Goal: Task Accomplishment & Management: Manage account settings

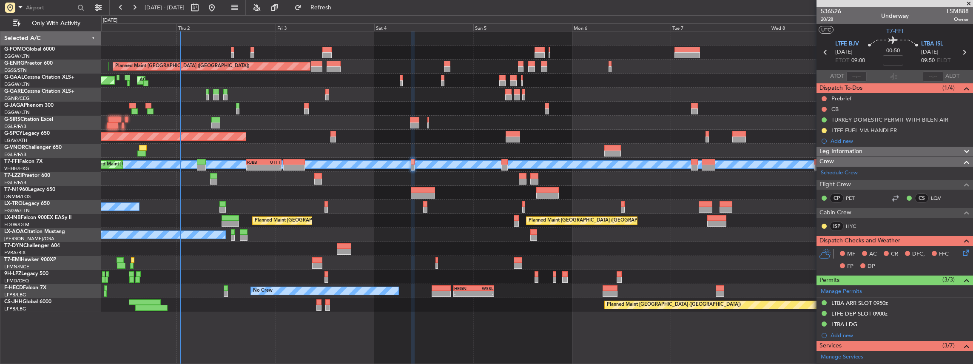
scroll to position [198, 0]
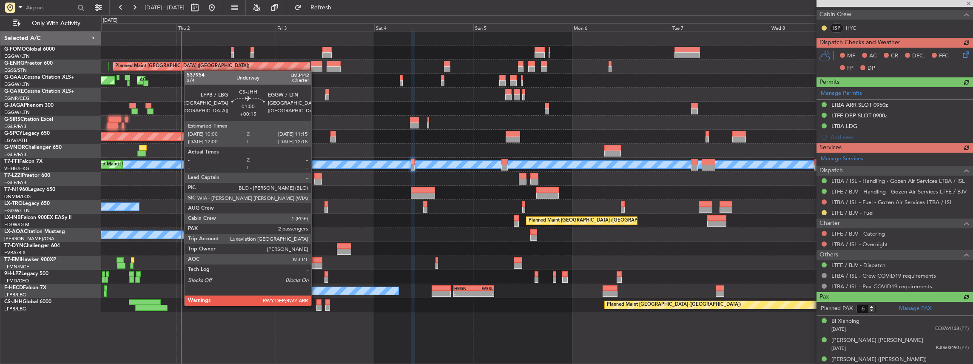
click at [316, 305] on div at bounding box center [319, 308] width 6 height 6
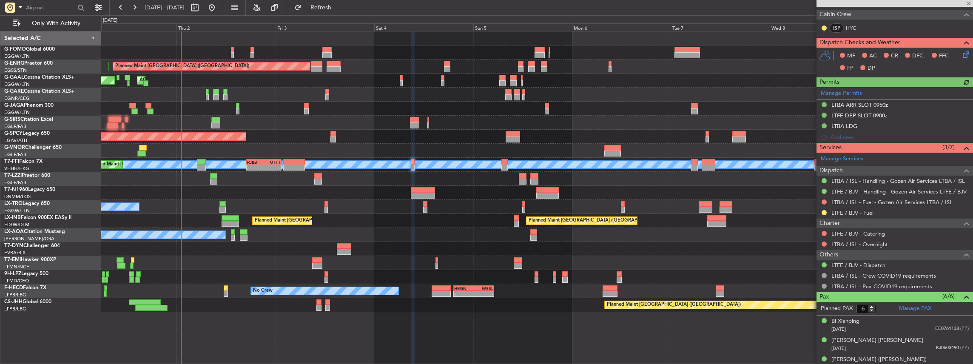
type input "+00:15"
type input "2"
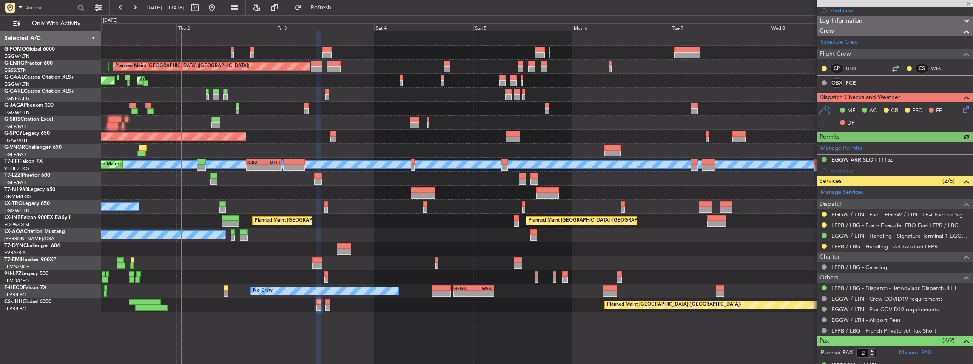
scroll to position [142, 0]
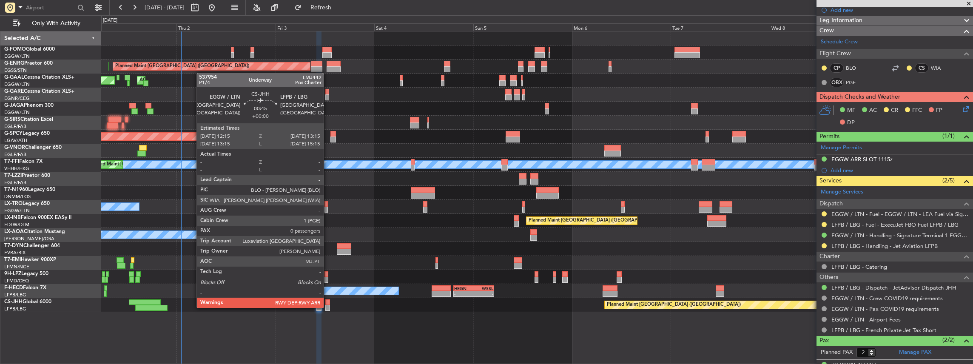
click at [327, 307] on div at bounding box center [327, 308] width 4 height 6
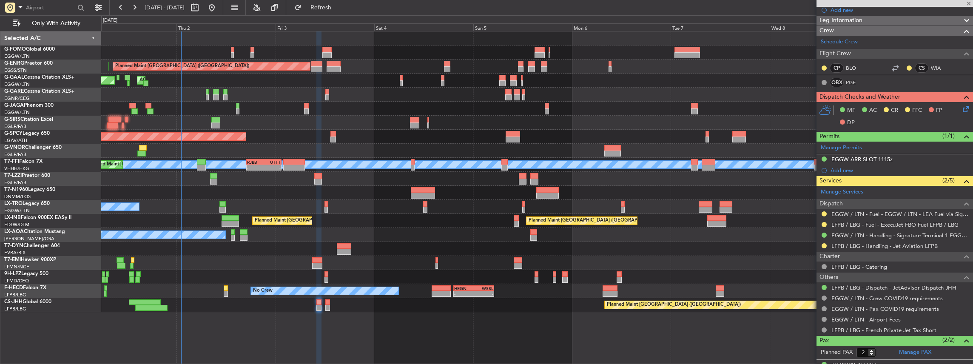
type input "0"
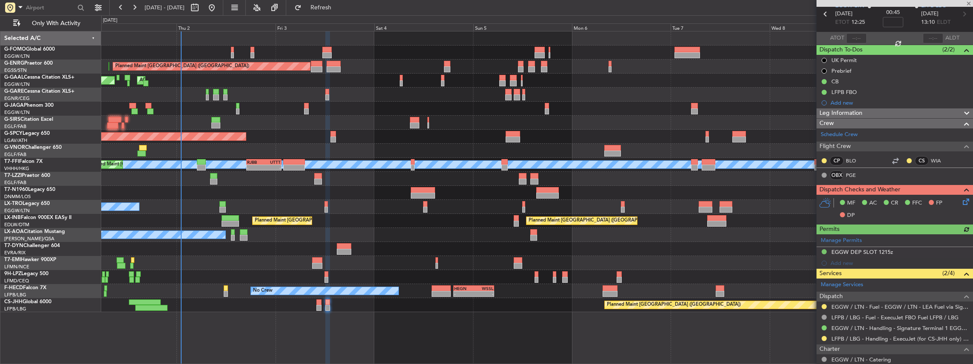
scroll to position [85, 0]
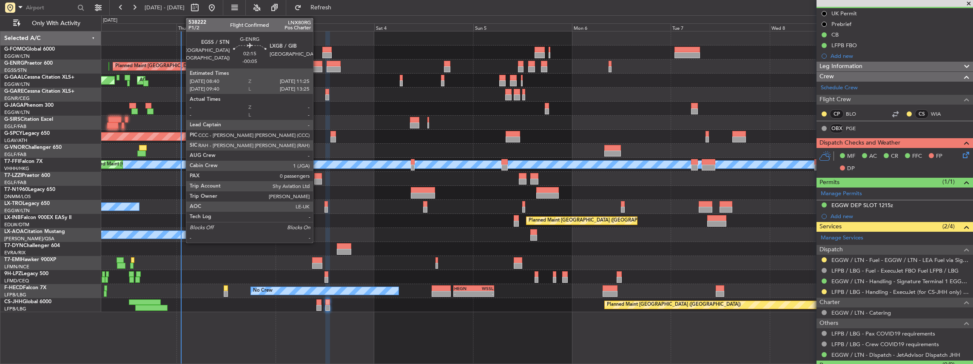
click at [317, 65] on div at bounding box center [316, 64] width 11 height 6
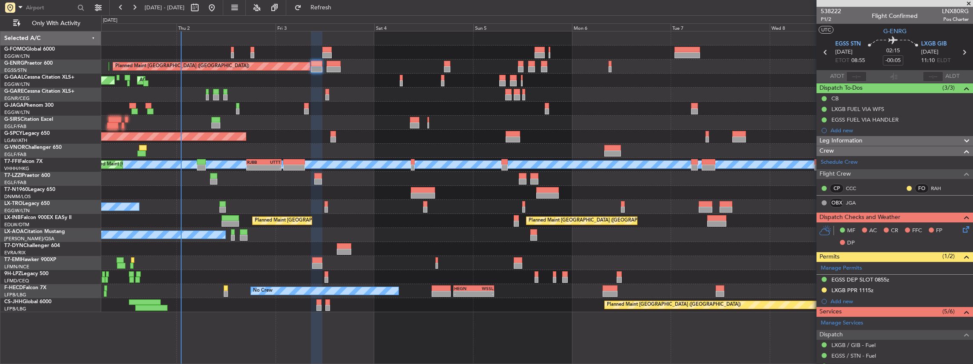
scroll to position [113, 0]
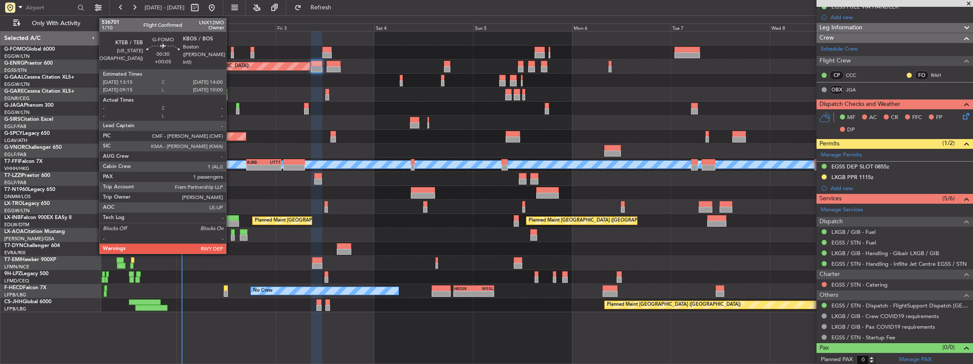
click at [231, 54] on div at bounding box center [232, 55] width 3 height 6
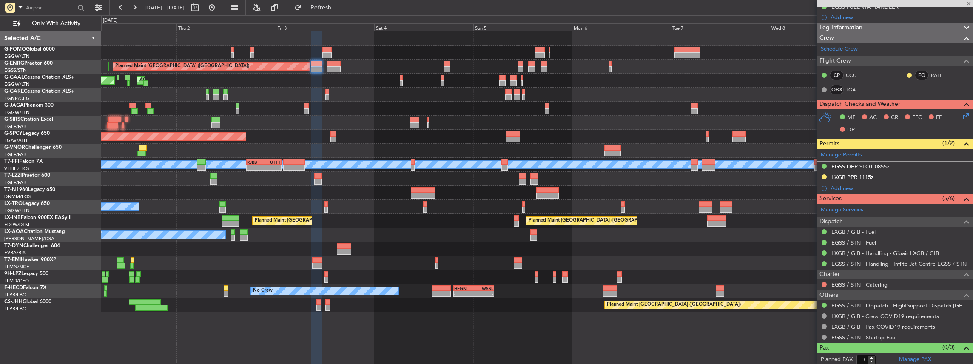
type input "+00:05"
type input "1"
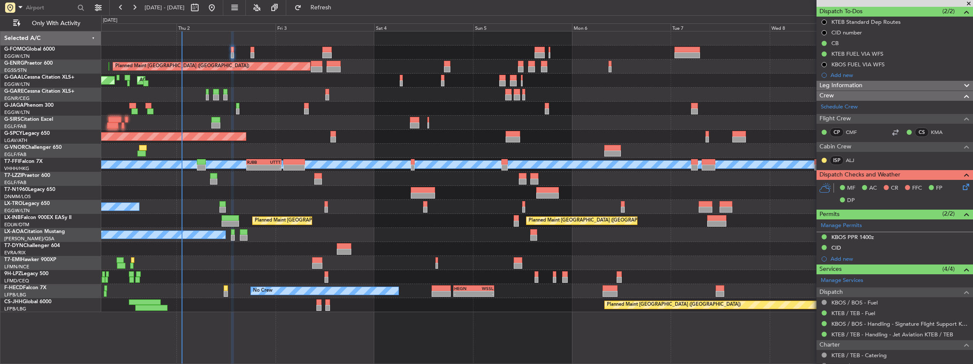
scroll to position [167, 0]
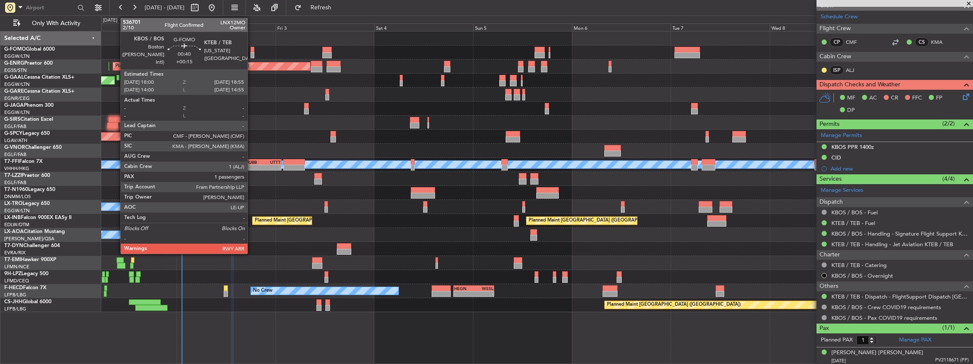
click at [251, 53] on div at bounding box center [252, 55] width 4 height 6
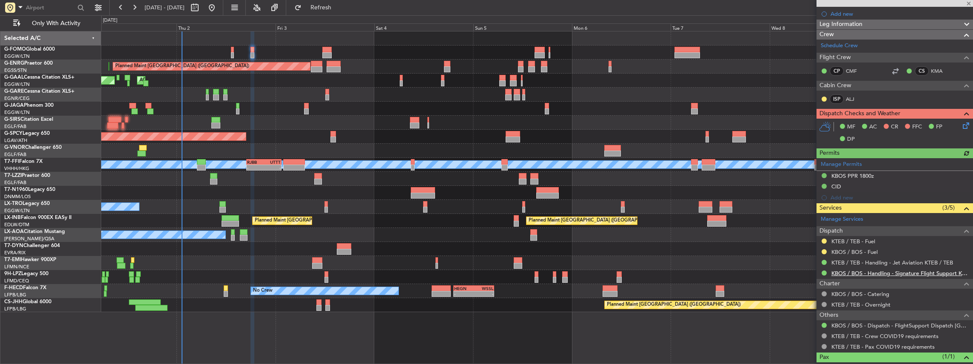
scroll to position [142, 0]
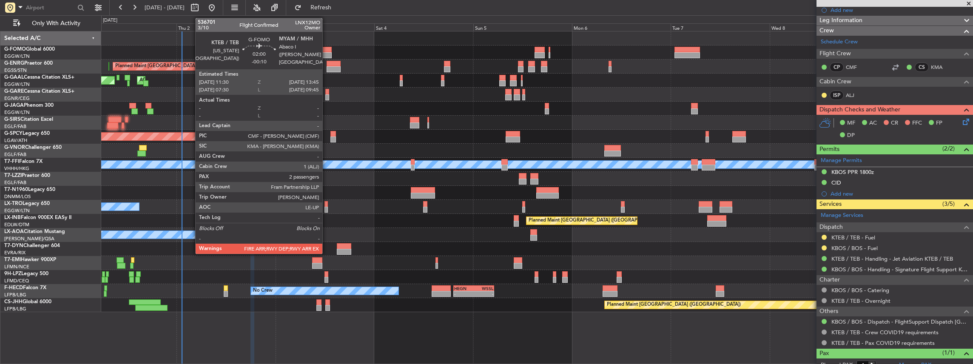
click at [326, 52] on div at bounding box center [326, 55] width 9 height 6
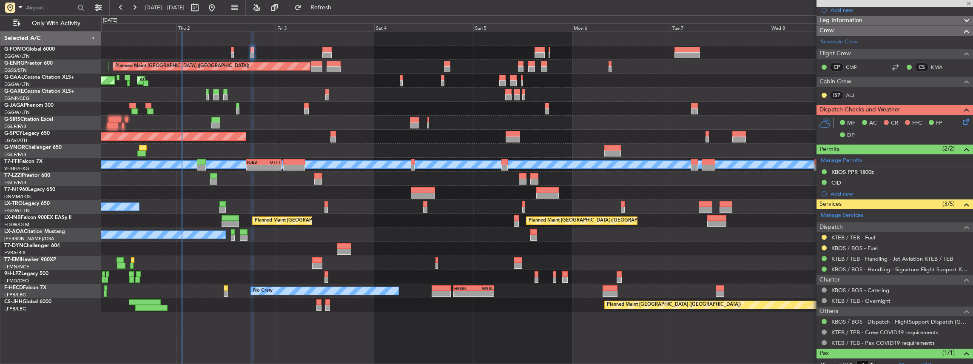
type input "-00:10"
type input "2"
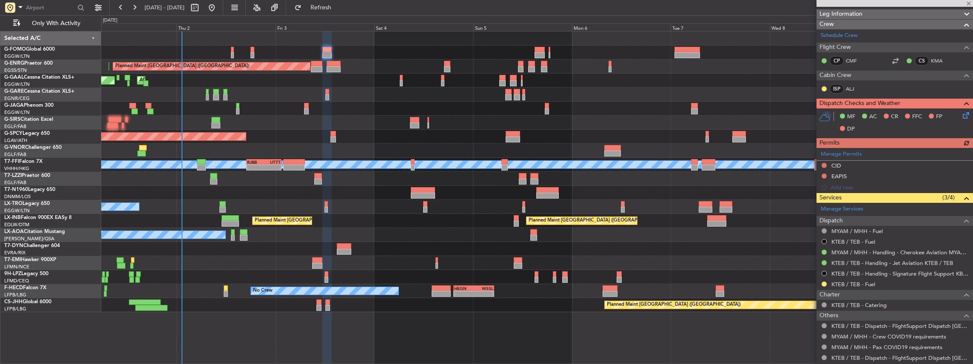
scroll to position [170, 0]
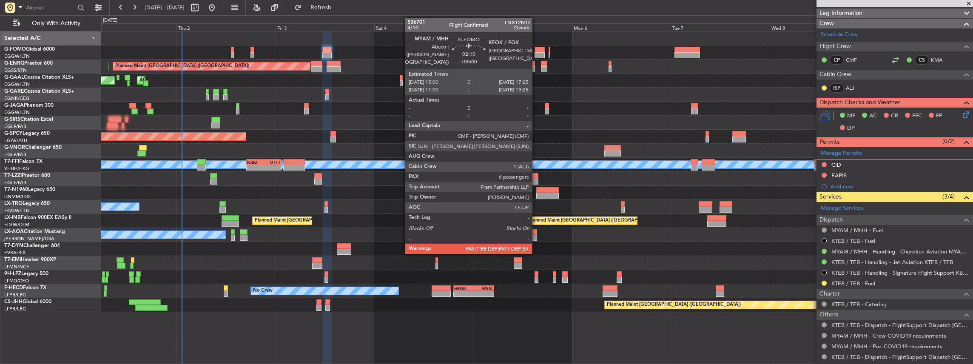
click at [536, 52] on div at bounding box center [539, 55] width 10 height 6
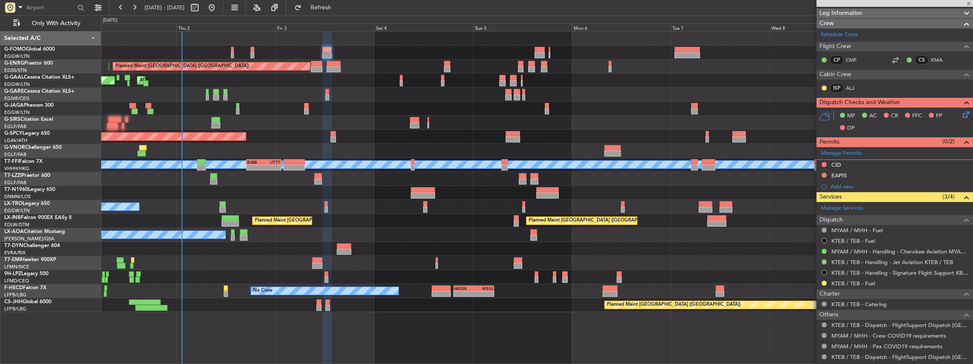
type input "6"
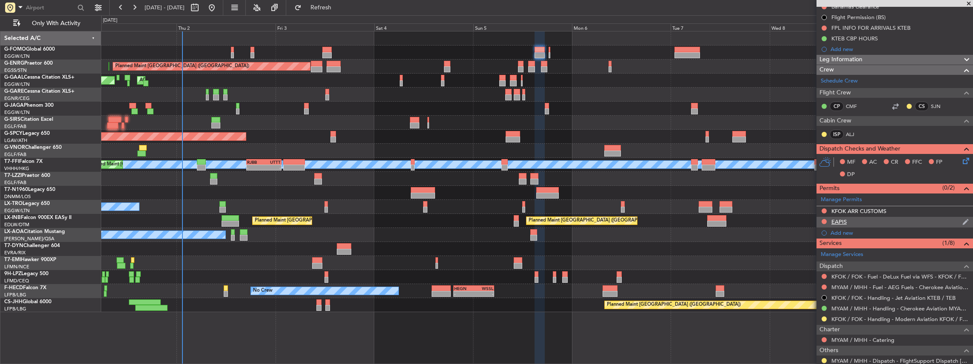
scroll to position [0, 0]
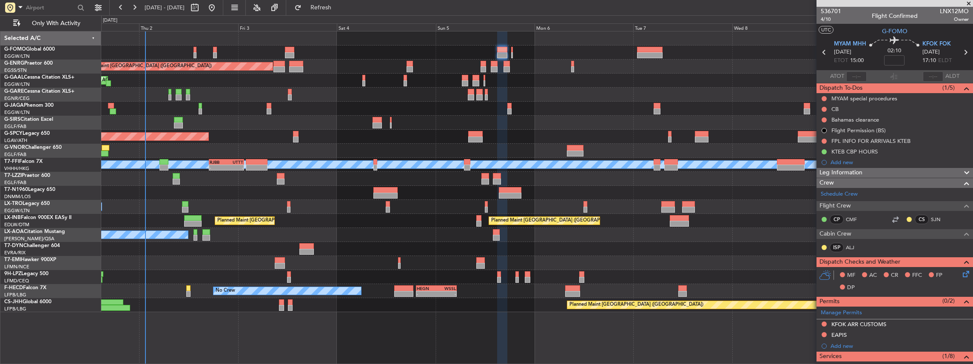
click at [666, 265] on div "Planned Maint [GEOGRAPHIC_DATA] ([GEOGRAPHIC_DATA]) Planned Maint [GEOGRAPHIC_D…" at bounding box center [537, 171] width 872 height 281
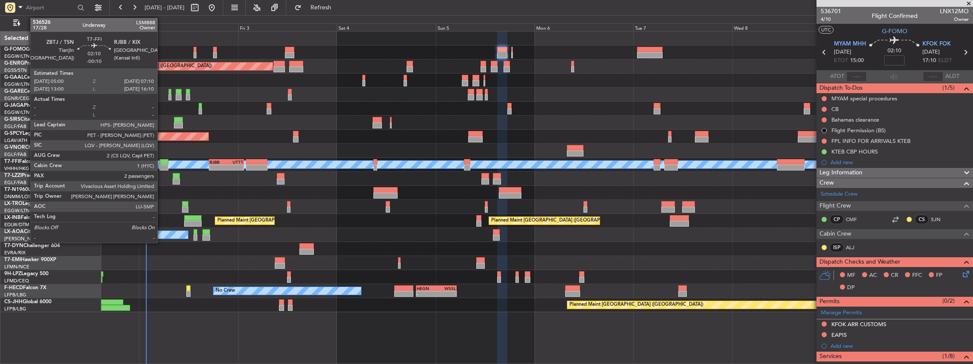
click at [162, 166] on div at bounding box center [163, 168] width 9 height 6
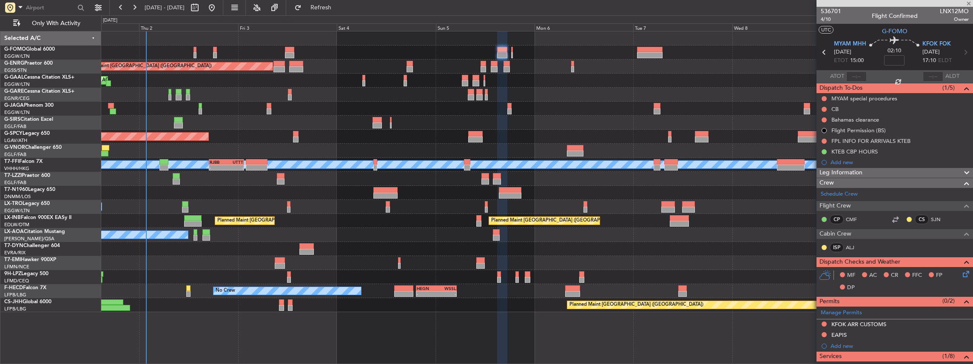
type input "-00:10"
type input "2"
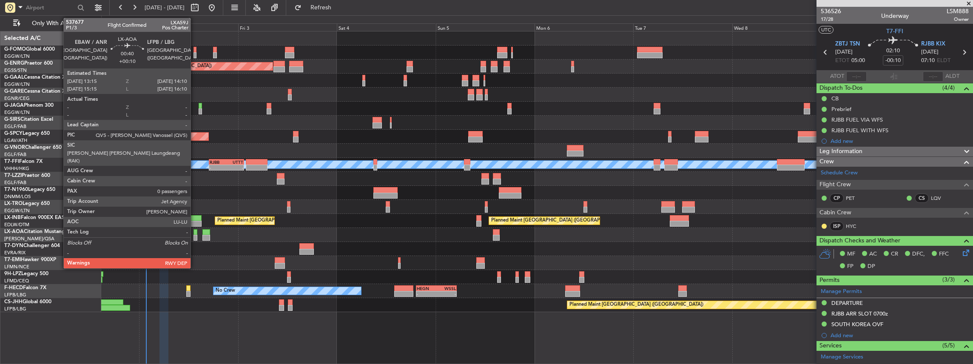
click at [195, 233] on div at bounding box center [195, 232] width 4 height 6
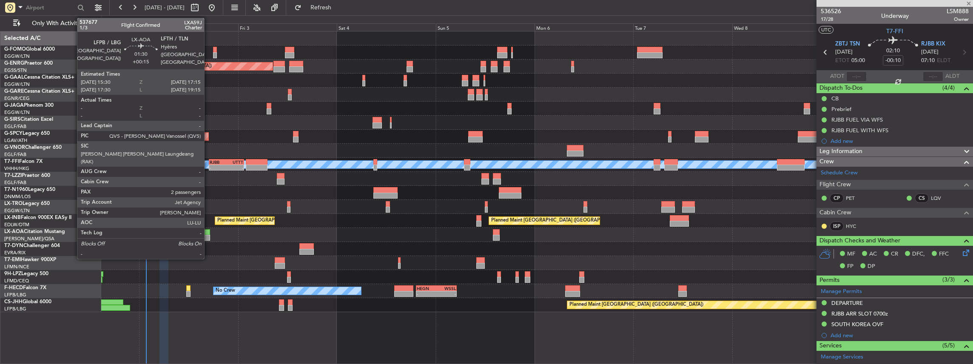
type input "+00:10"
type input "0"
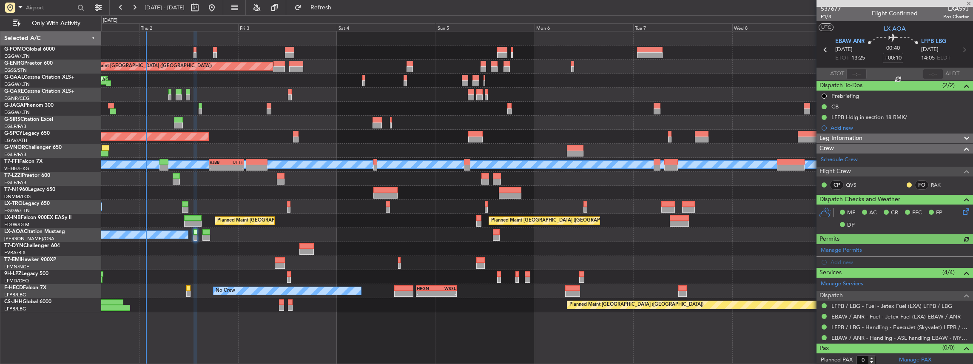
scroll to position [3, 0]
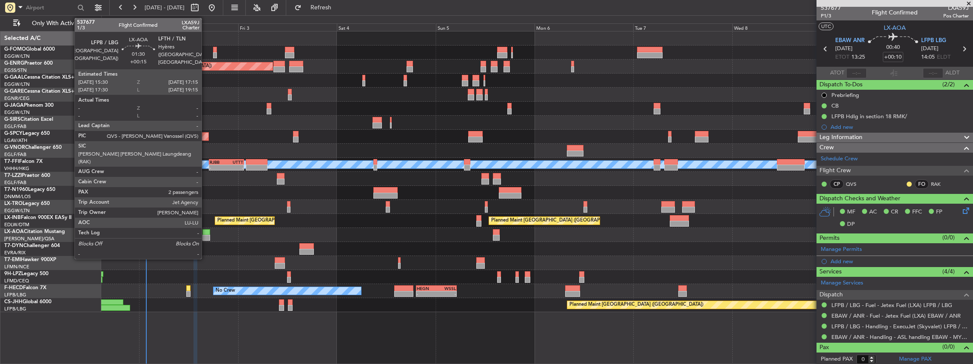
click at [206, 236] on div at bounding box center [205, 238] width 7 height 6
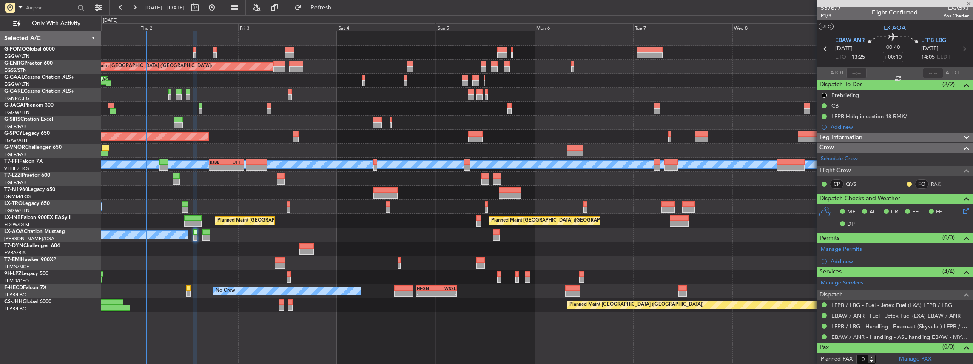
type input "+00:15"
type input "2"
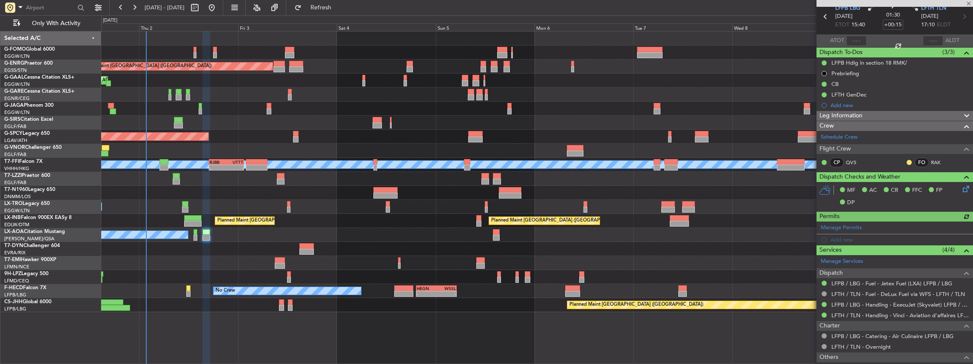
scroll to position [85, 0]
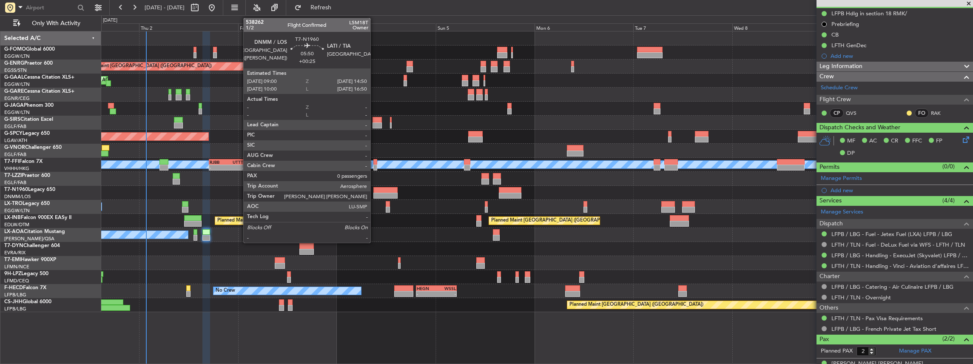
click at [375, 193] on div at bounding box center [385, 196] width 24 height 6
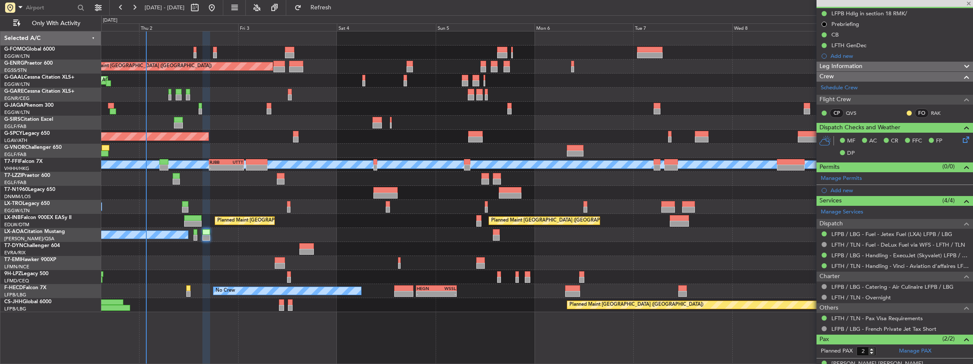
type input "+00:25"
type input "0"
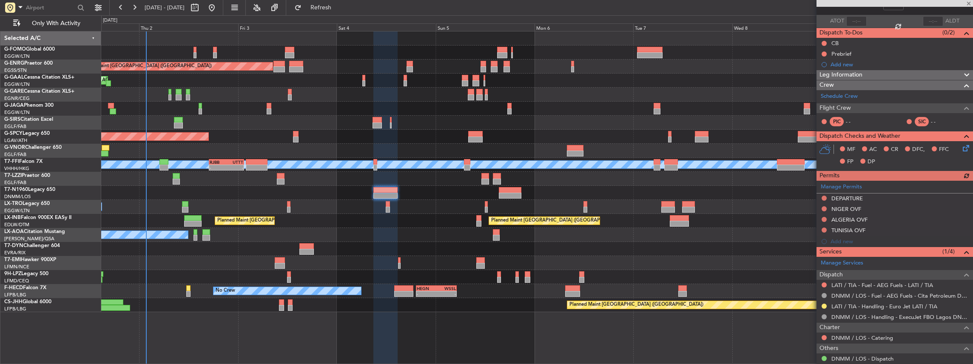
scroll to position [98, 0]
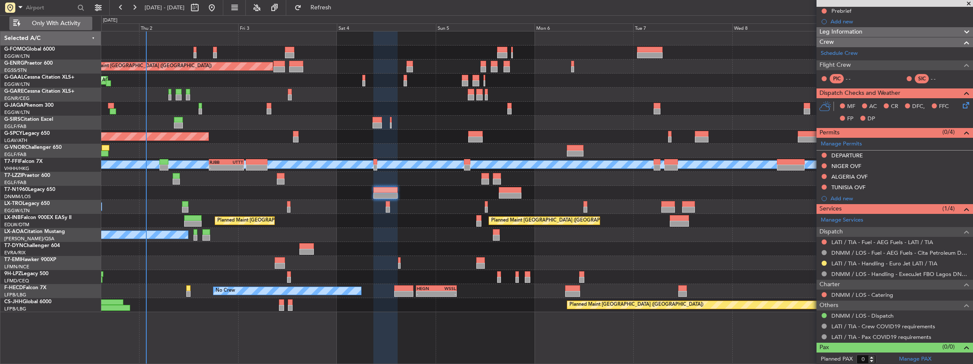
click at [51, 21] on span "Only With Activity" at bounding box center [56, 23] width 68 height 6
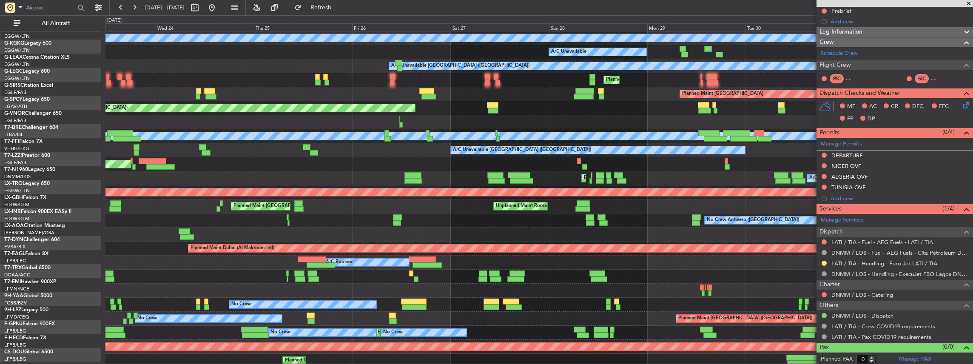
scroll to position [85, 0]
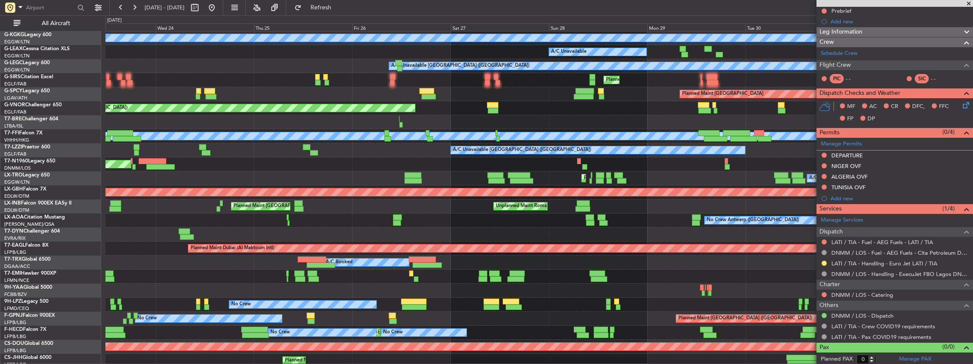
click at [972, 193] on html "[DATE] - [DATE] Refresh Quick Links All Aircraft Planned Maint [GEOGRAPHIC_DATA…" at bounding box center [486, 182] width 973 height 364
click at [223, 206] on div at bounding box center [221, 203] width 3 height 6
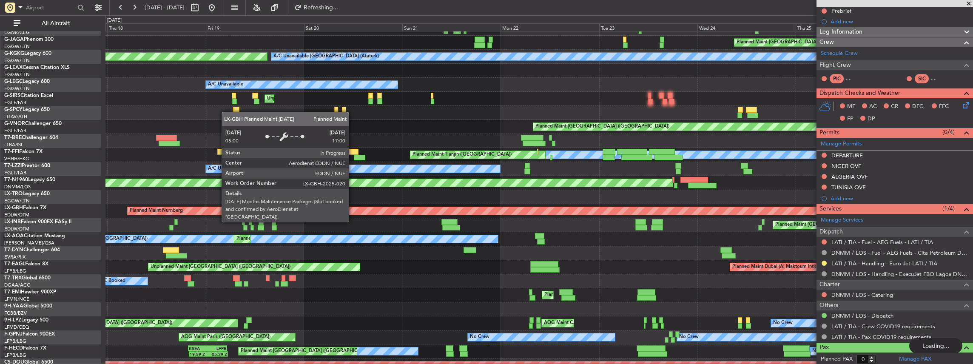
click at [693, 215] on div "Planned Maint Nurnberg" at bounding box center [984, 211] width 1712 height 8
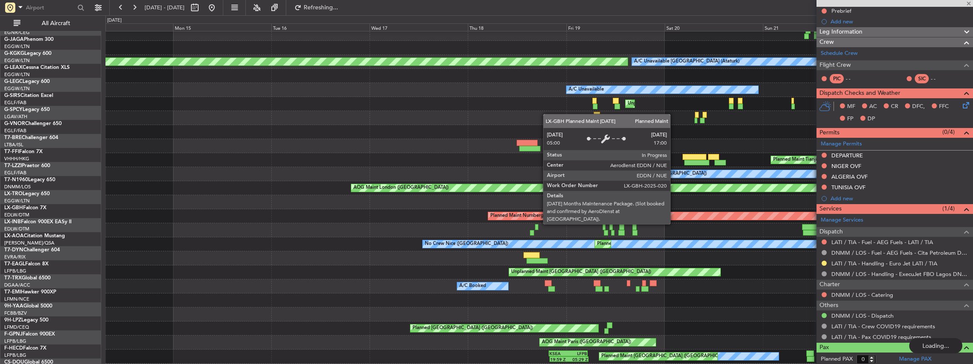
scroll to position [61, 0]
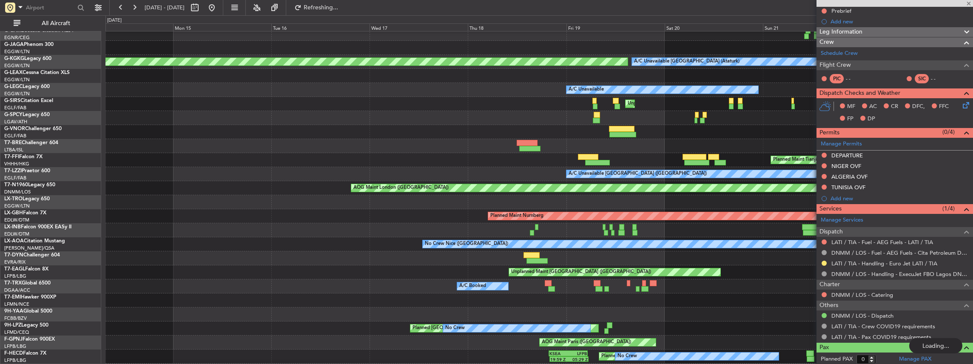
type input "-00:05"
type input "15:06"
type input "15:49"
type input "1"
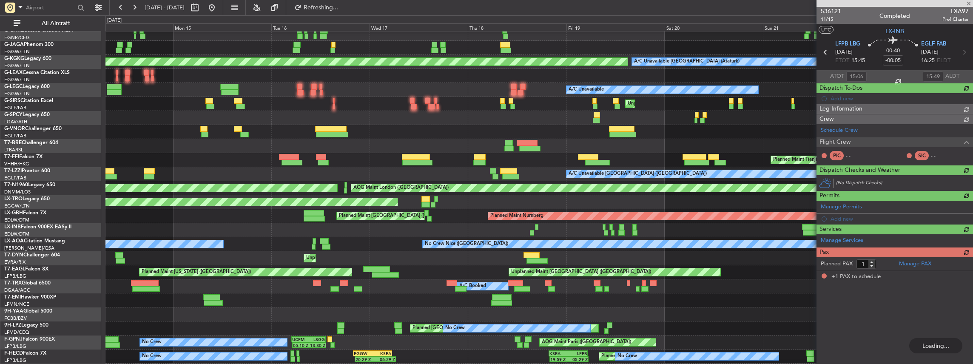
scroll to position [0, 0]
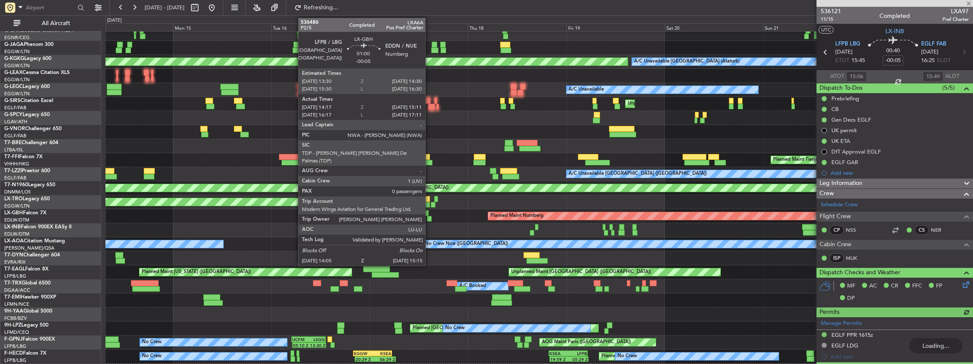
click at [429, 216] on div at bounding box center [429, 219] width 5 height 6
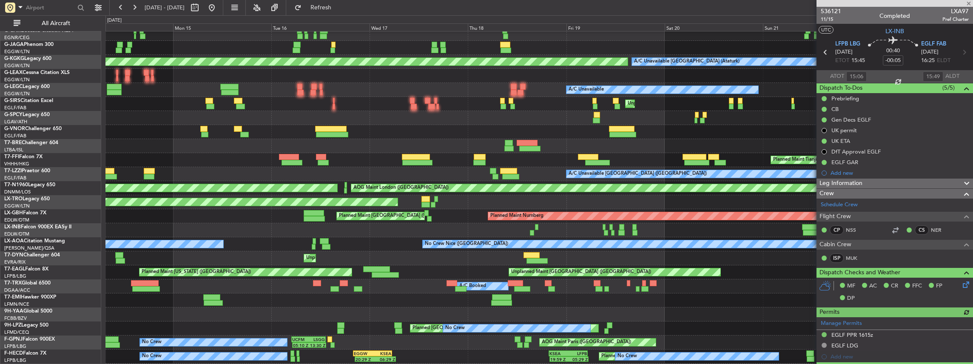
type input "14:17"
type input "15:11"
type input "0"
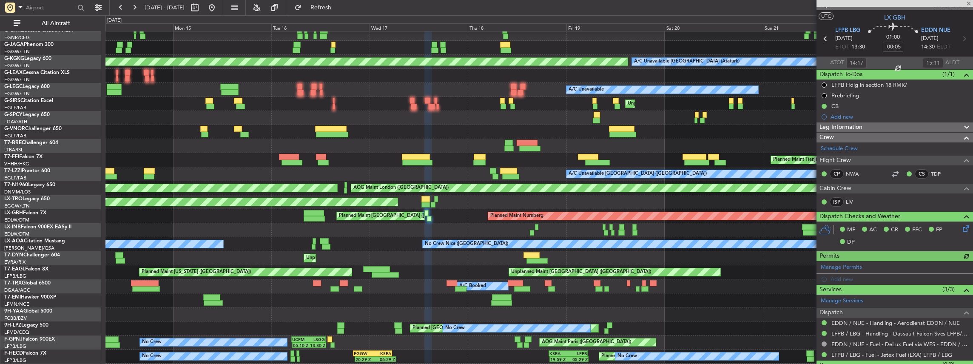
scroll to position [31, 0]
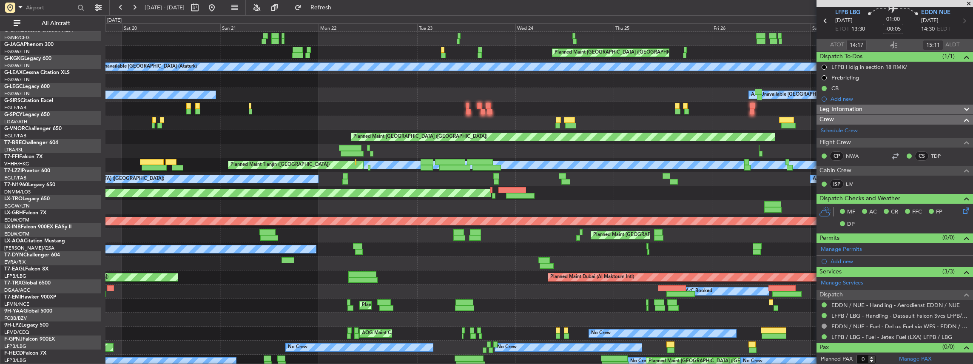
click at [196, 234] on div "Planned Maint [GEOGRAPHIC_DATA] ([GEOGRAPHIC_DATA]) Unplanned Maint [GEOGRAPHIC…" at bounding box center [538, 235] width 867 height 14
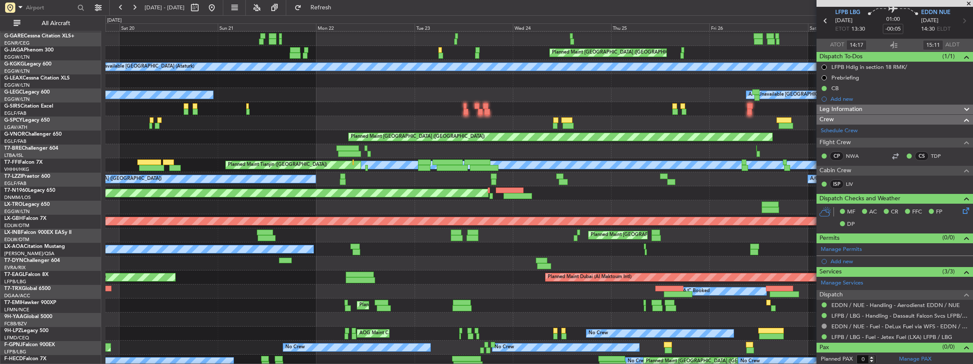
click at [122, 219] on div "Planned Maint Nurnberg" at bounding box center [891, 221] width 1897 height 8
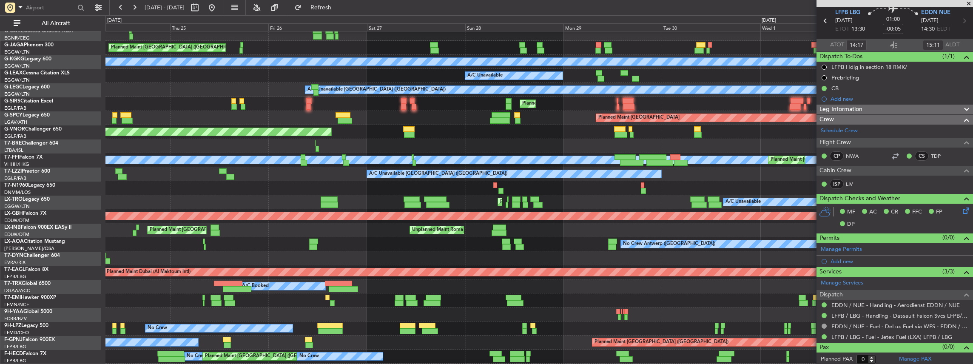
click at [216, 208] on div "Planned Maint [GEOGRAPHIC_DATA] ([GEOGRAPHIC_DATA]) A/C Unavailable" at bounding box center [538, 202] width 867 height 14
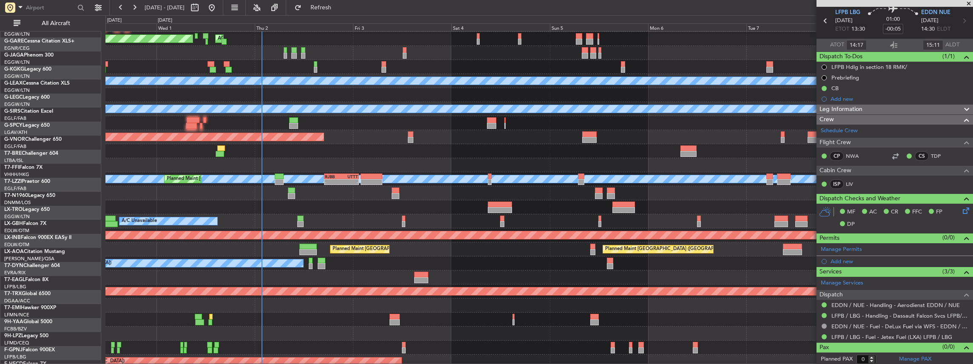
click at [182, 213] on div at bounding box center [538, 207] width 867 height 14
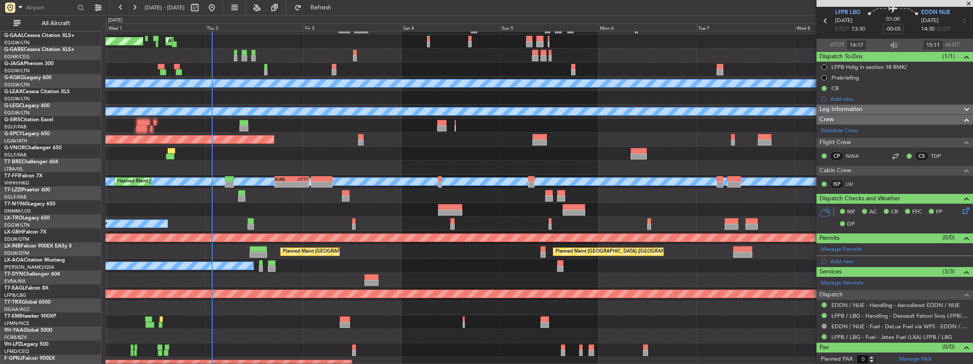
click at [363, 210] on div at bounding box center [538, 210] width 867 height 14
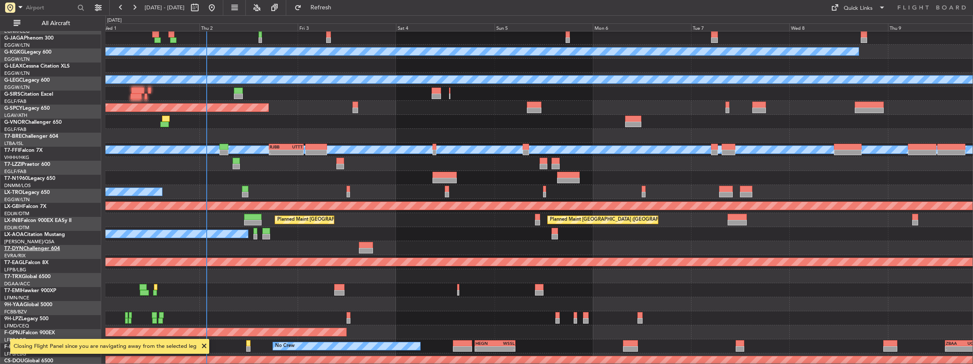
scroll to position [96, 0]
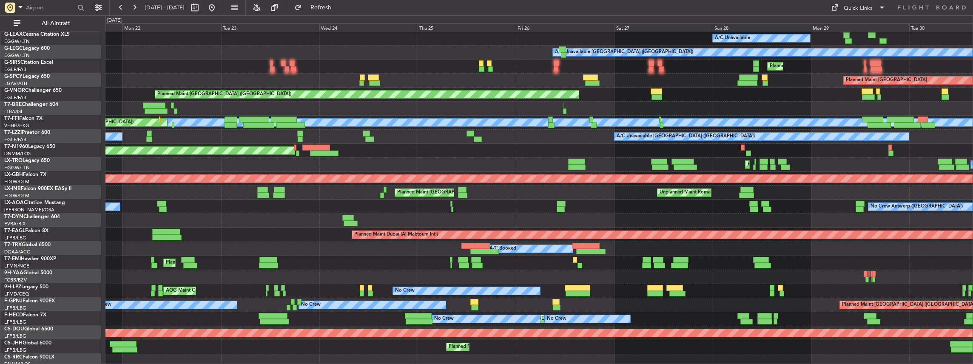
click at [972, 238] on html "[DATE] - [DATE] Refresh Quick Links All Aircraft A/C Unavailable [GEOGRAPHIC_DA…" at bounding box center [486, 182] width 973 height 364
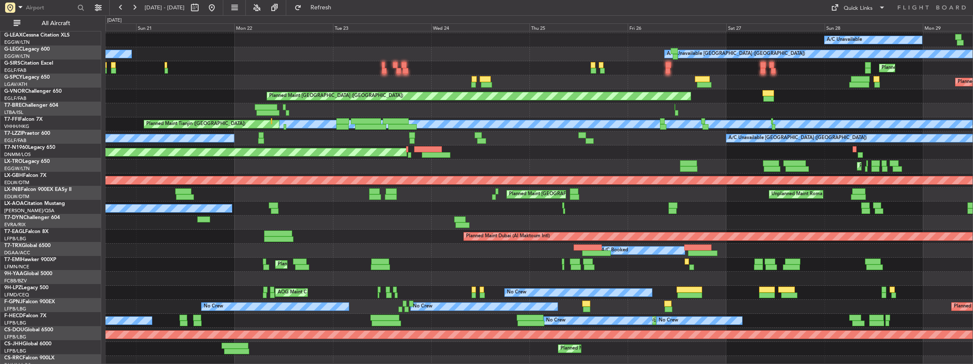
scroll to position [97, 0]
click at [520, 242] on div "Planned Maint Dubai (Al Maktoum Intl) Unplanned Maint [GEOGRAPHIC_DATA] ([GEOGR…" at bounding box center [538, 237] width 867 height 14
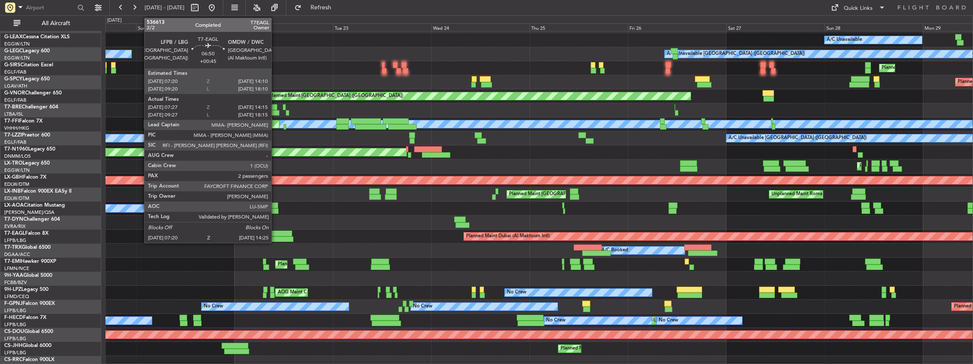
click at [275, 235] on div at bounding box center [278, 233] width 28 height 6
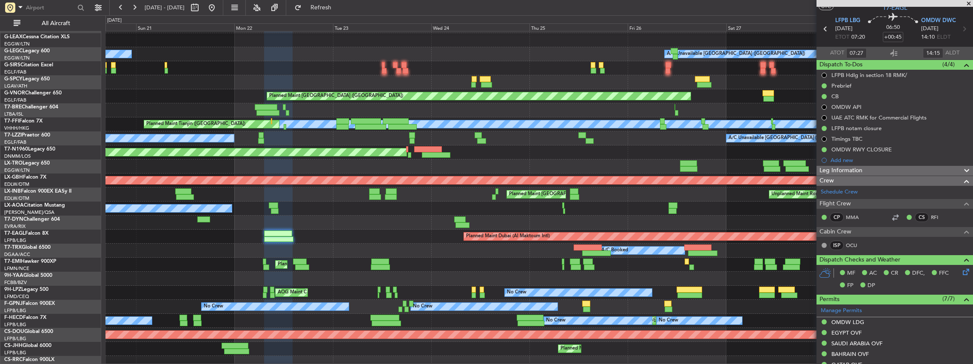
scroll to position [0, 0]
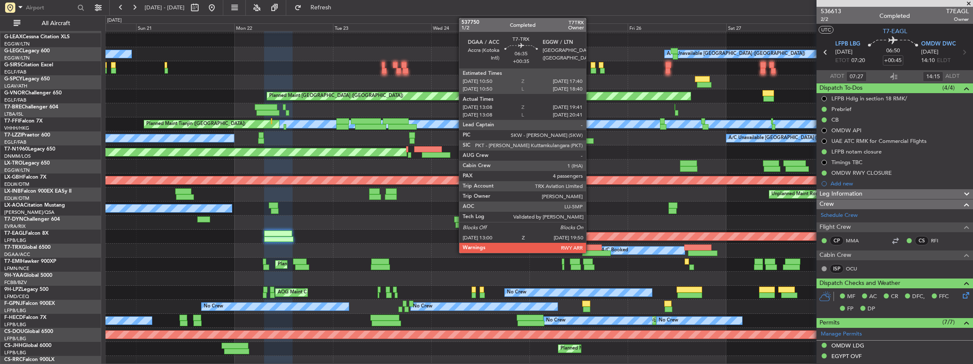
click at [590, 249] on div at bounding box center [588, 247] width 28 height 6
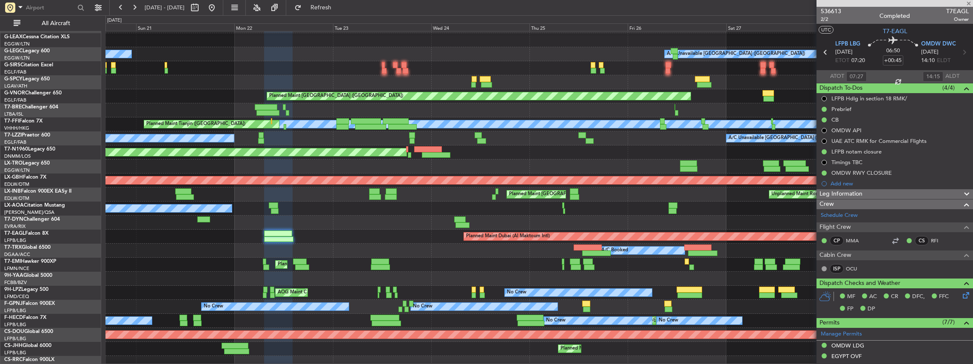
type input "+00:35"
type input "13:18"
type input "19:36"
type input "4"
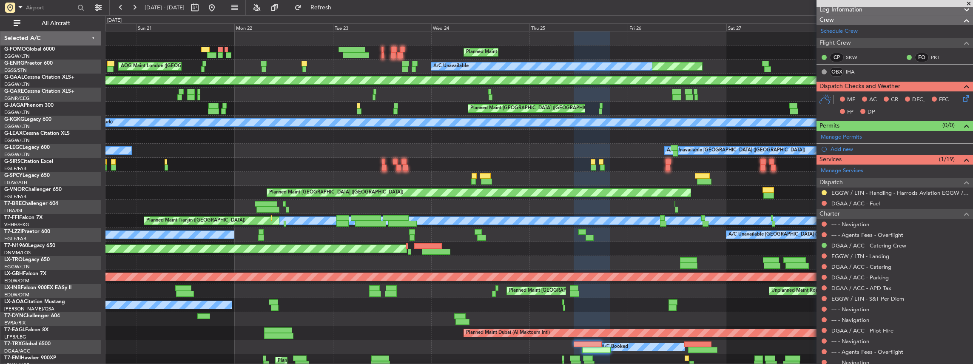
click at [97, 168] on div "Planned Maint [GEOGRAPHIC_DATA] ([GEOGRAPHIC_DATA]) AOG Maint [GEOGRAPHIC_DATA]…" at bounding box center [486, 189] width 973 height 349
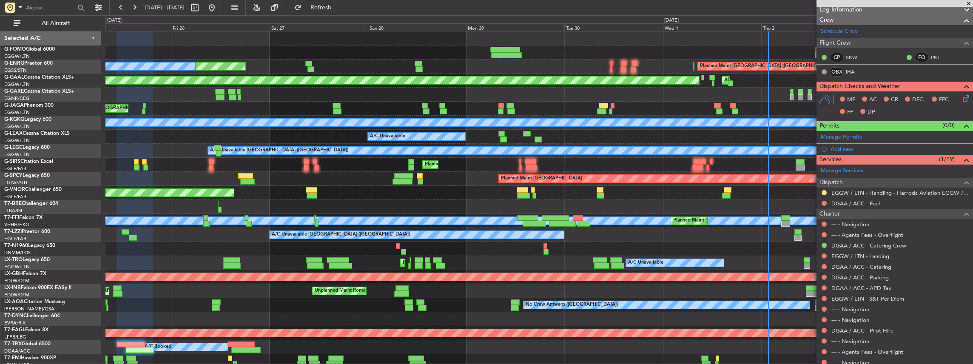
click at [187, 168] on div "Planned Maint [GEOGRAPHIC_DATA] ([GEOGRAPHIC_DATA])" at bounding box center [538, 165] width 867 height 14
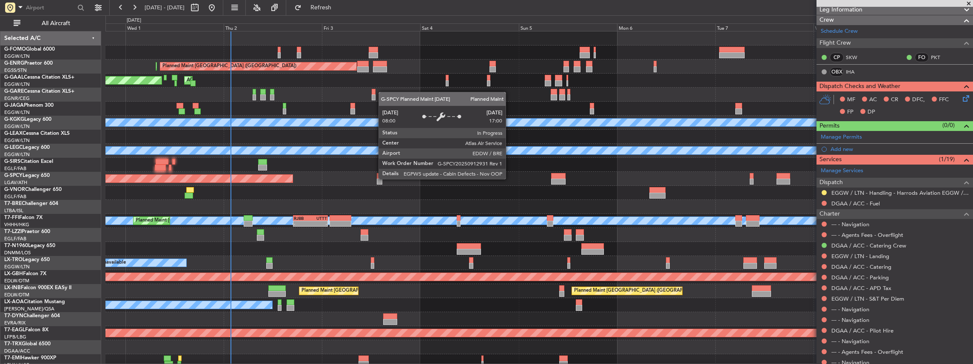
click at [249, 180] on div "Planned Maint [GEOGRAPHIC_DATA]" at bounding box center [126, 179] width 331 height 8
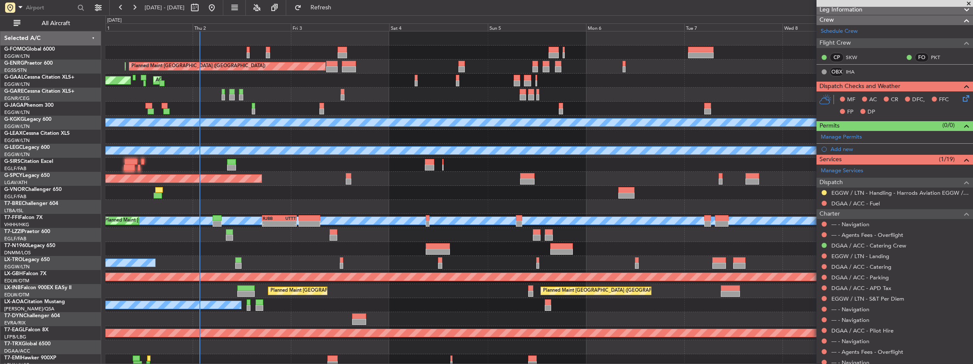
click at [312, 185] on div "Planned Maint [GEOGRAPHIC_DATA]" at bounding box center [538, 179] width 867 height 14
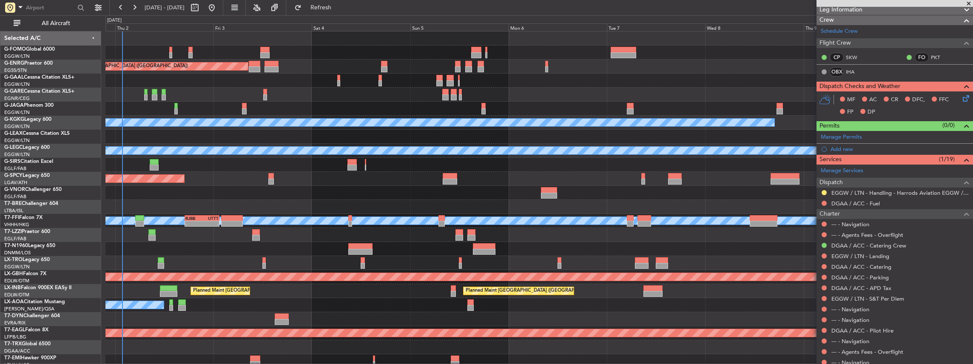
click at [458, 188] on div at bounding box center [538, 193] width 867 height 14
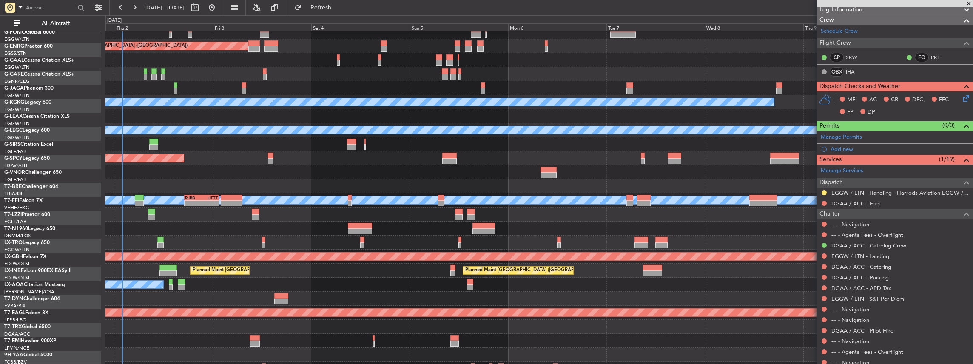
scroll to position [23, 0]
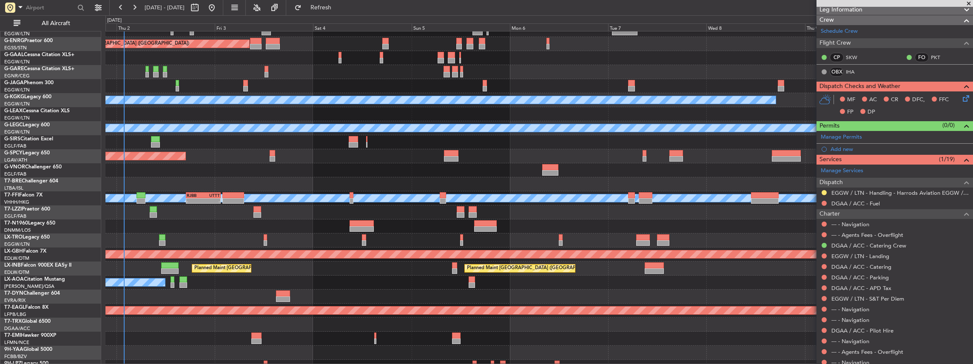
click at [225, 230] on div at bounding box center [538, 226] width 867 height 14
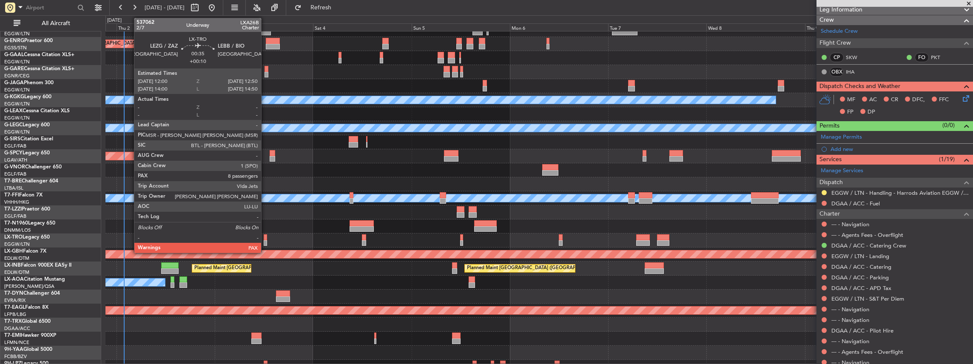
click at [265, 242] on div at bounding box center [266, 243] width 4 height 6
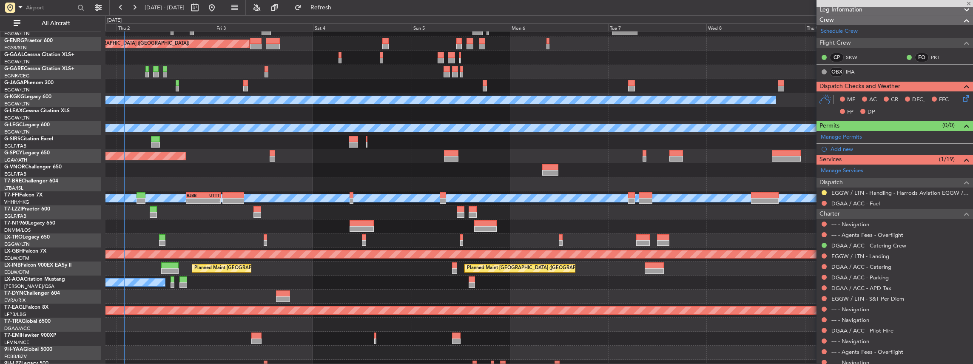
type input "+00:10"
type input "8"
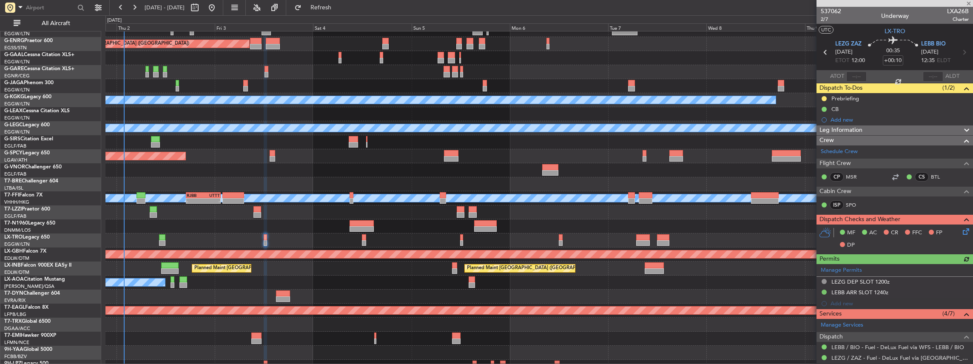
scroll to position [113, 0]
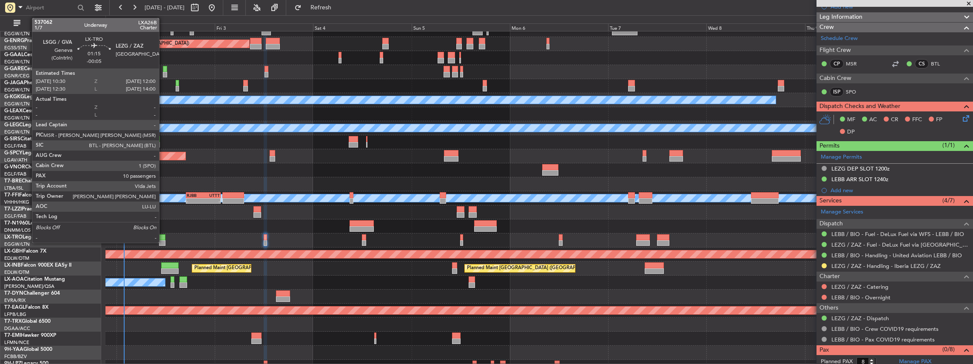
click at [163, 241] on div at bounding box center [162, 243] width 6 height 6
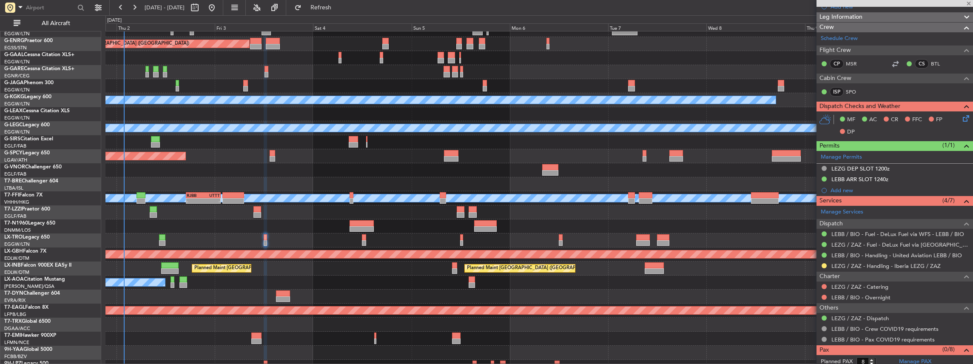
type input "-00:05"
type input "10"
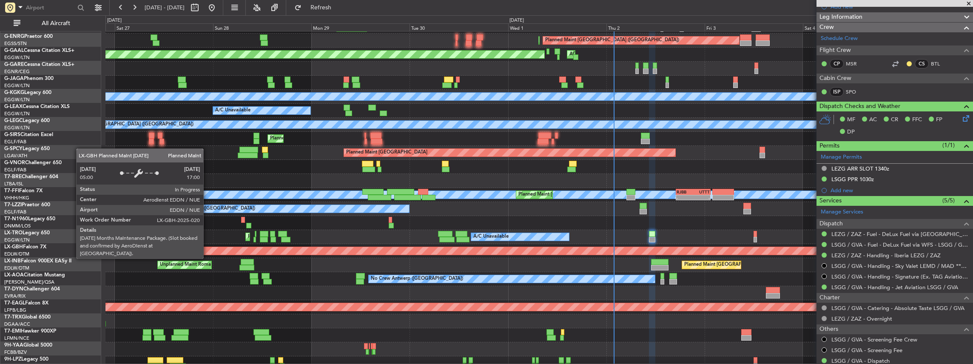
scroll to position [25, 0]
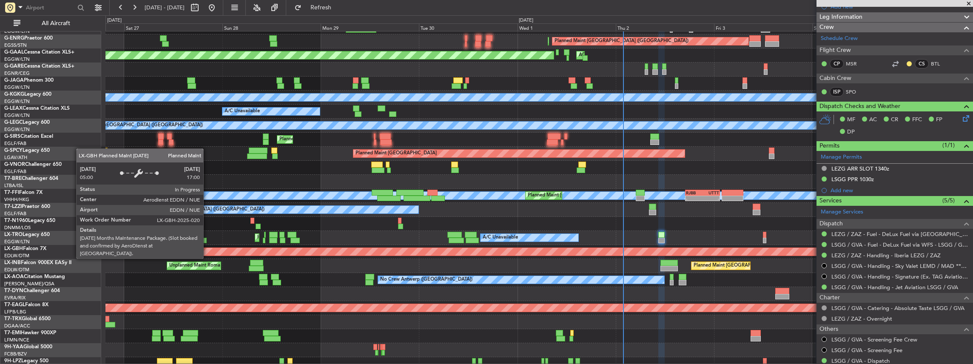
click at [707, 248] on div "Planned Maint Nurnberg" at bounding box center [550, 252] width 2580 height 8
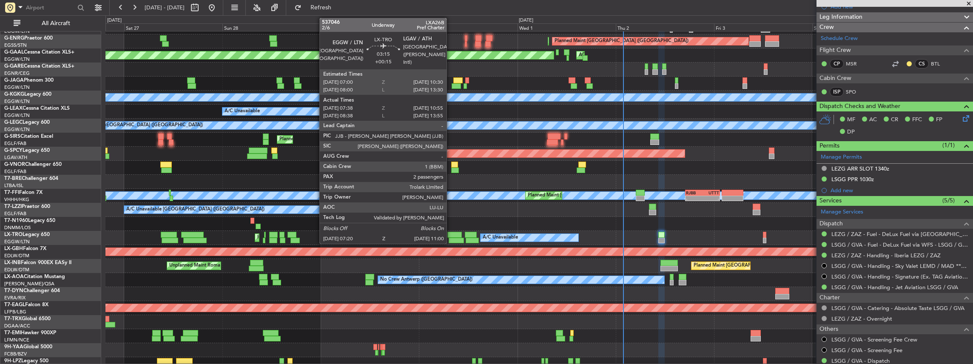
click at [451, 238] on div at bounding box center [456, 241] width 15 height 6
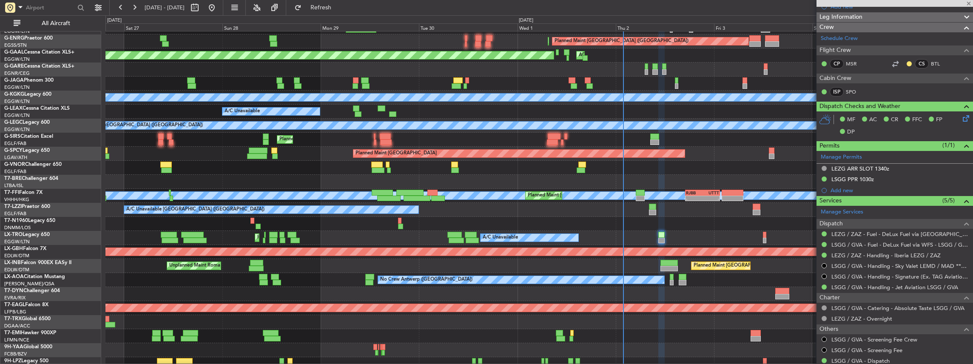
type input "+00:15"
type input "07:38"
type input "10:40"
type input "2"
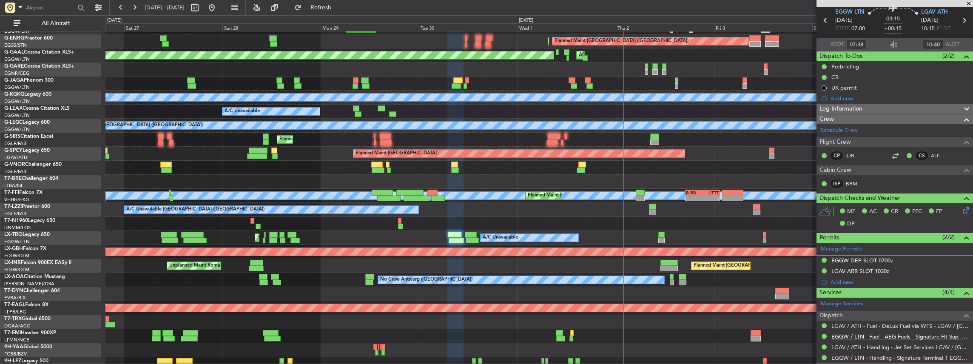
scroll to position [85, 0]
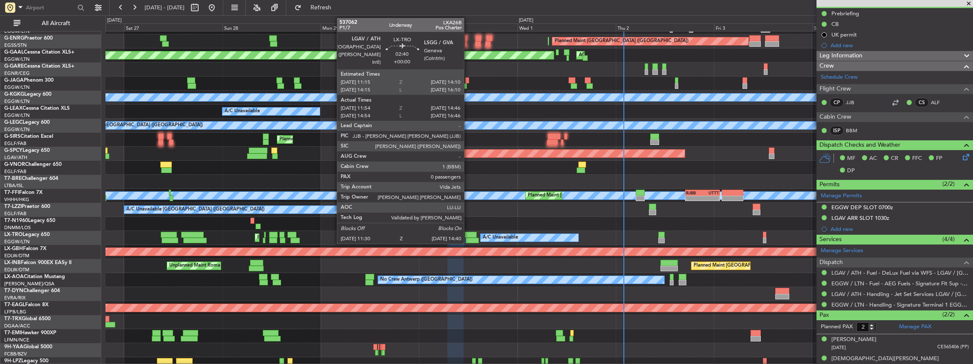
click at [468, 235] on div at bounding box center [471, 235] width 12 height 6
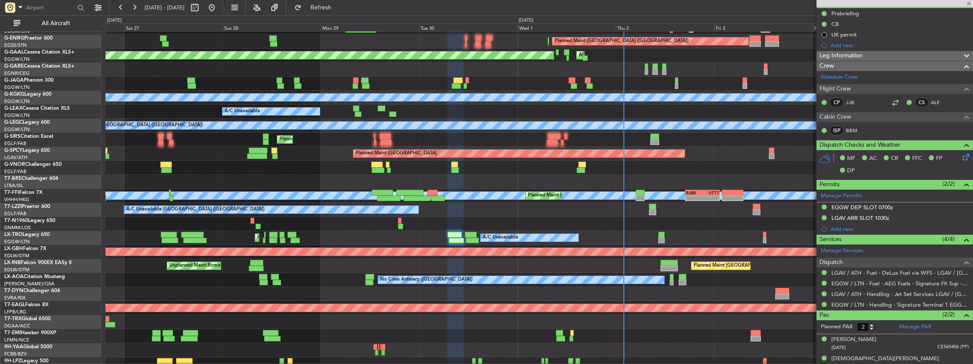
type input "11:54"
type input "14:31"
type input "0"
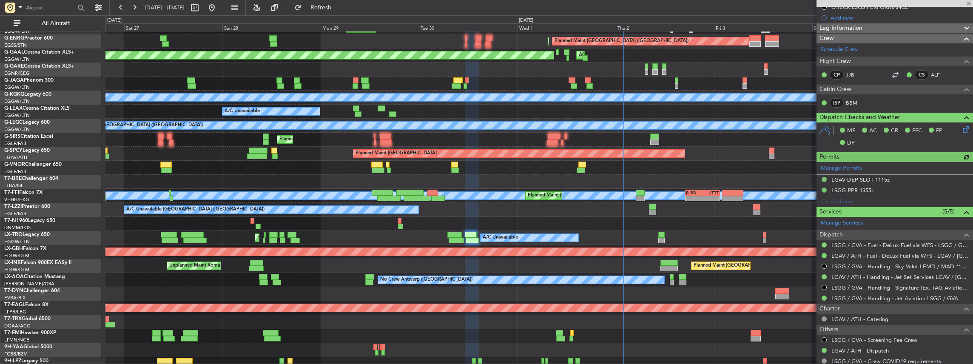
scroll to position [113, 0]
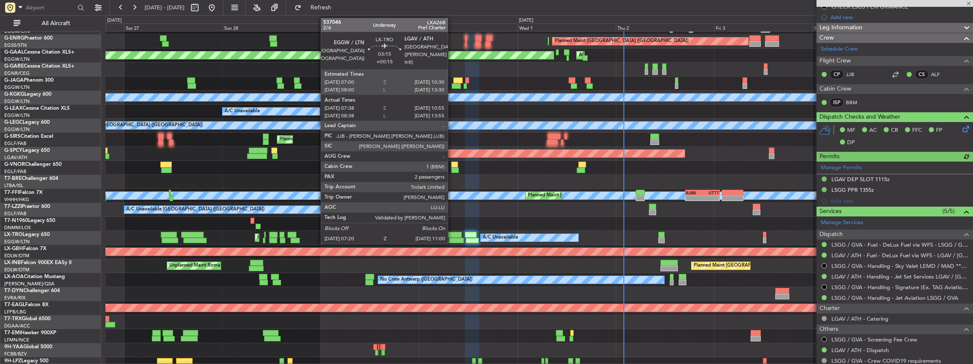
click at [452, 236] on div at bounding box center [454, 235] width 14 height 6
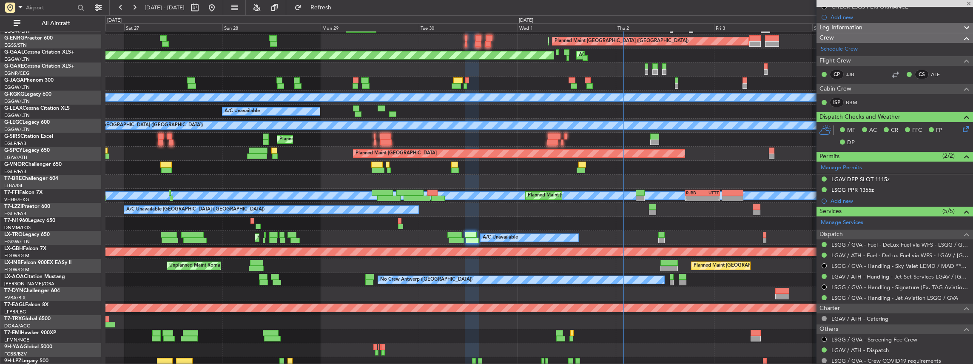
type input "+00:15"
type input "07:38"
type input "10:40"
type input "2"
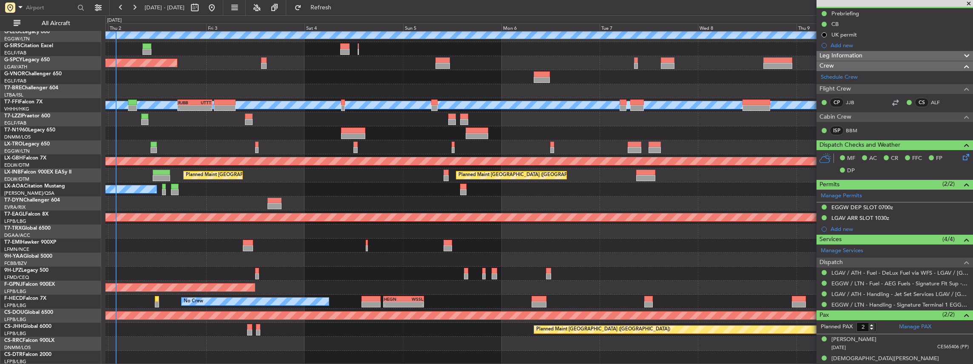
scroll to position [116, 0]
click at [192, 150] on div "A/C Unavailable [GEOGRAPHIC_DATA] ([GEOGRAPHIC_DATA]) Planned Maint [GEOGRAPHIC…" at bounding box center [538, 140] width 867 height 449
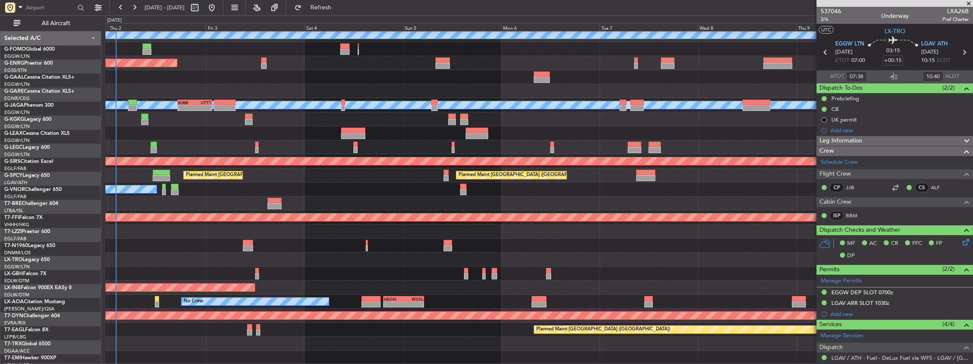
scroll to position [85, 0]
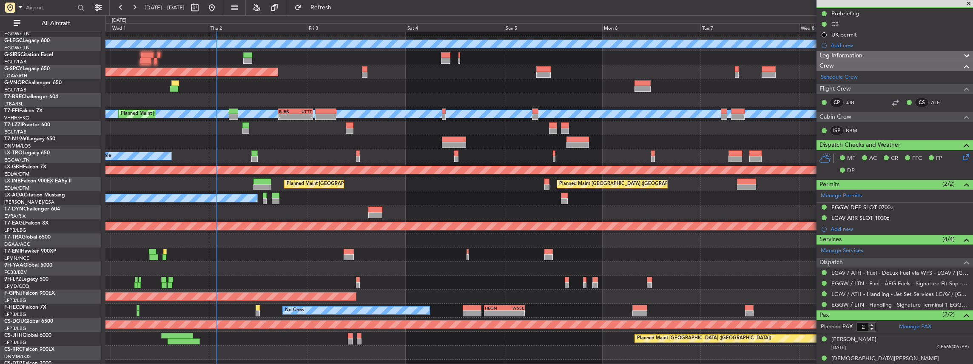
click at [300, 229] on div "Planned Maint Dubai (Al Maktoum Intl)" at bounding box center [538, 226] width 867 height 14
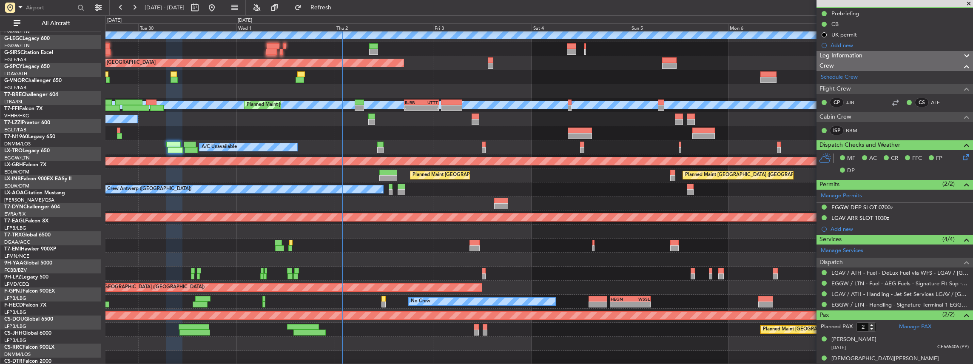
click at [430, 186] on div "No Crew Antwerp ([GEOGRAPHIC_DATA])" at bounding box center [538, 189] width 867 height 14
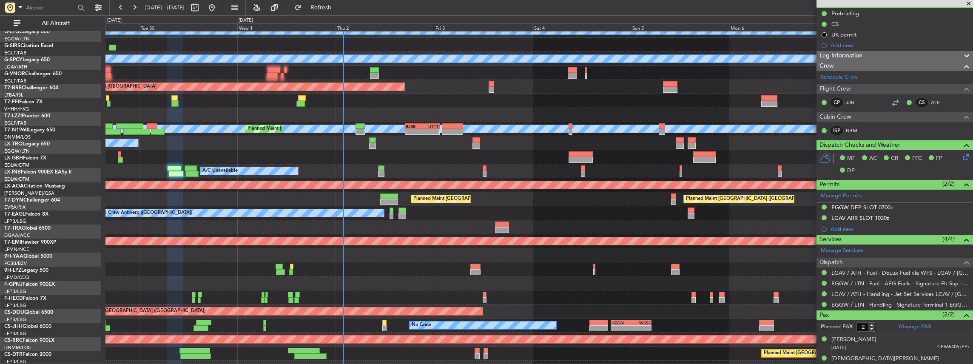
scroll to position [92, 0]
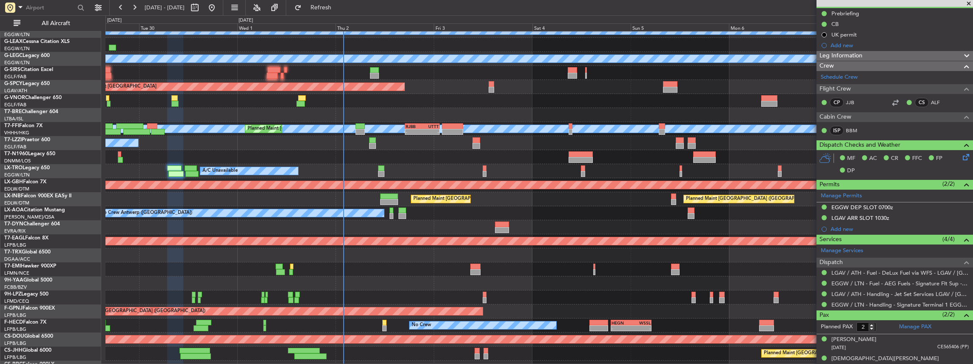
click at [223, 198] on div "Planned Maint London (Farnborough) Planned Maint Zurich Unplanned Maint Roma (C…" at bounding box center [538, 199] width 867 height 14
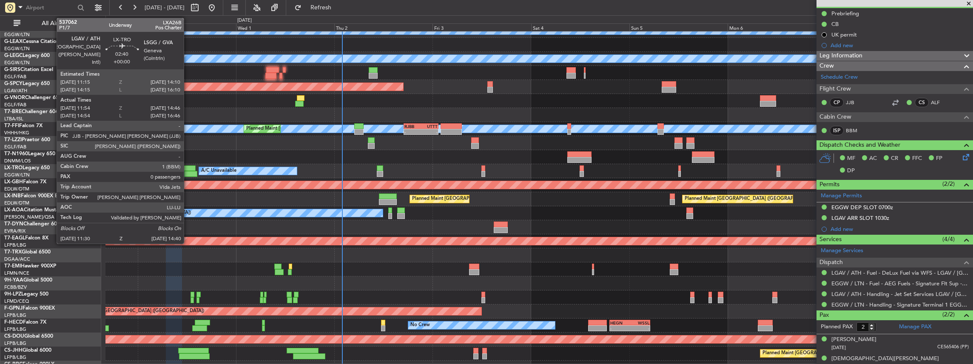
click at [188, 173] on div at bounding box center [190, 174] width 13 height 6
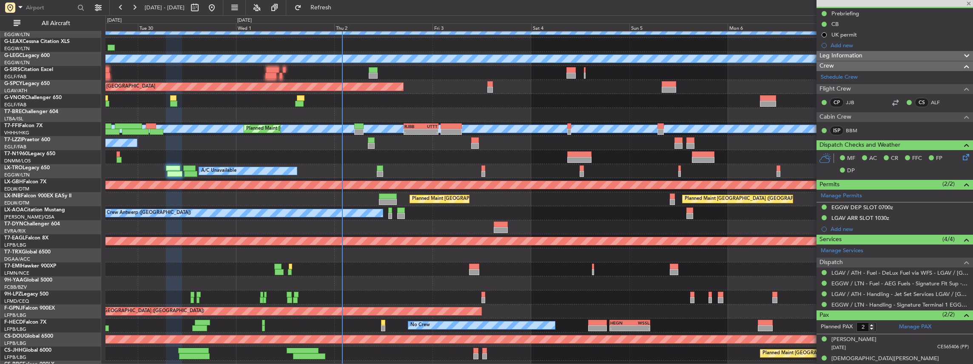
type input "11:54"
type input "14:31"
type input "0"
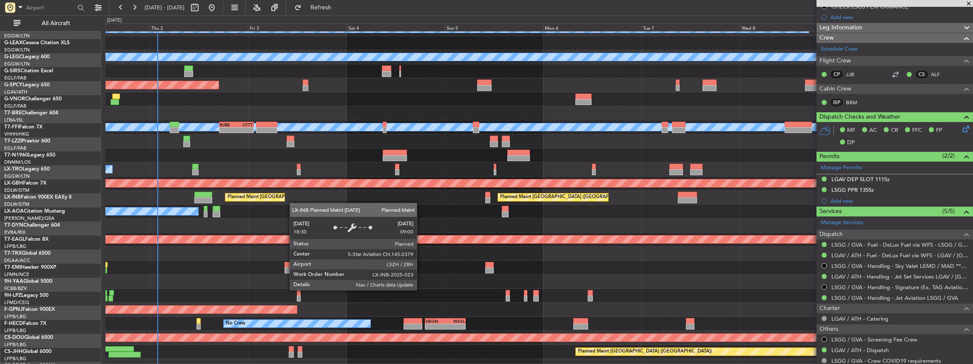
scroll to position [94, 0]
click at [279, 200] on div "Planned Maint [GEOGRAPHIC_DATA]" at bounding box center [254, 197] width 59 height 8
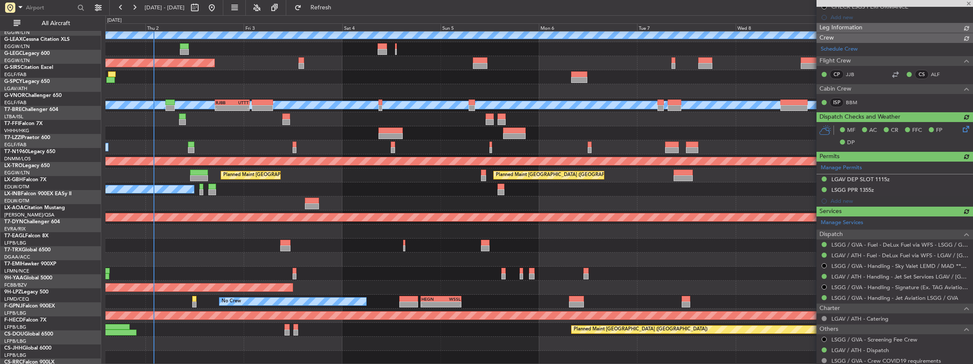
scroll to position [116, 0]
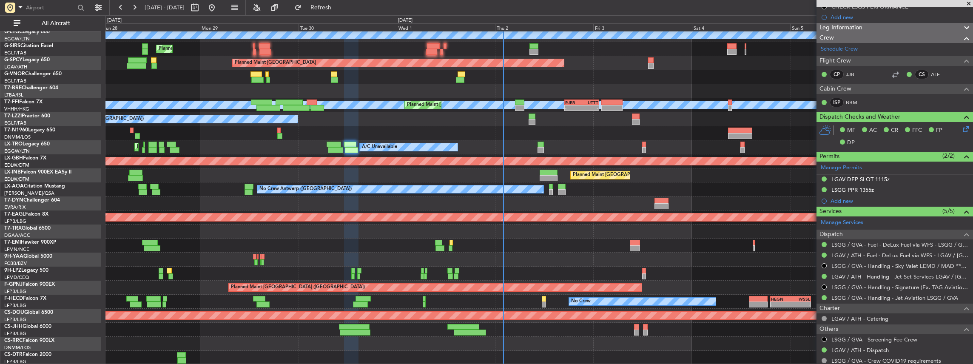
click at [779, 260] on div at bounding box center [538, 260] width 867 height 14
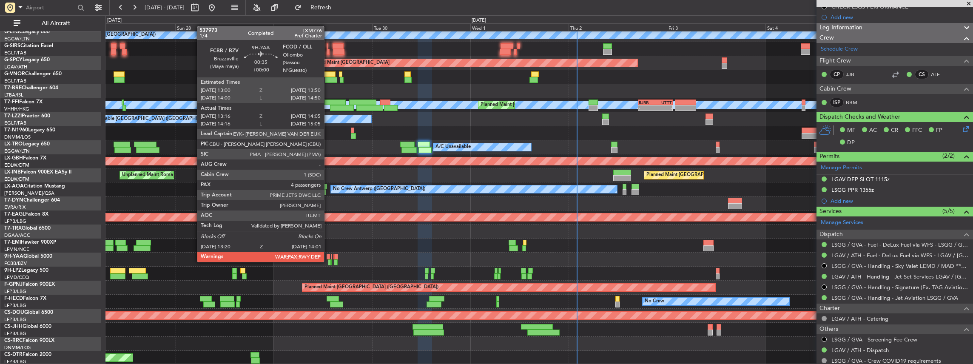
click at [328, 261] on div at bounding box center [329, 262] width 3 height 6
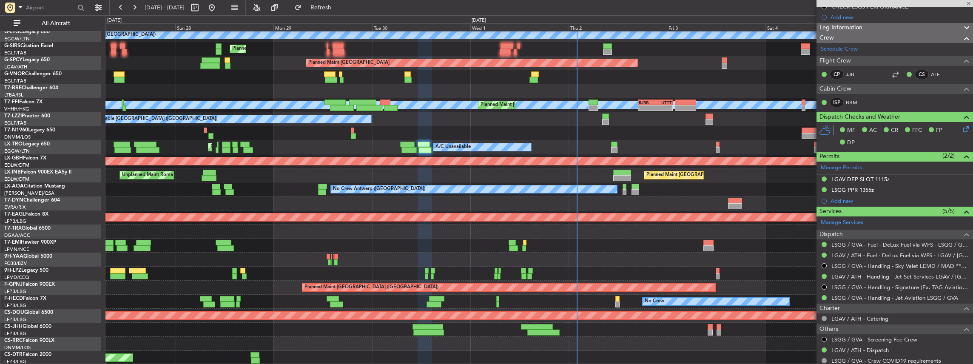
type input "13:26"
type input "14:00"
type input "4"
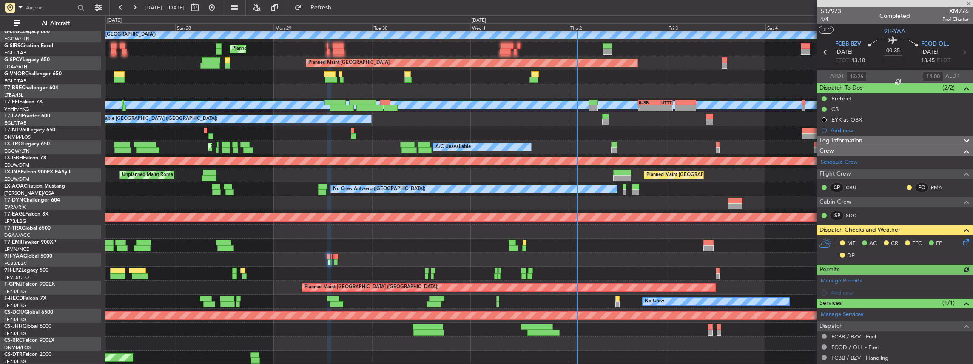
scroll to position [84, 0]
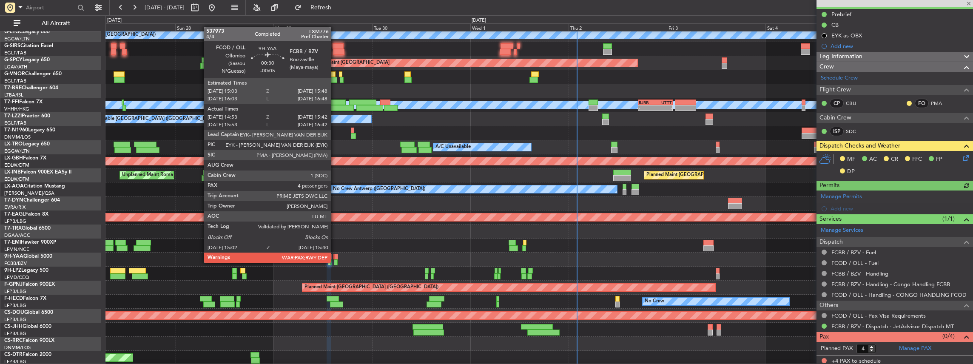
click at [335, 262] on div at bounding box center [336, 262] width 3 height 6
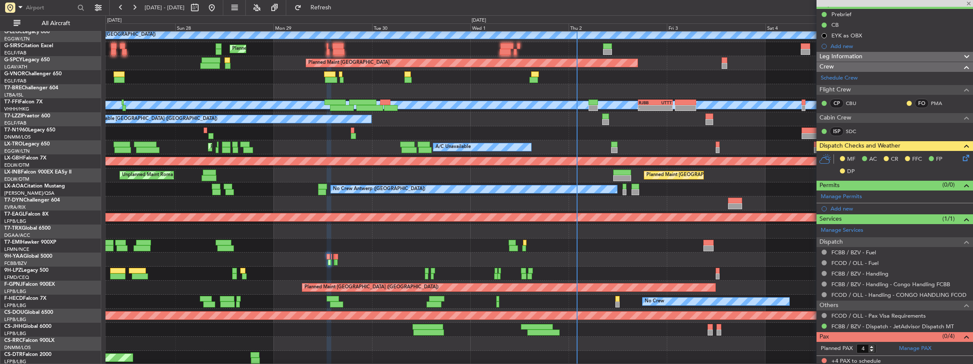
type input "-00:05"
type input "15:03"
type input "15:37"
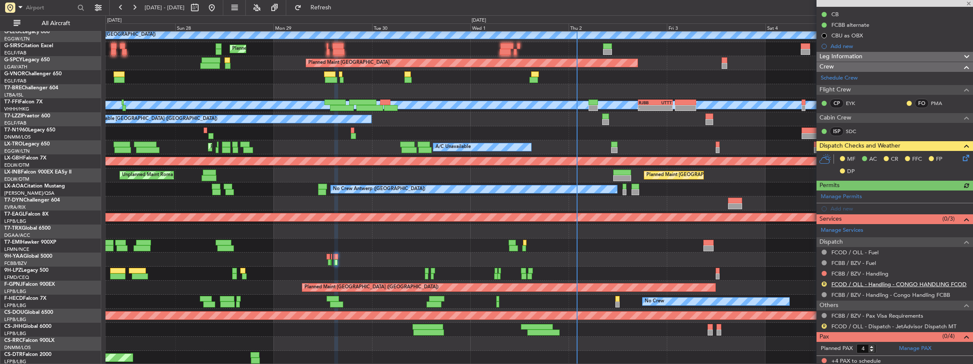
scroll to position [95, 0]
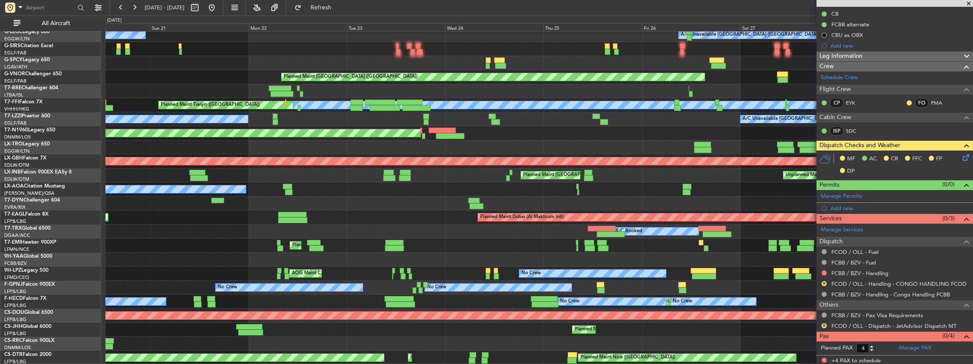
click at [932, 228] on fb-app "27 Sep 2025 - 06 Oct 2025 Refresh Quick Links All Aircraft A/C Unavailable A/C …" at bounding box center [486, 185] width 973 height 358
click at [721, 256] on div at bounding box center [538, 260] width 867 height 14
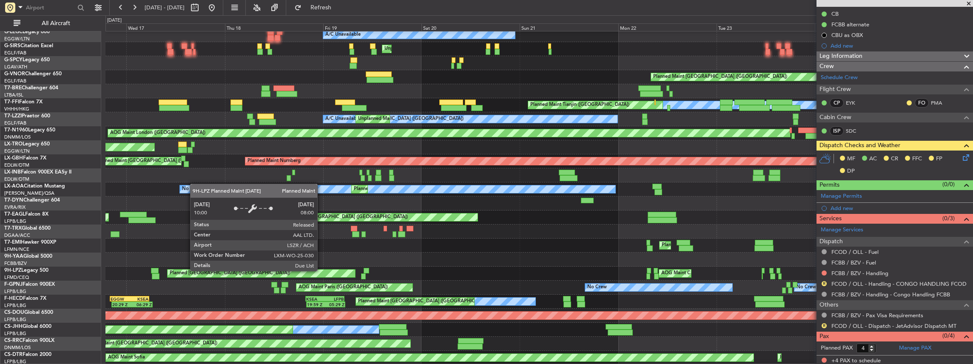
click at [632, 261] on div "A/C Unavailable A/C Unavailable London (Luton) Unplanned Maint London (Luton) P…" at bounding box center [538, 140] width 867 height 449
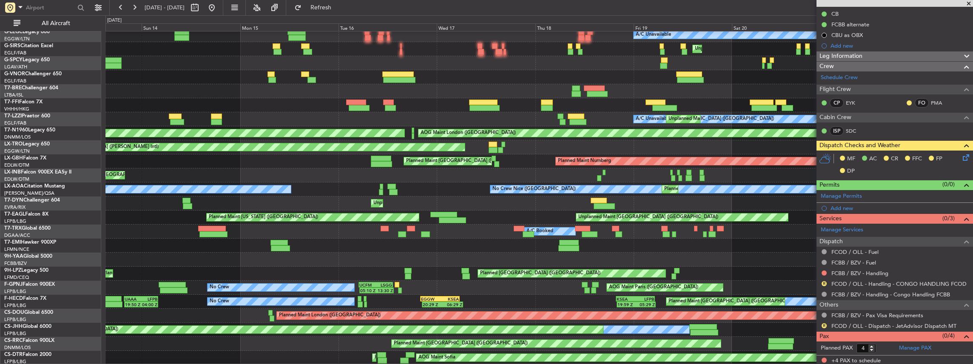
click at [576, 253] on div "AOG Maint Brazzaville (Maya-maya)" at bounding box center [538, 260] width 867 height 14
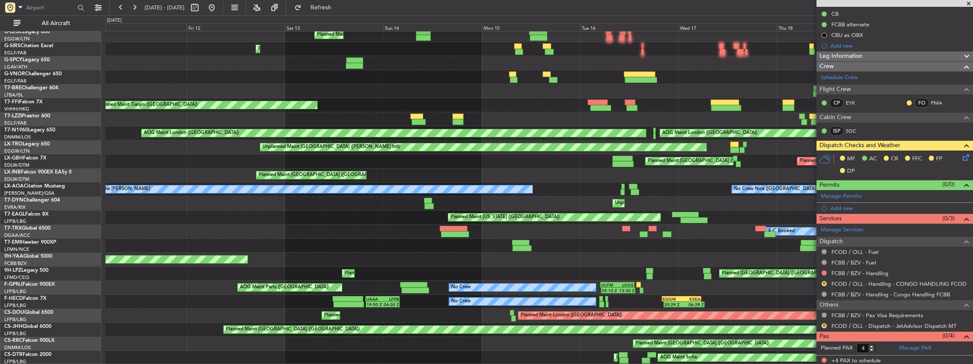
click at [551, 246] on div "A/C Unavailable Planned Maint London (Luton) Unplanned Maint London (Luton) Pla…" at bounding box center [538, 140] width 867 height 449
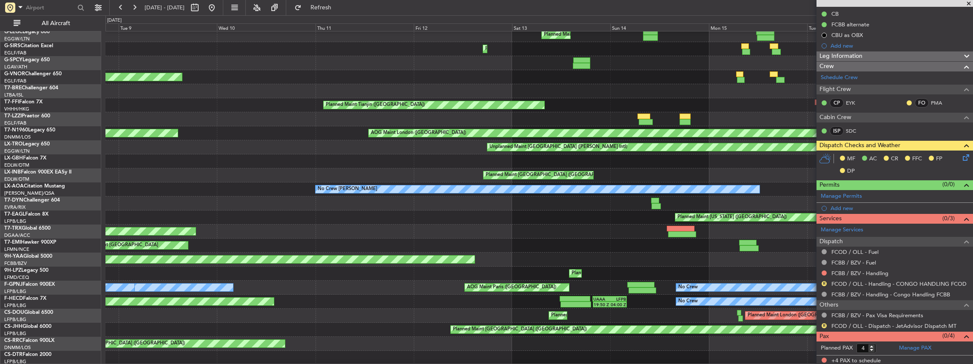
click at [557, 240] on div "Planned Maint London (Luton) A/C Unavailable Planned Maint London (Farnborough)…" at bounding box center [538, 140] width 867 height 449
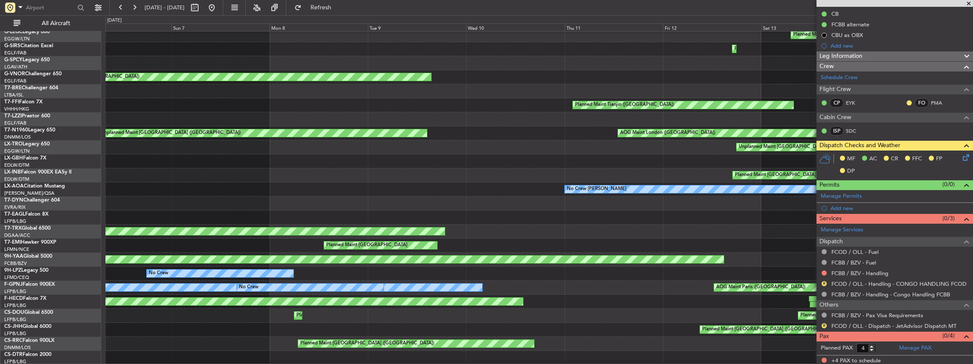
click at [407, 241] on div "Planned Maint [GEOGRAPHIC_DATA]" at bounding box center [366, 245] width 81 height 13
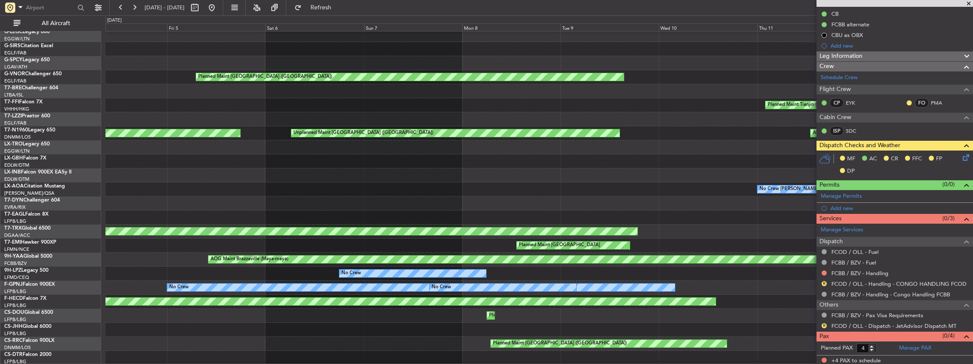
click at [523, 245] on div "Planned Maint [GEOGRAPHIC_DATA]" at bounding box center [538, 245] width 867 height 14
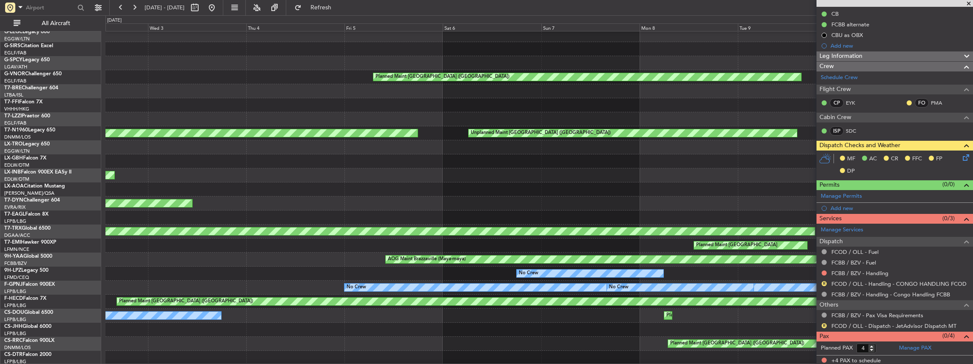
click at [508, 250] on div "Planned Maint [GEOGRAPHIC_DATA]" at bounding box center [538, 245] width 867 height 14
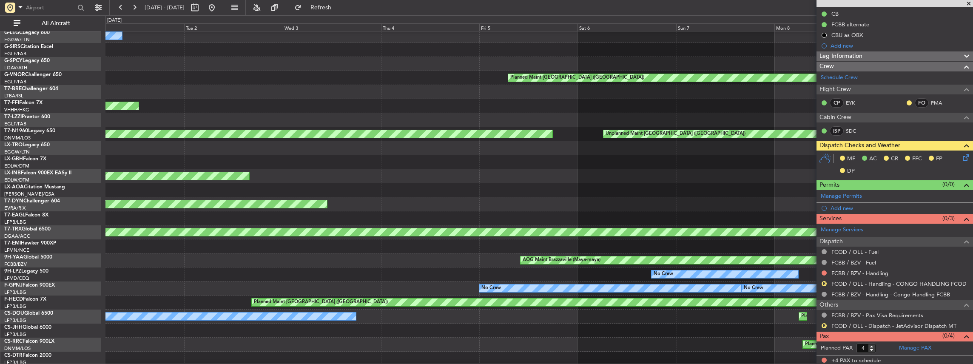
click at [488, 251] on div "Planned Maint [GEOGRAPHIC_DATA]" at bounding box center [538, 246] width 867 height 14
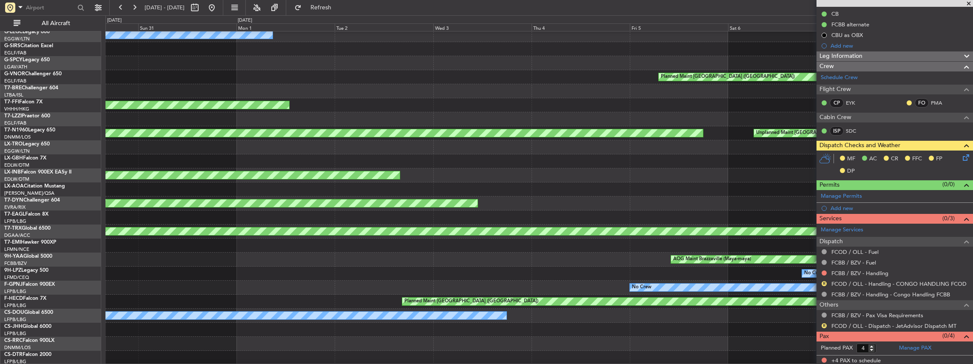
click at [440, 247] on div "Owner Owner Planned Maint London (Farnborough) MEL Hong Kong (Hong Kong Intl) U…" at bounding box center [538, 140] width 867 height 449
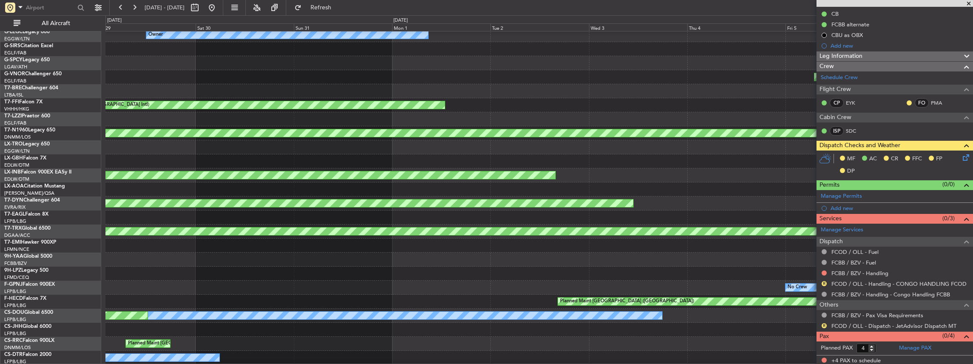
click at [489, 250] on div "Owner Owner Planned Maint London (Farnborough) MEL Hong Kong (Hong Kong Intl) U…" at bounding box center [538, 140] width 867 height 449
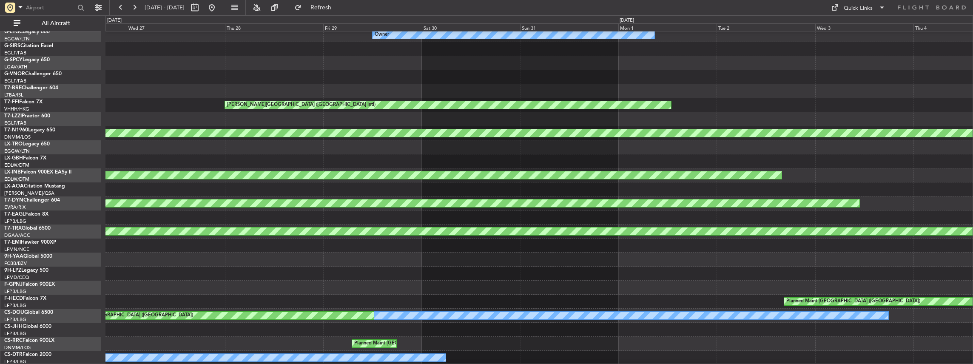
scroll to position [0, 0]
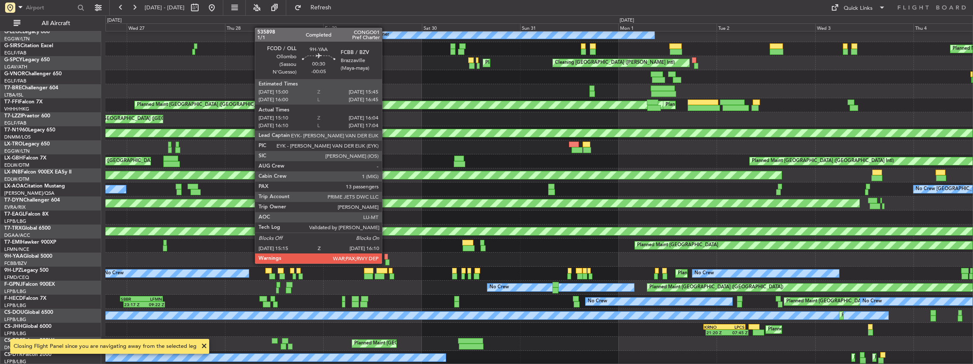
click at [386, 263] on div at bounding box center [387, 262] width 4 height 6
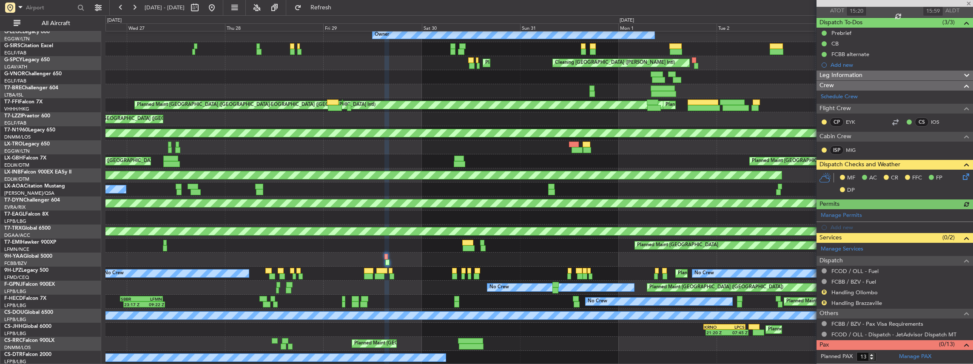
scroll to position [74, 0]
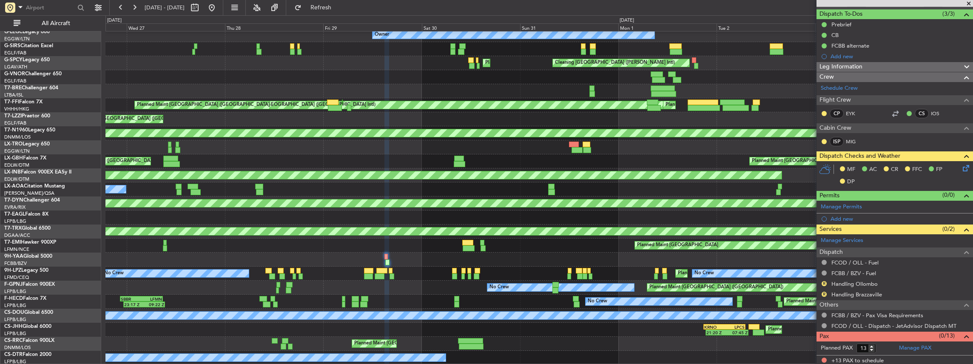
click at [325, 256] on div "AOG Maint Brazzaville (Maya-maya)" at bounding box center [538, 260] width 867 height 14
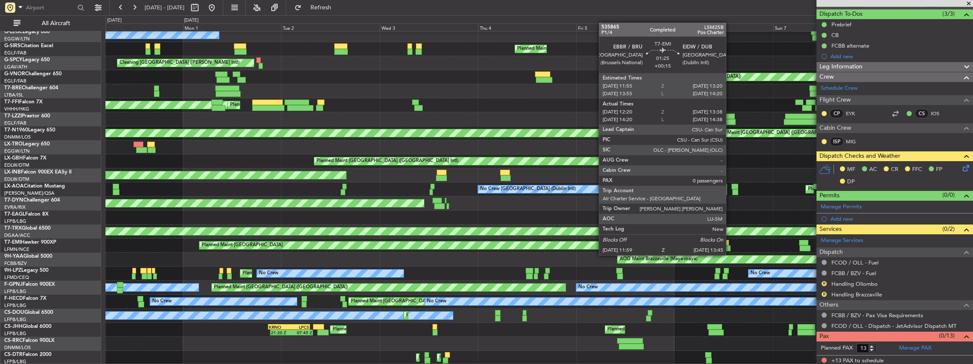
click at [644, 249] on div at bounding box center [646, 248] width 4 height 6
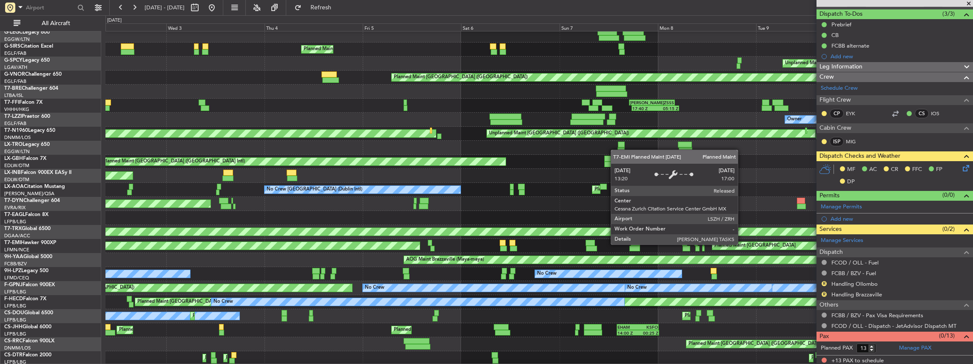
click at [712, 241] on div "Planned Maint [GEOGRAPHIC_DATA]" at bounding box center [769, 245] width 114 height 9
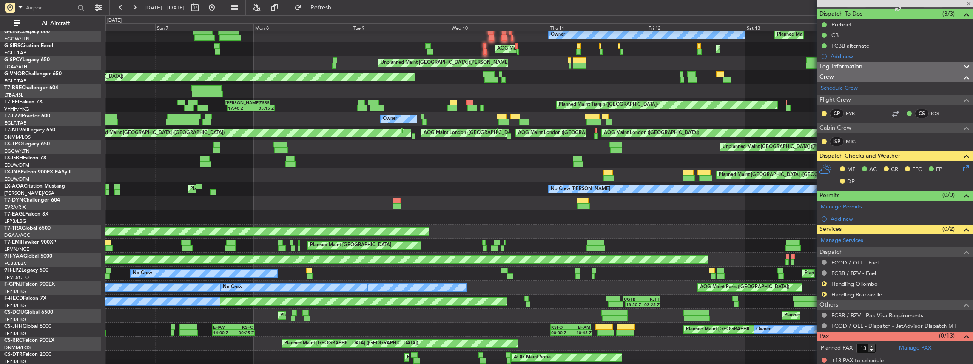
click at [314, 238] on div "Planned Maint Berlin (Brandenburg)" at bounding box center [538, 231] width 867 height 14
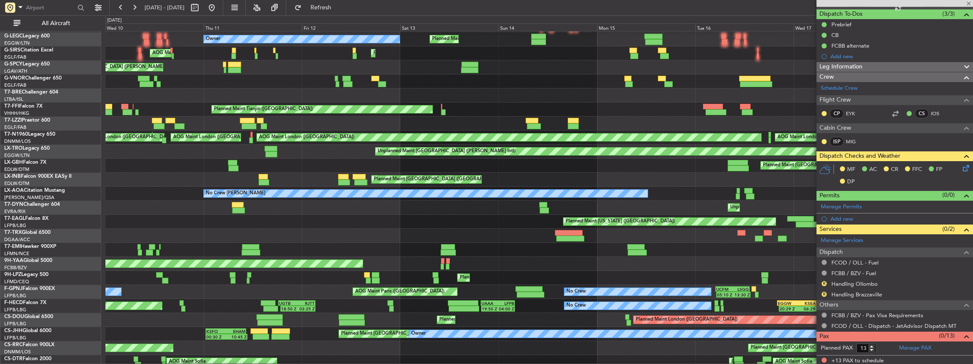
click at [300, 243] on div "A/C Booked A/C Booked Planned Maint Berlin (Brandenburg)" at bounding box center [538, 236] width 867 height 14
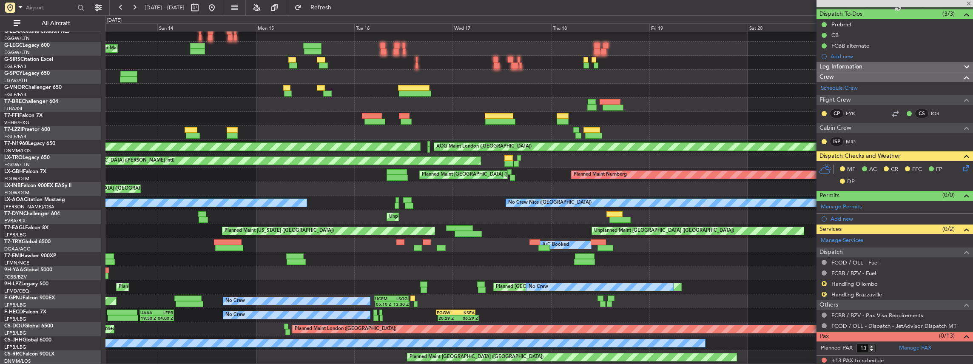
click at [594, 237] on div "Unplanned Maint [GEOGRAPHIC_DATA] ([GEOGRAPHIC_DATA])" at bounding box center [664, 230] width 140 height 13
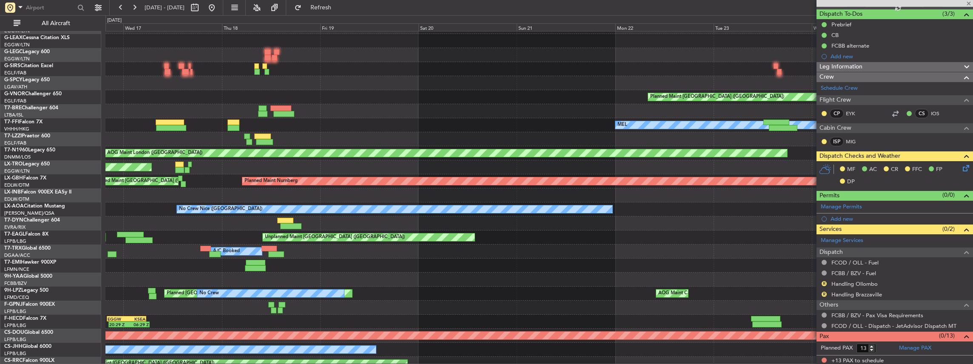
click at [404, 226] on div "Unplanned Maint [GEOGRAPHIC_DATA] (Riga Intl)" at bounding box center [538, 223] width 867 height 14
type input "+00:05"
type input "16:39"
type input "17:28"
type input "0"
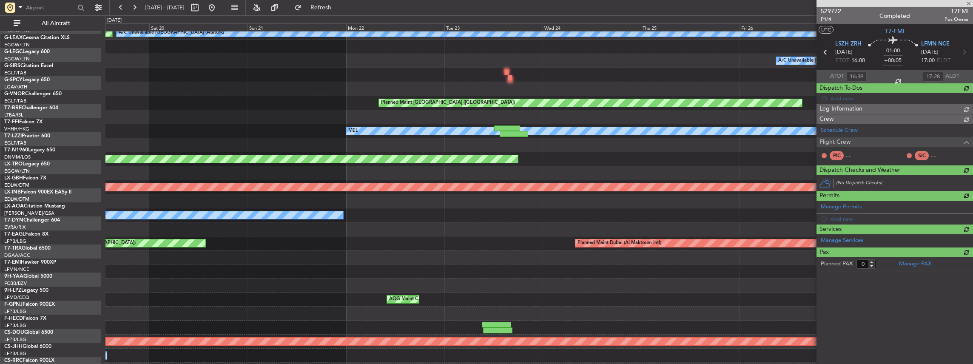
scroll to position [0, 0]
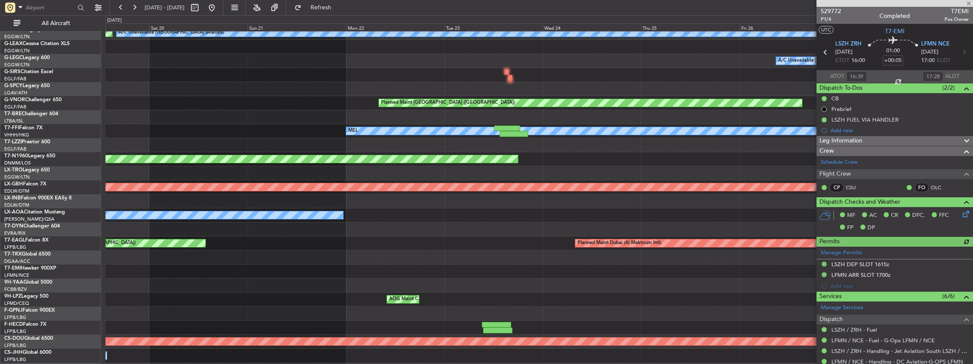
click at [293, 222] on div "No Crew Nice ([GEOGRAPHIC_DATA])" at bounding box center [538, 215] width 867 height 14
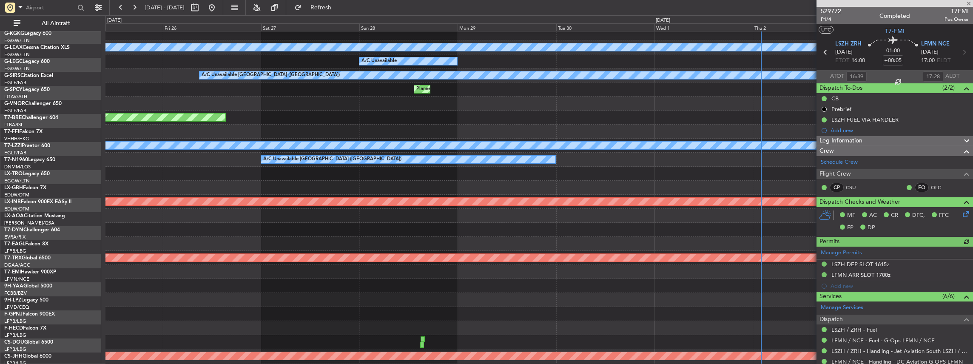
click at [273, 224] on div at bounding box center [538, 230] width 867 height 14
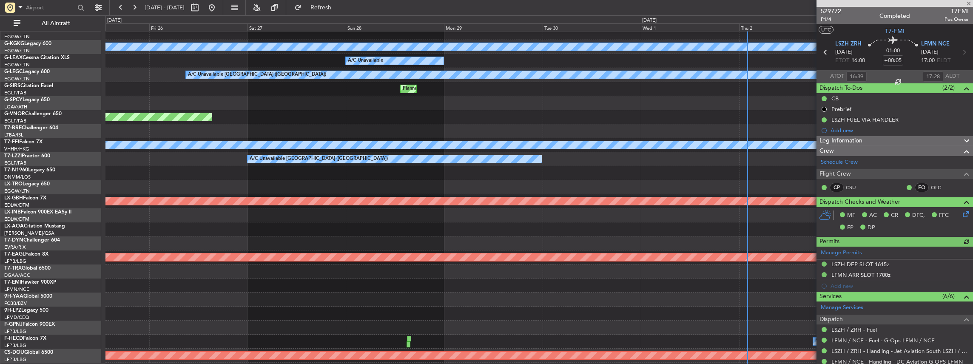
click at [316, 208] on div "Planned Maint Nurnberg" at bounding box center [538, 201] width 867 height 14
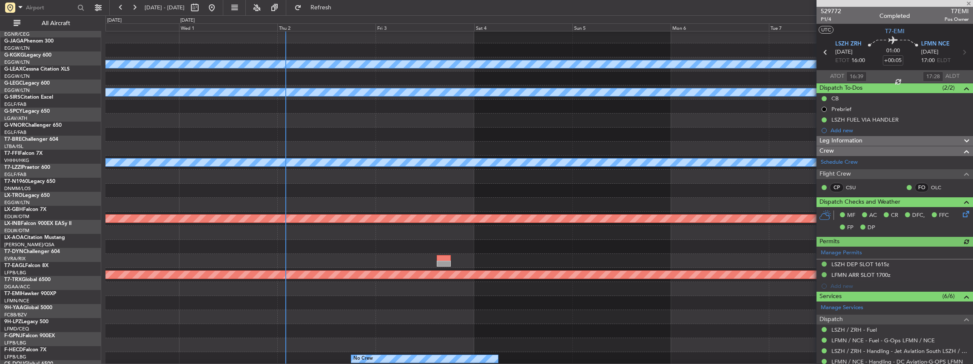
click at [404, 206] on div at bounding box center [538, 205] width 867 height 14
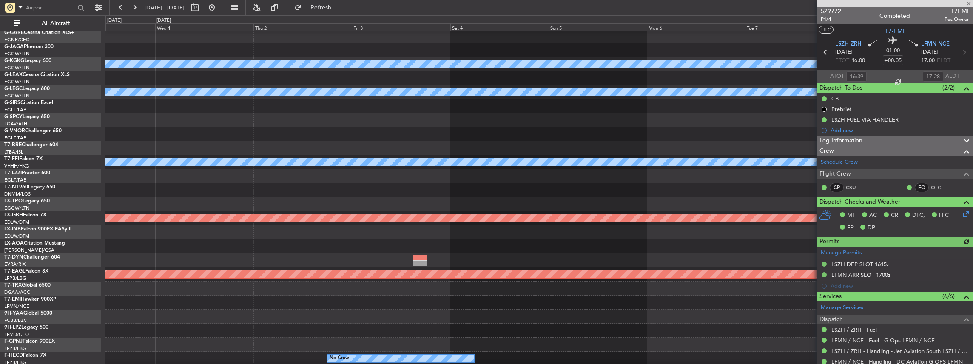
scroll to position [57, 0]
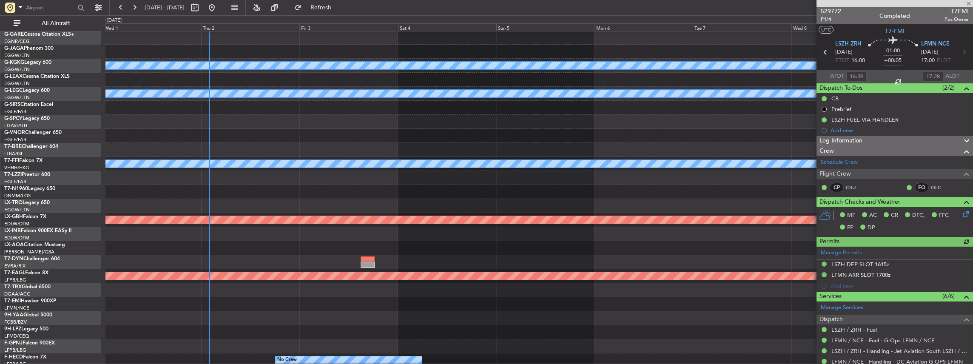
click at [451, 202] on div at bounding box center [538, 206] width 867 height 14
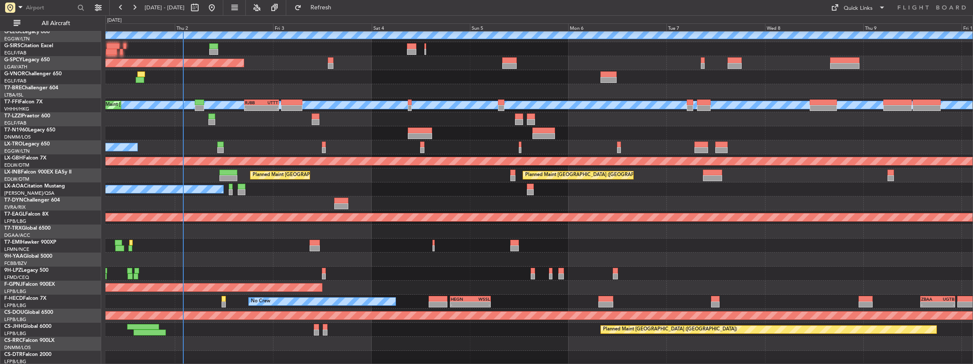
scroll to position [116, 0]
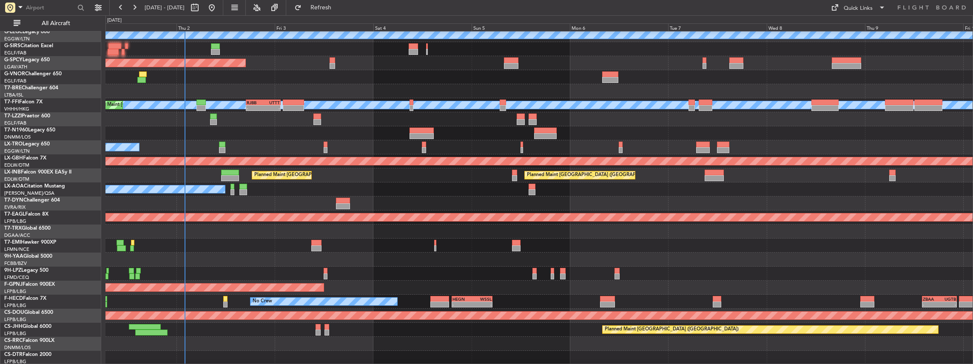
click at [316, 203] on div "A/C Unavailable London (Luton) Planned Maint Bremen MEL MEL Planned Maint Beiji…" at bounding box center [538, 140] width 867 height 449
click at [190, 237] on div "A/C Unavailable London (Luton) Planned Maint Bremen MEL MEL Planned Maint Beiji…" at bounding box center [538, 140] width 867 height 449
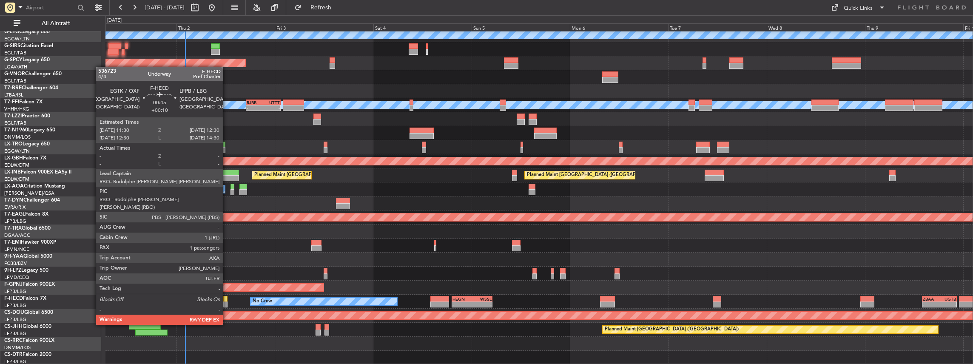
click at [227, 301] on div at bounding box center [225, 304] width 4 height 6
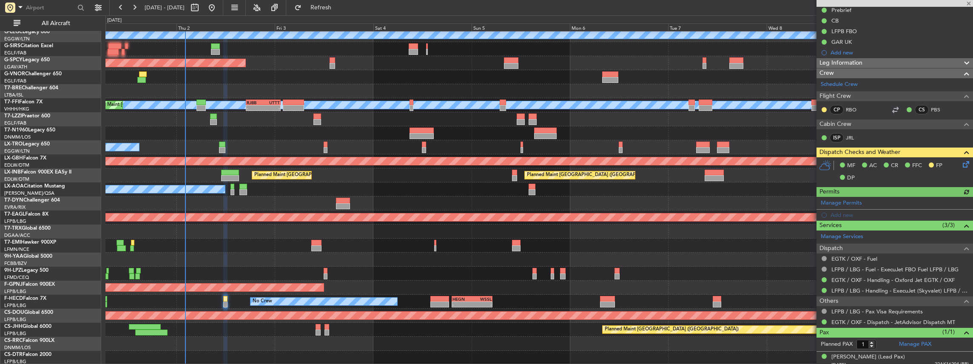
scroll to position [103, 0]
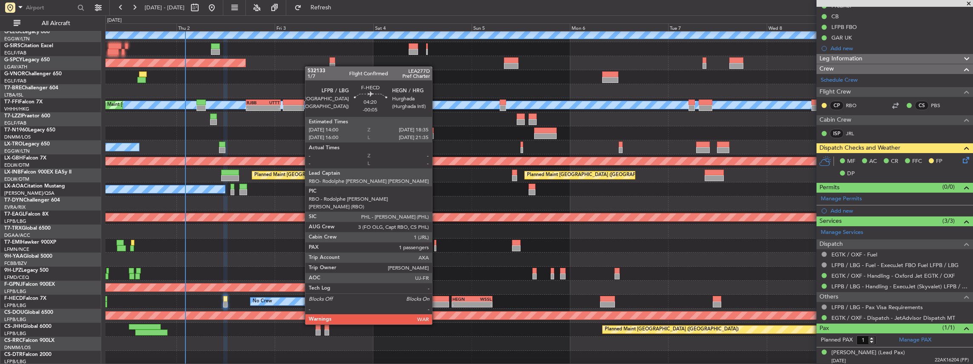
click at [436, 301] on div "No Crew - - HEGN 19:15 Z WSSL 05:10 Z - - ZBAA 14:00 Z UGTB 22:30 Z No Crew" at bounding box center [538, 302] width 867 height 14
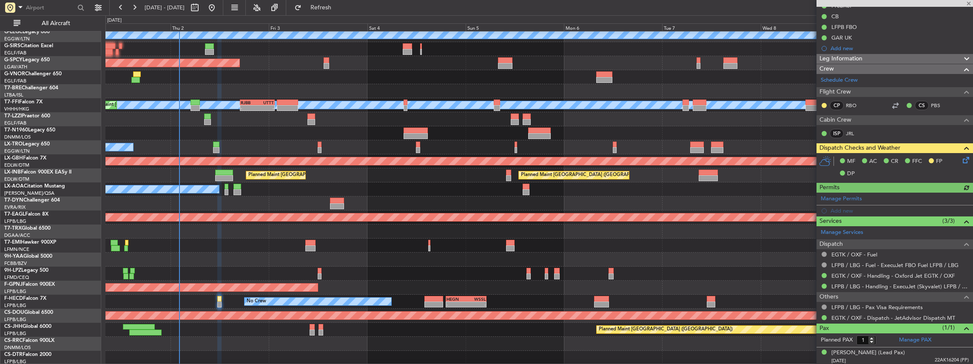
scroll to position [116, 0]
click at [514, 258] on div "A/C Unavailable London (Luton) Planned Maint Bremen MEL MEL Planned Maint Beiji…" at bounding box center [538, 140] width 867 height 449
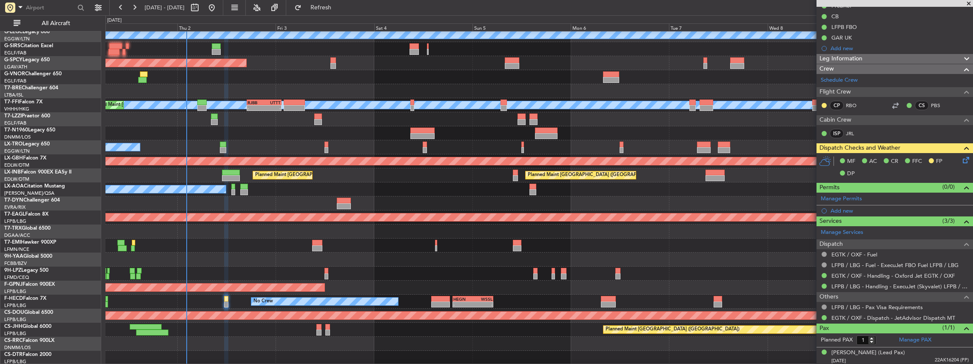
click at [344, 248] on div "A/C Unavailable London (Luton) Planned Maint Bremen MEL MEL Planned Maint Beiji…" at bounding box center [538, 140] width 867 height 449
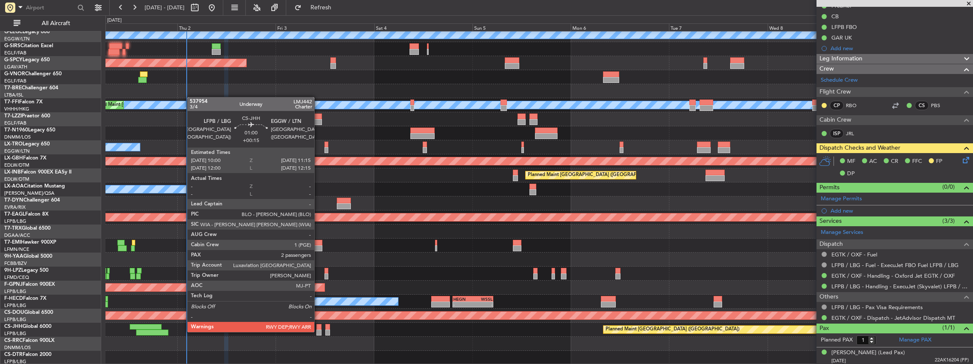
click at [319, 332] on div at bounding box center [319, 332] width 6 height 6
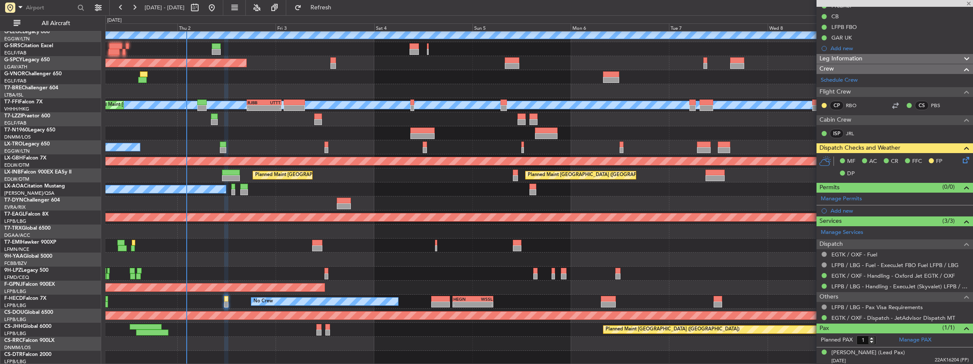
type input "+00:15"
type input "2"
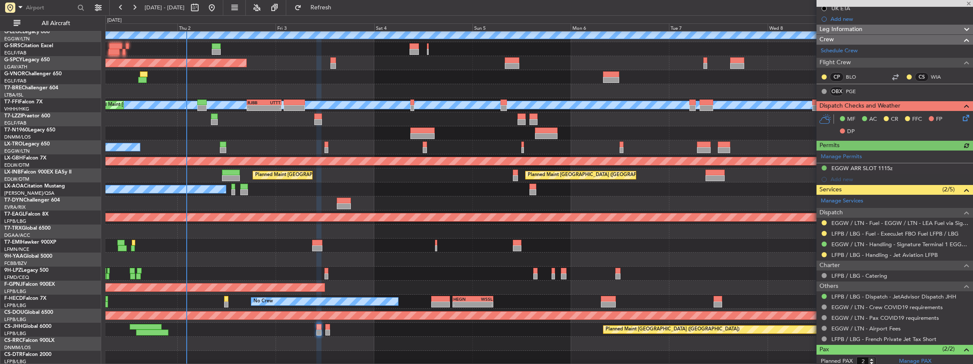
scroll to position [142, 0]
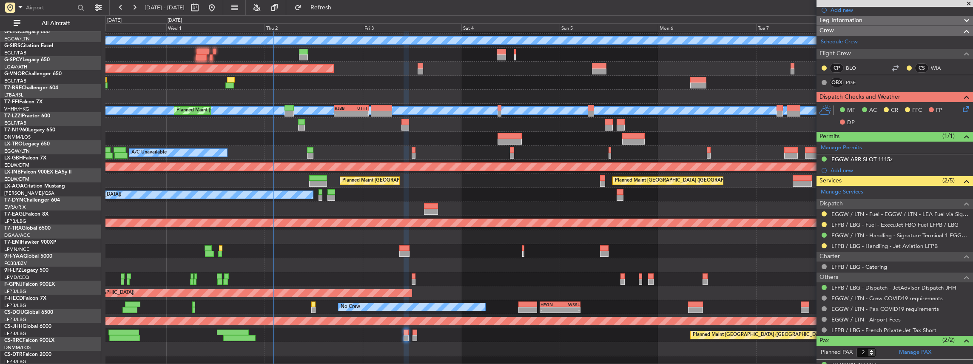
click at [297, 337] on div "Planned Maint [GEOGRAPHIC_DATA] ([GEOGRAPHIC_DATA])" at bounding box center [538, 335] width 867 height 14
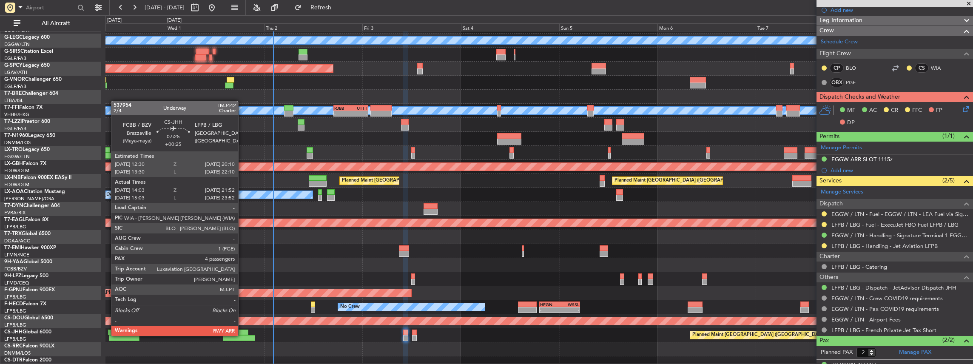
click at [242, 335] on div at bounding box center [239, 338] width 32 height 6
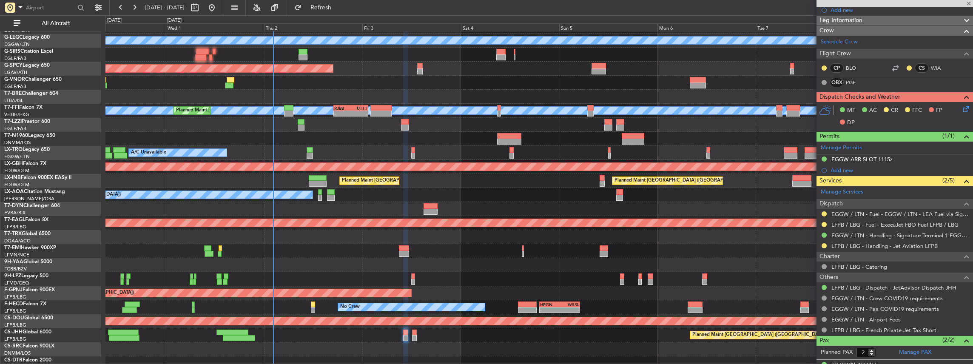
type input "+00:25"
type input "14:13"
type input "21:47"
type input "4"
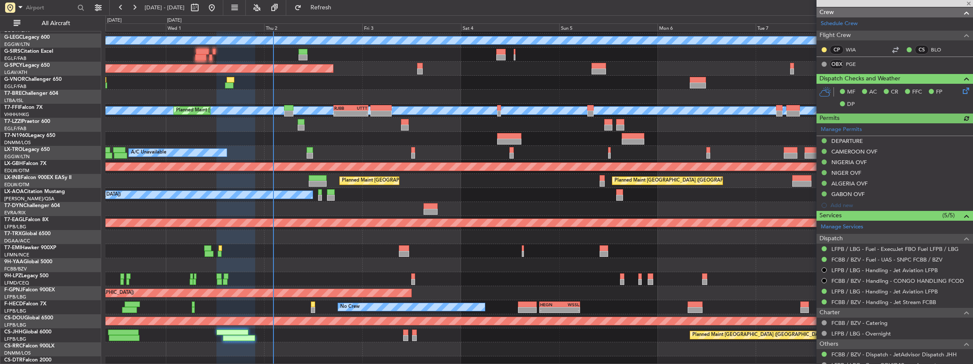
scroll to position [142, 0]
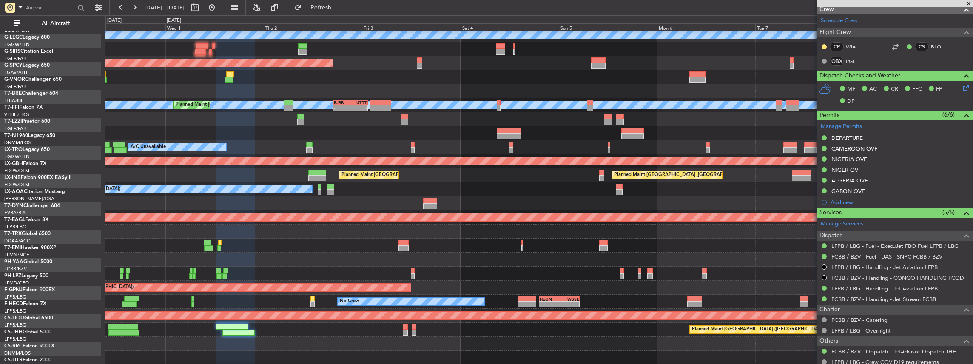
click at [294, 168] on div "Planned Maint London (Farnborough) Planned Maint Zurich" at bounding box center [538, 175] width 867 height 14
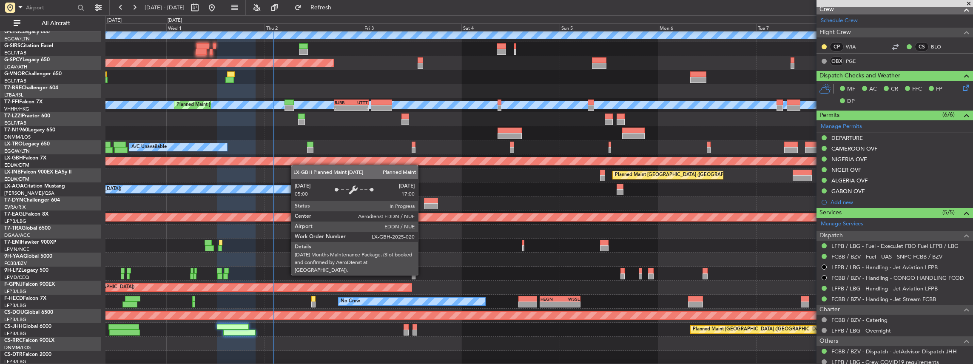
click at [295, 163] on div "A/C Unavailable A/C Unavailable London (Luton) Planned Maint London (Luton) Pla…" at bounding box center [538, 140] width 867 height 449
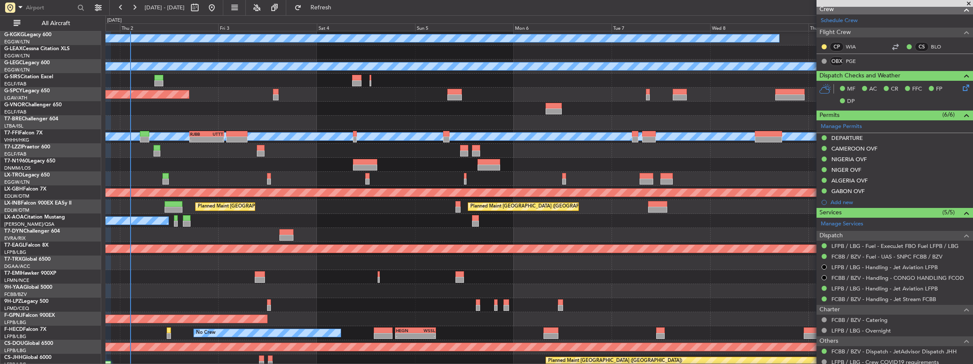
scroll to position [84, 0]
click at [339, 240] on div at bounding box center [538, 235] width 867 height 14
click at [69, 24] on span "All Aircraft" at bounding box center [56, 23] width 68 height 6
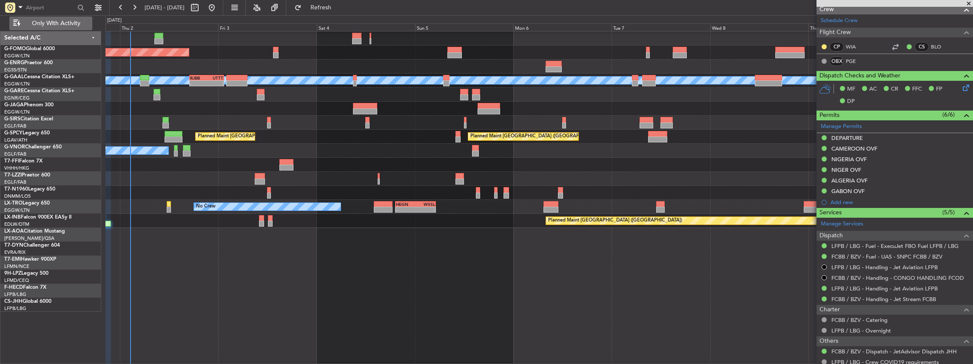
scroll to position [0, 0]
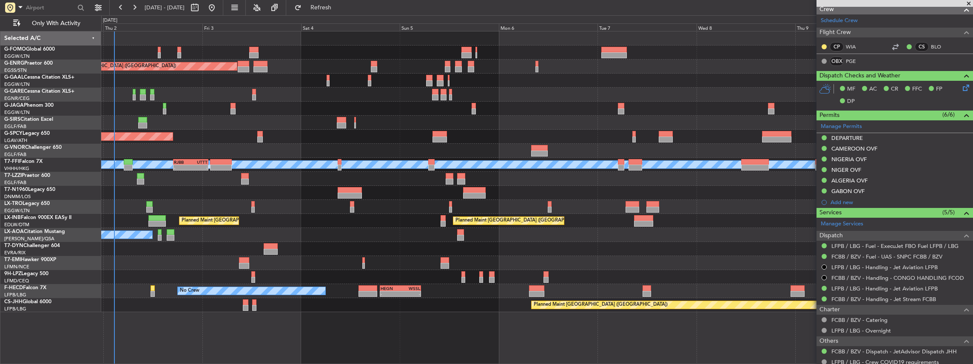
click at [197, 157] on div "Planned Maint London (Stansted) Planned Maint London (Stansted) Owner AOG Maint…" at bounding box center [537, 171] width 872 height 281
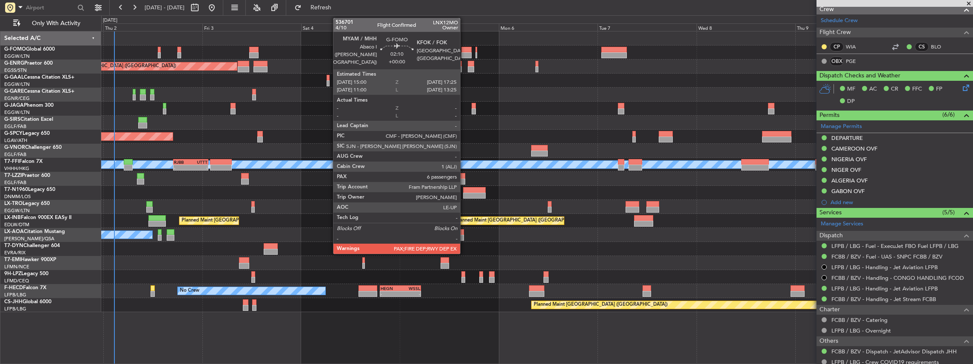
click at [464, 50] on div at bounding box center [466, 50] width 10 height 6
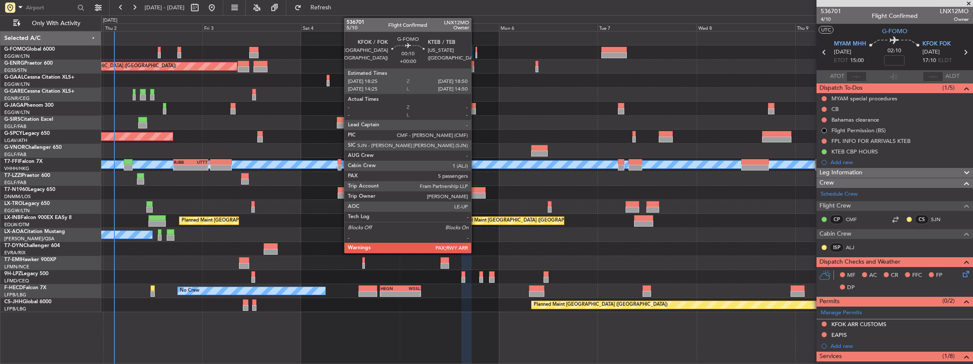
click at [475, 52] on div at bounding box center [476, 55] width 2 height 6
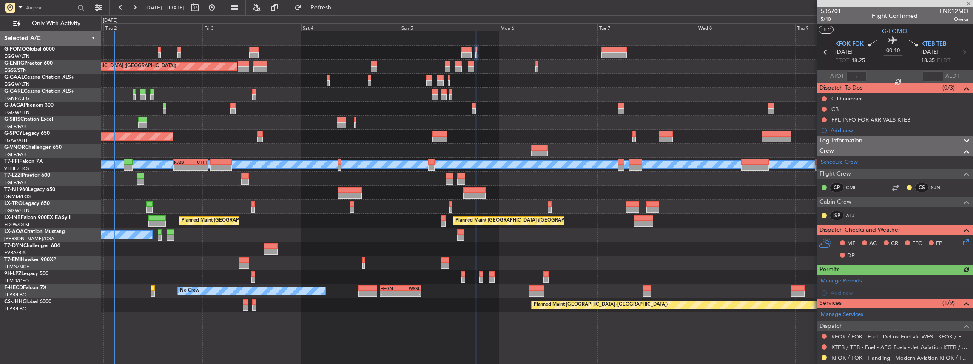
scroll to position [57, 0]
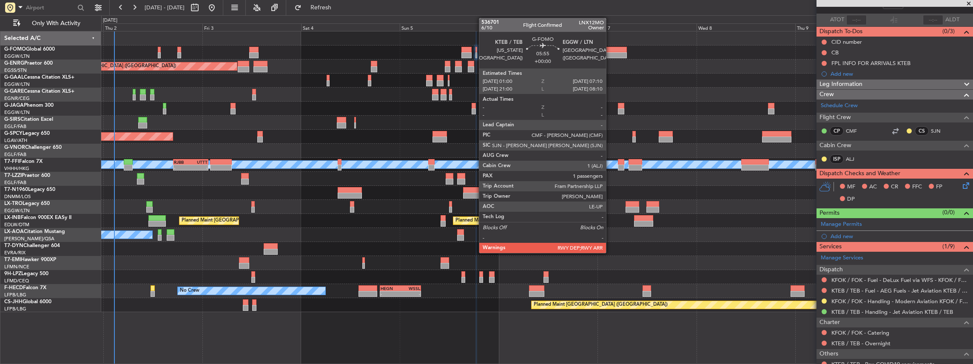
click at [610, 50] on div at bounding box center [614, 50] width 26 height 6
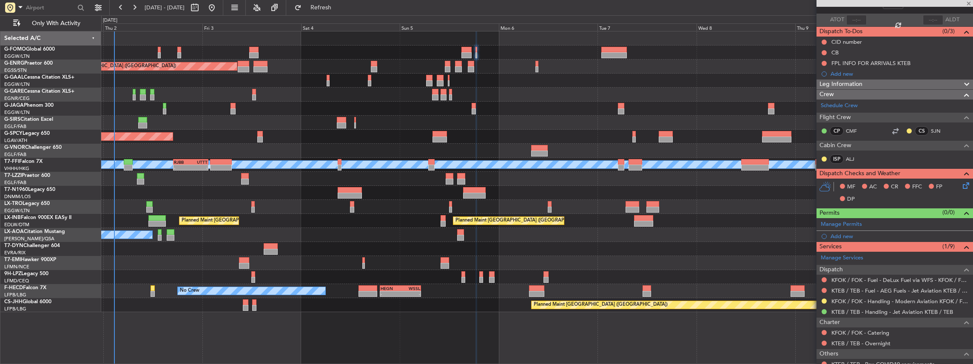
type input "1"
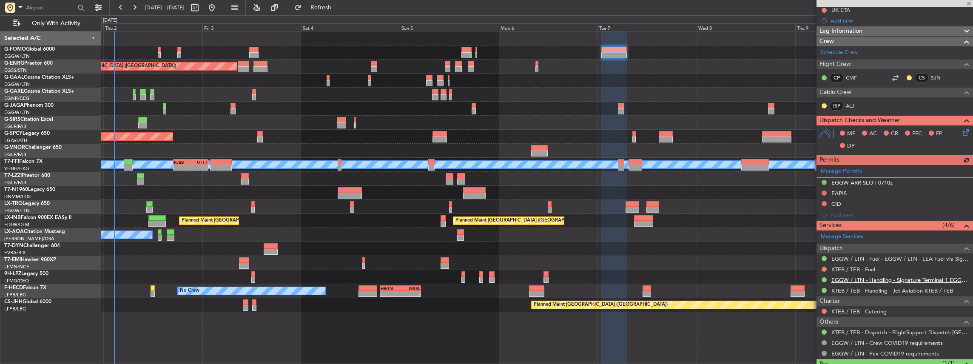
scroll to position [156, 0]
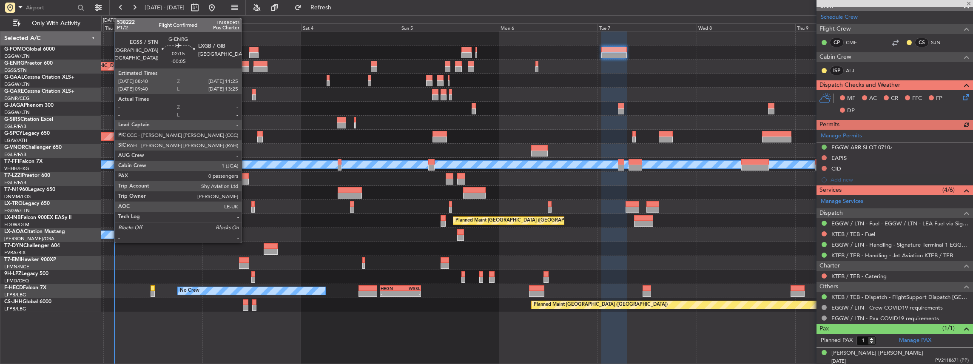
click at [245, 67] on div at bounding box center [243, 69] width 11 height 6
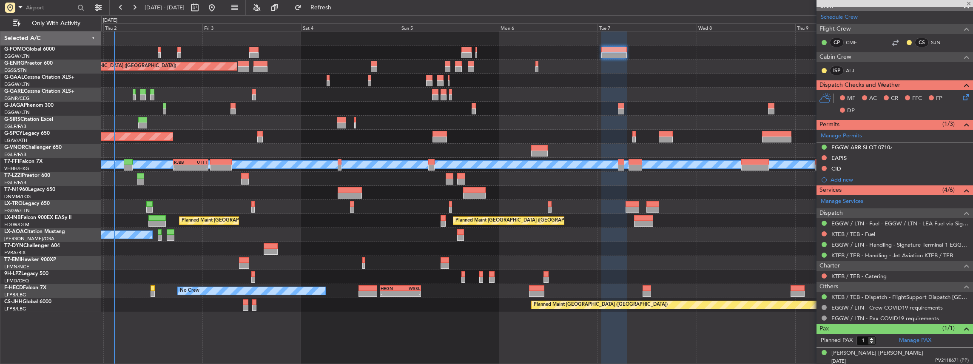
type input "-00:05"
type input "0"
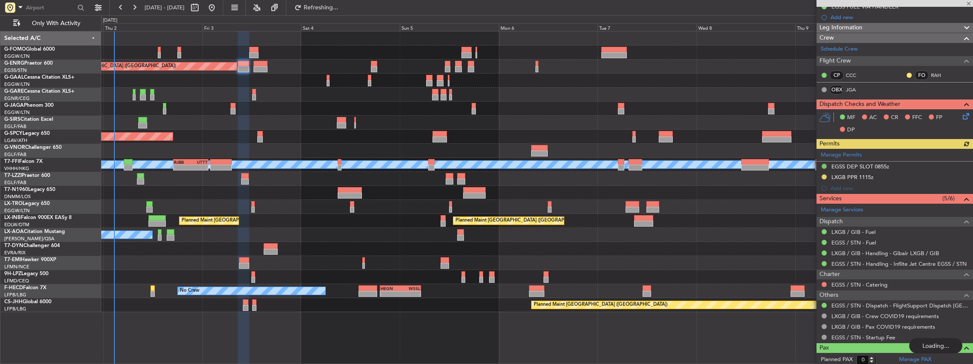
scroll to position [113, 0]
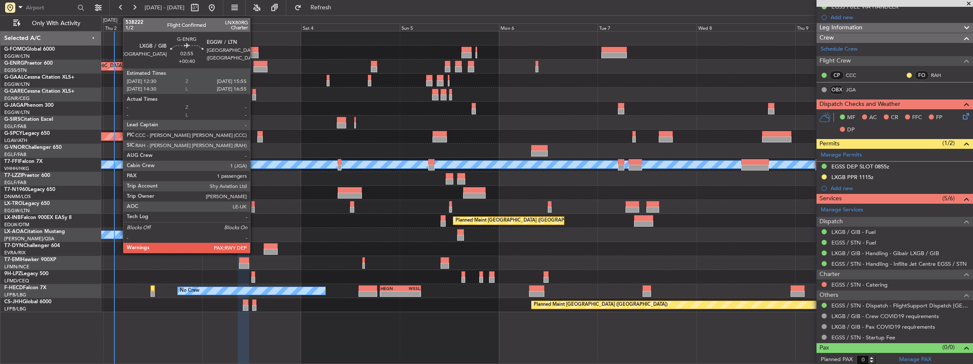
click at [256, 67] on div at bounding box center [260, 69] width 14 height 6
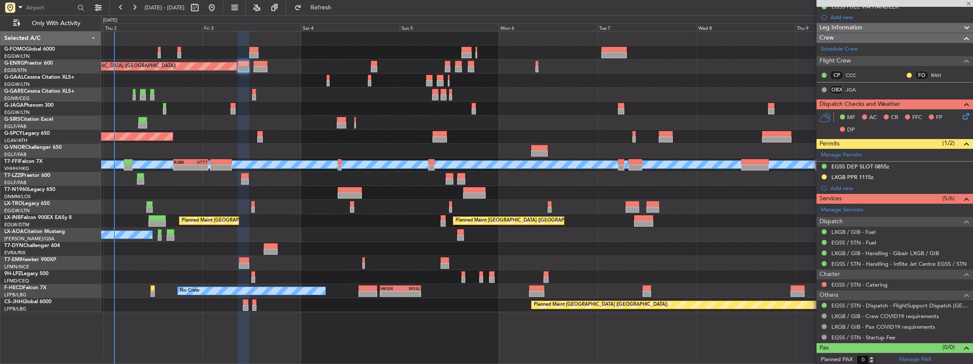
type input "+00:40"
type input "4"
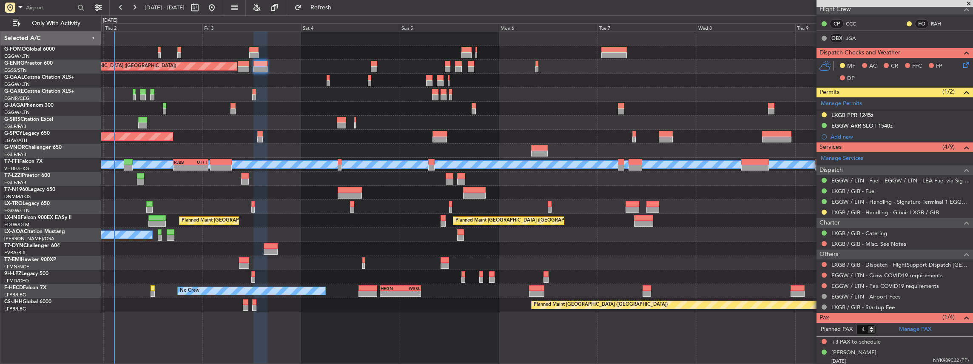
scroll to position [136, 0]
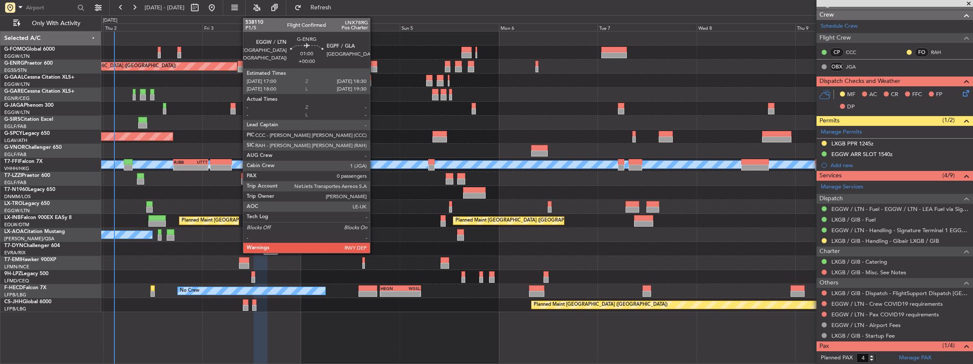
click at [374, 67] on div at bounding box center [374, 69] width 6 height 6
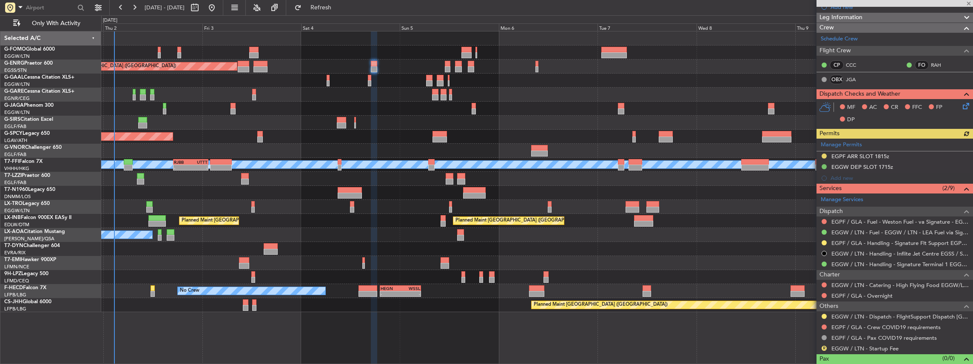
scroll to position [113, 0]
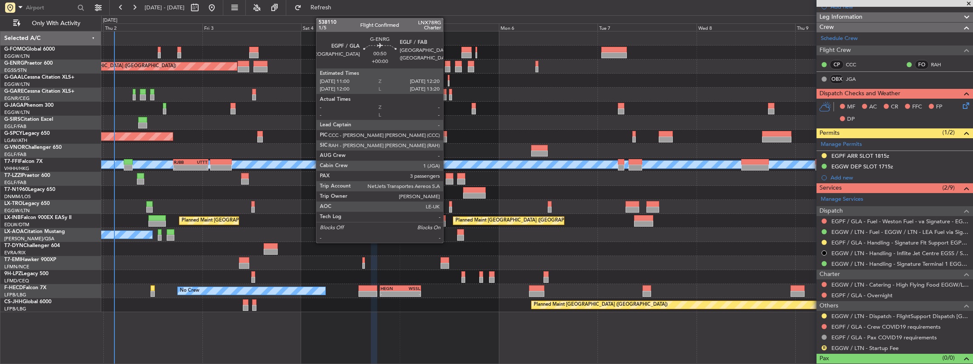
click at [447, 66] on div at bounding box center [448, 69] width 6 height 6
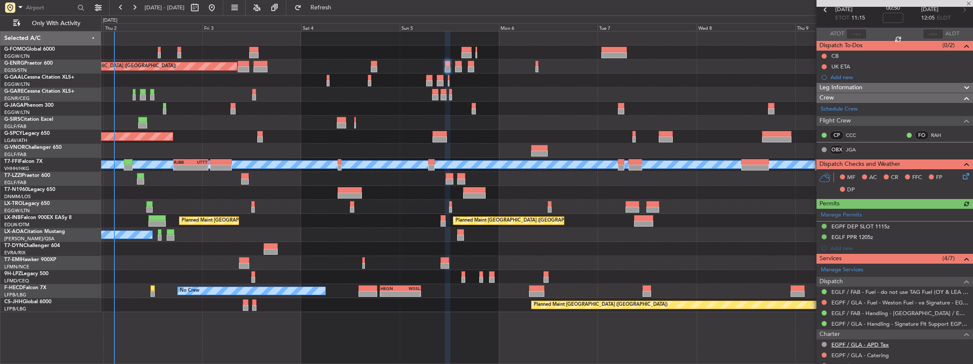
scroll to position [85, 0]
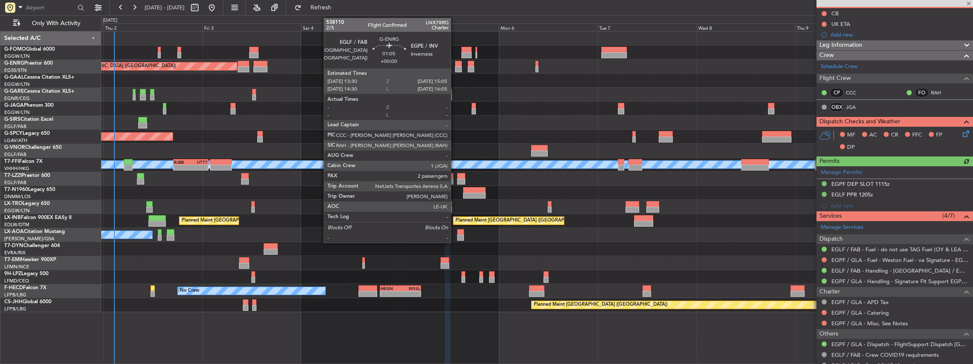
click at [455, 66] on div at bounding box center [458, 69] width 7 height 6
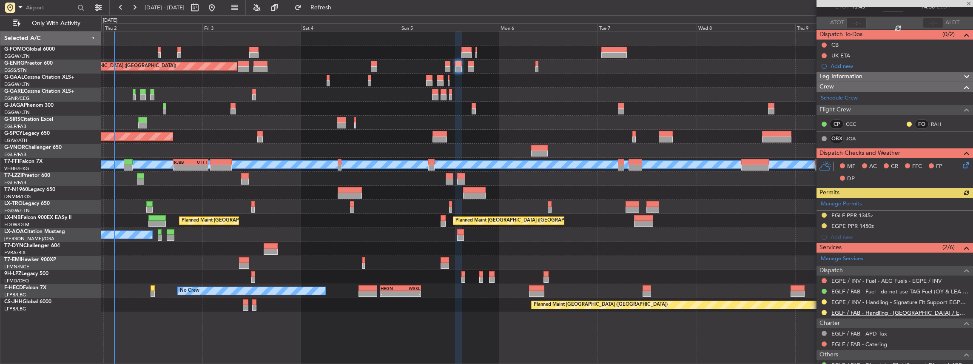
scroll to position [57, 0]
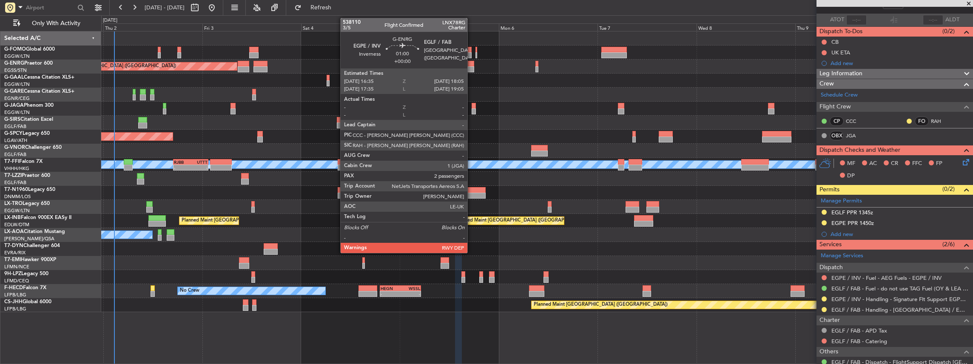
click at [471, 68] on div at bounding box center [471, 69] width 6 height 6
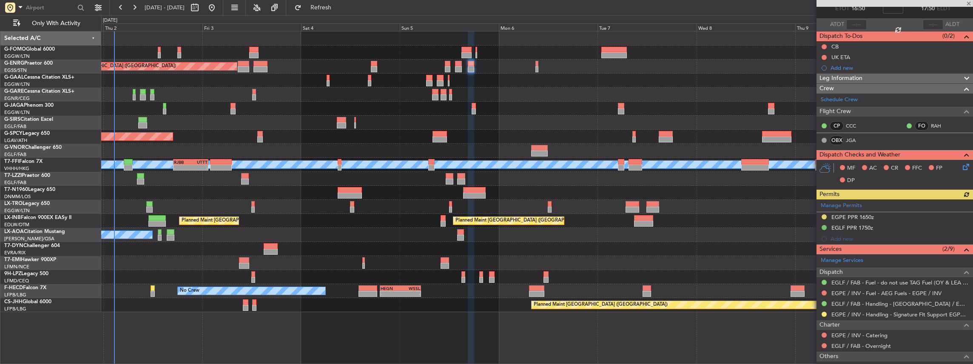
scroll to position [113, 0]
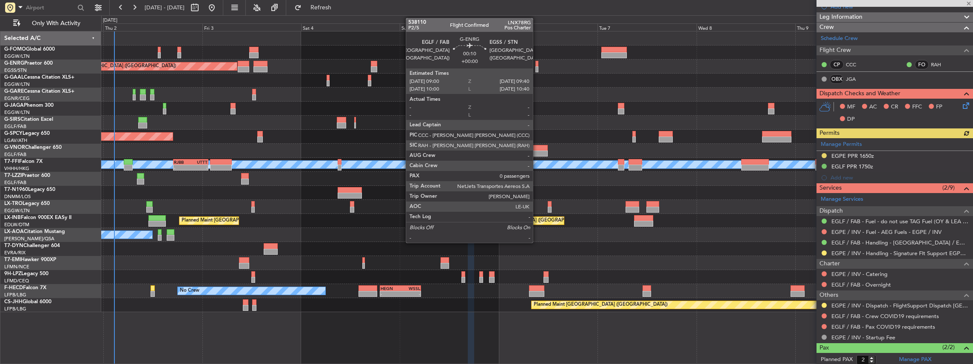
click at [537, 69] on div at bounding box center [536, 69] width 3 height 6
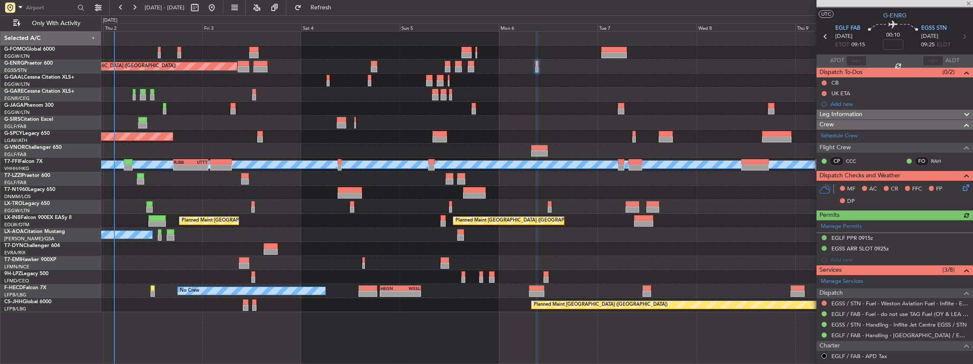
scroll to position [28, 0]
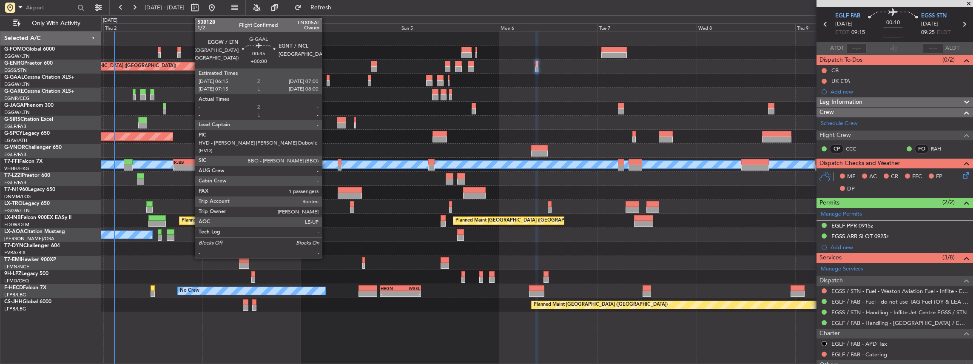
click at [326, 82] on div at bounding box center [327, 83] width 3 height 6
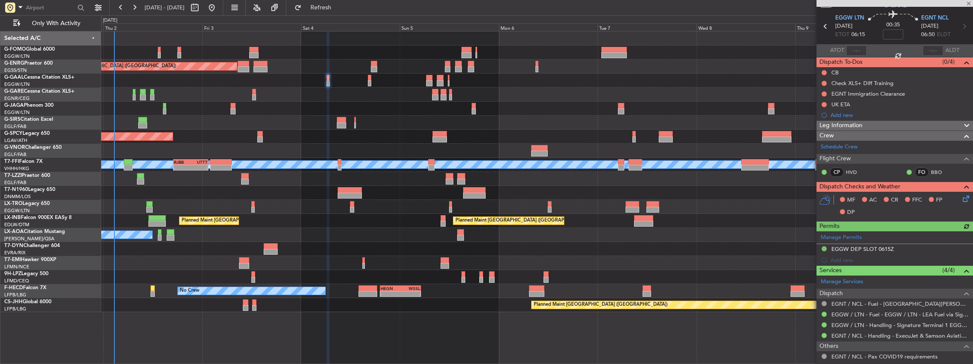
scroll to position [85, 0]
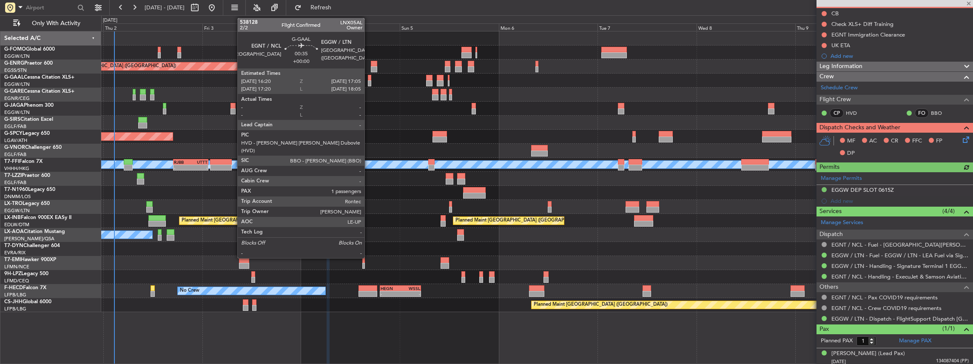
click at [369, 82] on div at bounding box center [369, 83] width 3 height 6
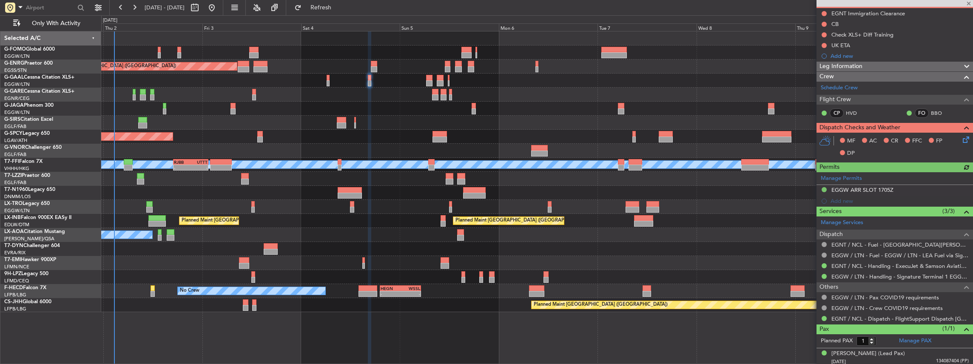
click at [432, 82] on div "Owner AOG Maint Dusseldorf Owner Planned Maint Dusseldorf" at bounding box center [537, 81] width 872 height 14
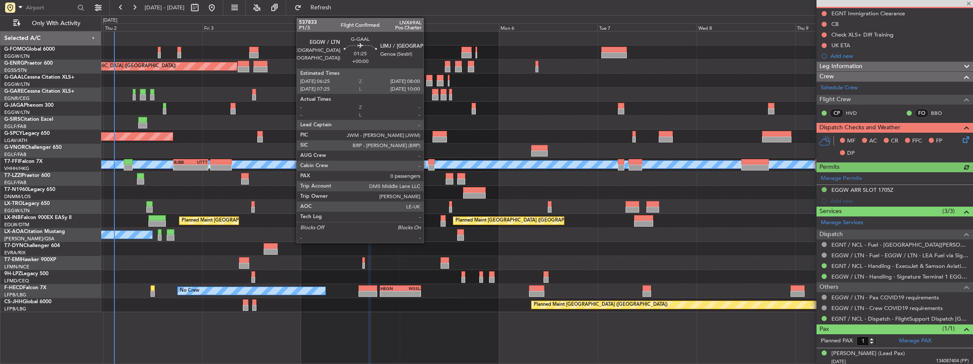
click at [428, 82] on div at bounding box center [429, 83] width 7 height 6
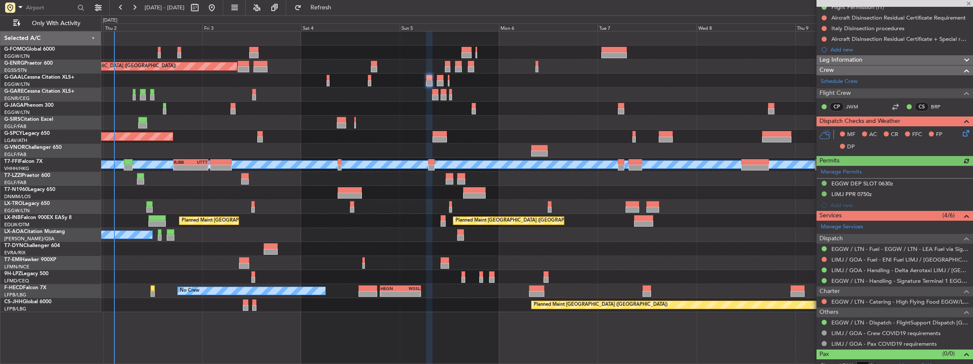
scroll to position [113, 0]
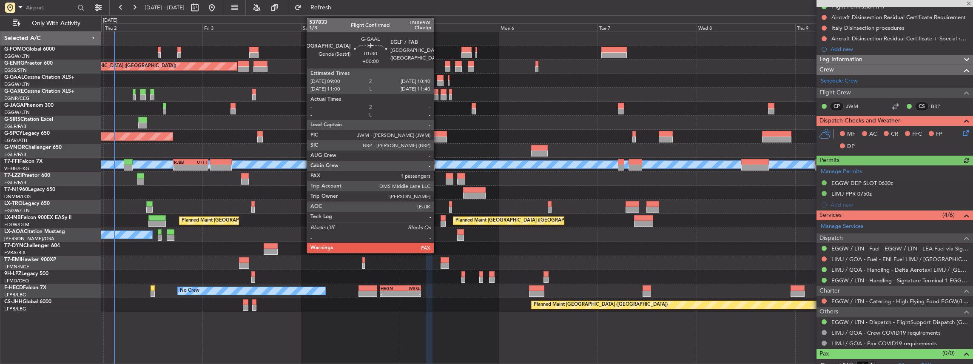
click at [438, 81] on div at bounding box center [440, 83] width 7 height 6
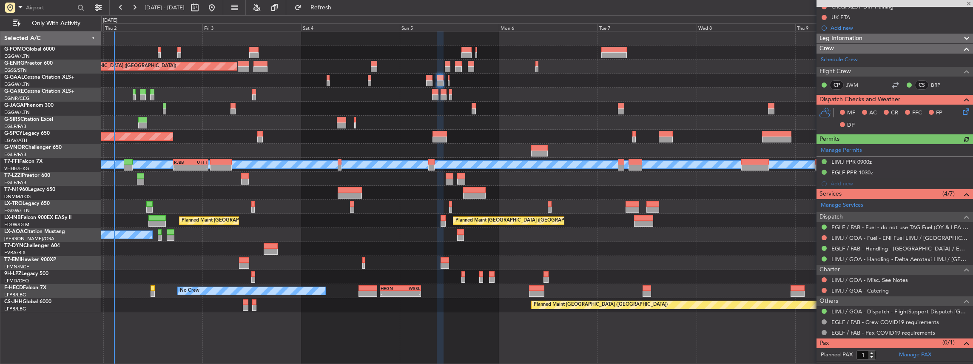
click at [450, 82] on div "Owner AOG Maint Dusseldorf Owner Planned Maint Dusseldorf" at bounding box center [537, 81] width 872 height 14
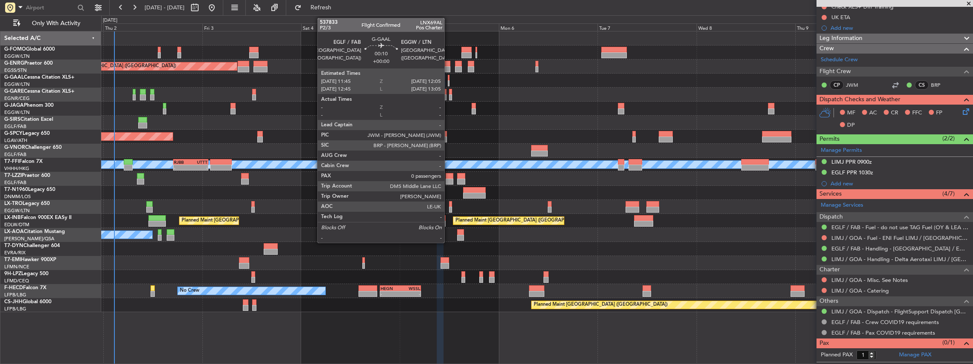
click at [449, 82] on div at bounding box center [449, 83] width 2 height 6
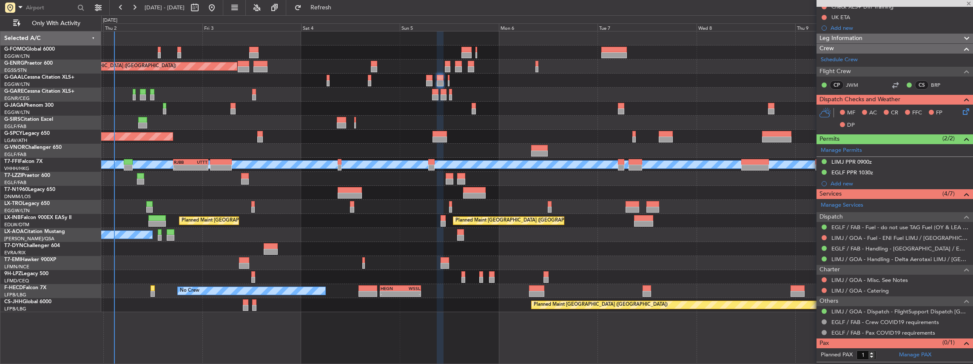
type input "0"
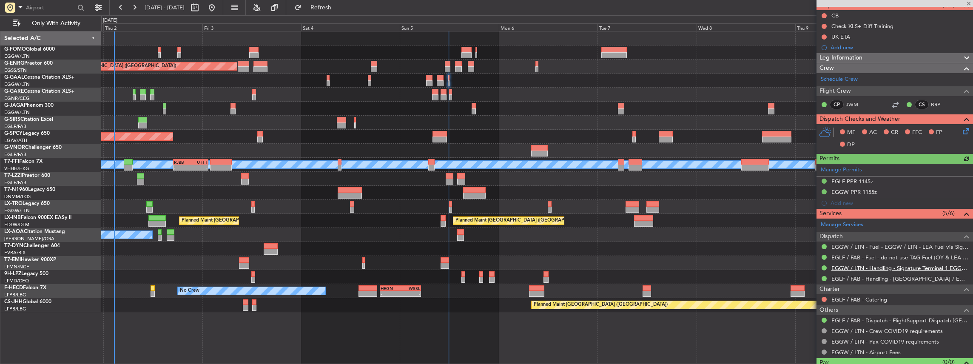
scroll to position [98, 0]
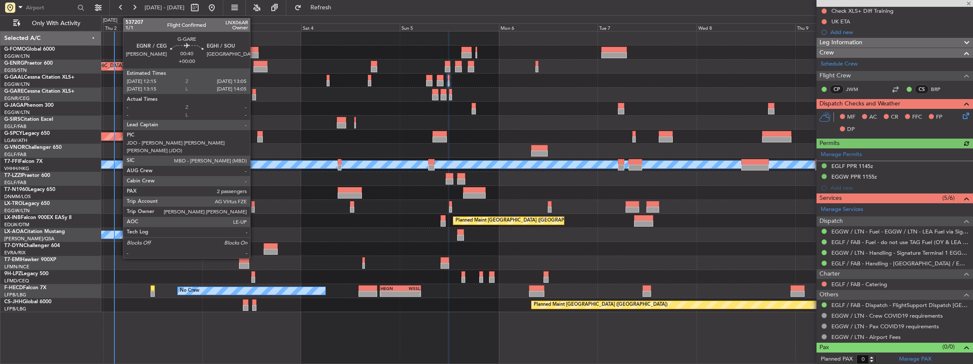
click at [254, 96] on div at bounding box center [254, 97] width 4 height 6
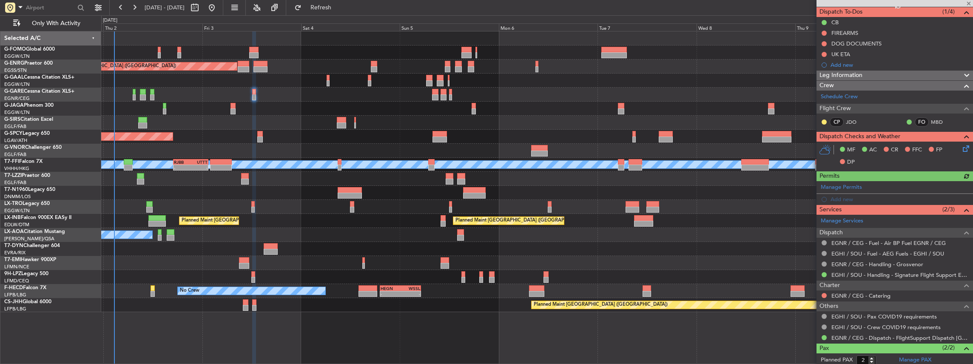
scroll to position [85, 0]
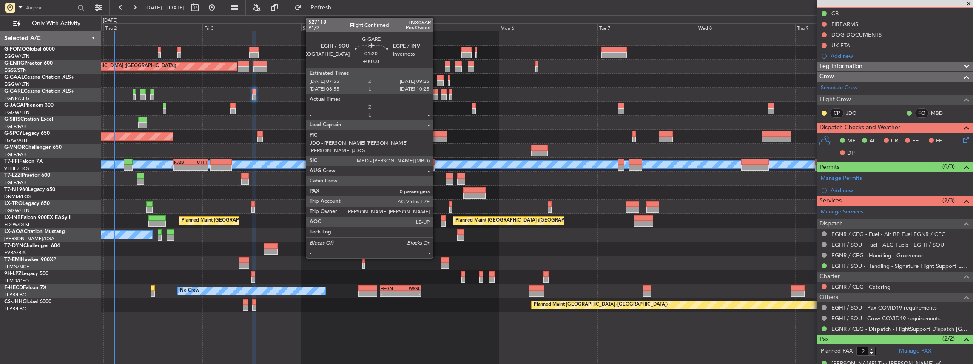
click at [437, 96] on div at bounding box center [435, 97] width 6 height 6
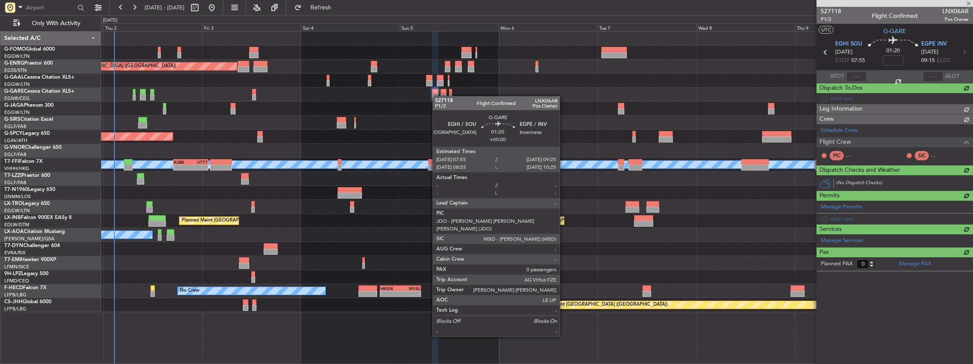
scroll to position [0, 0]
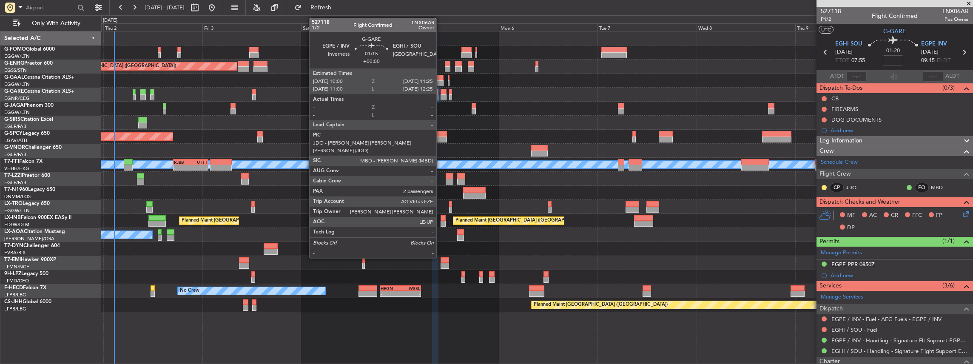
click at [440, 96] on div at bounding box center [443, 97] width 6 height 6
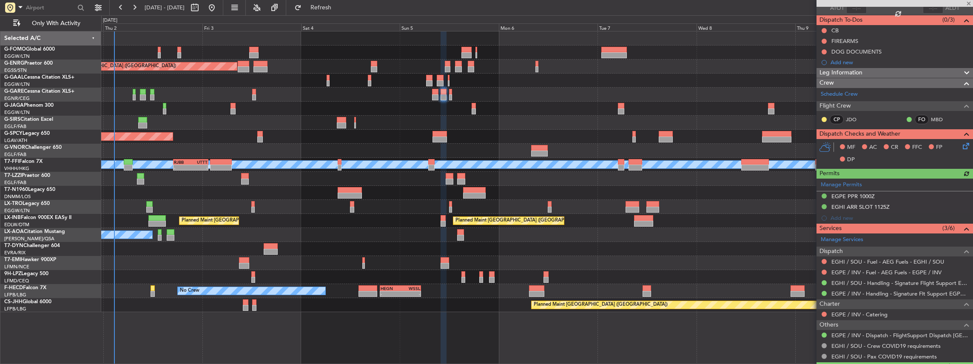
scroll to position [85, 0]
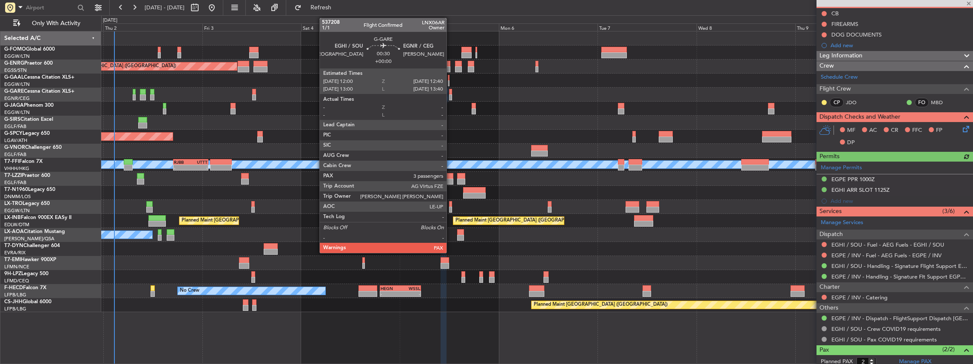
click at [451, 95] on div at bounding box center [450, 97] width 3 height 6
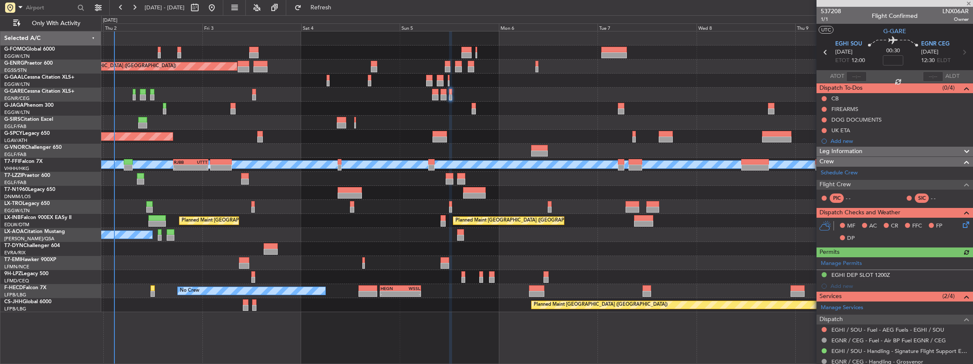
scroll to position [57, 0]
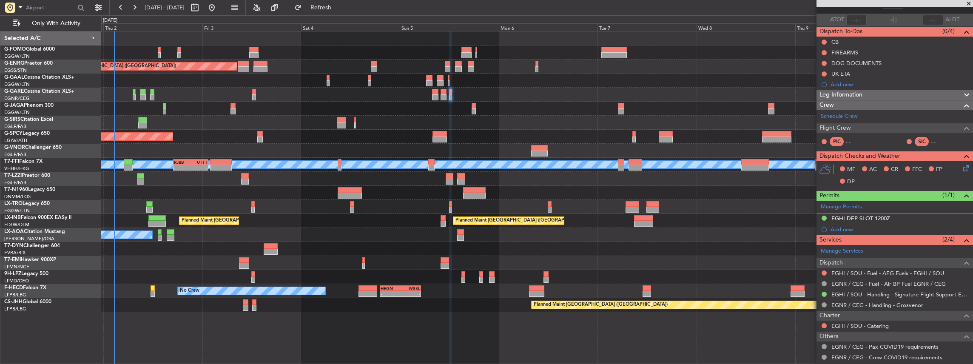
click at [235, 110] on div at bounding box center [232, 111] width 5 height 6
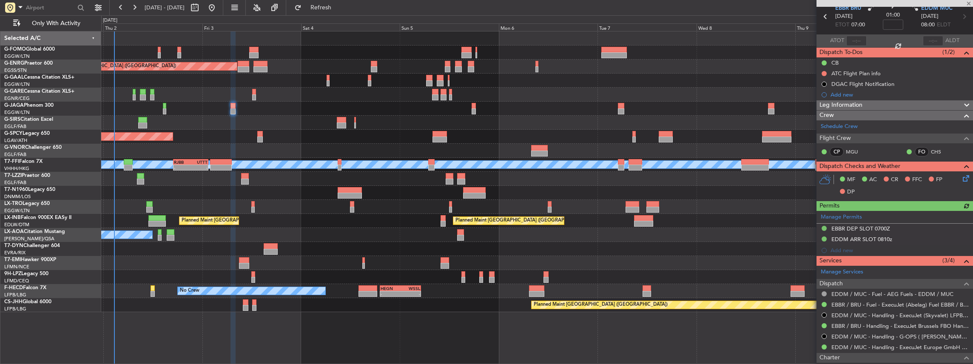
scroll to position [85, 0]
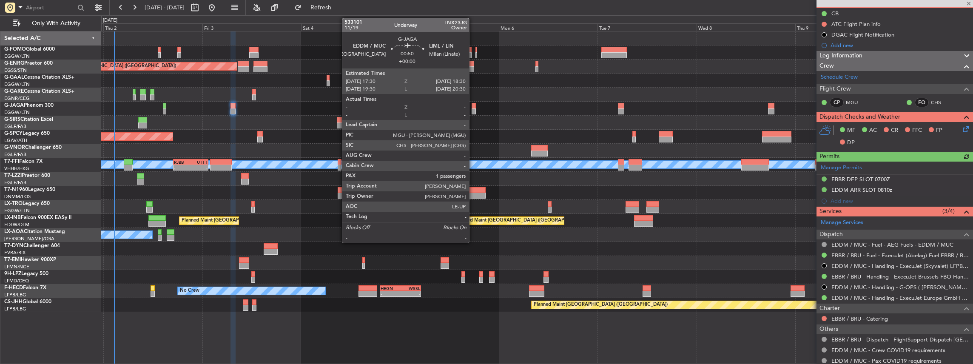
click at [473, 109] on div at bounding box center [473, 111] width 4 height 6
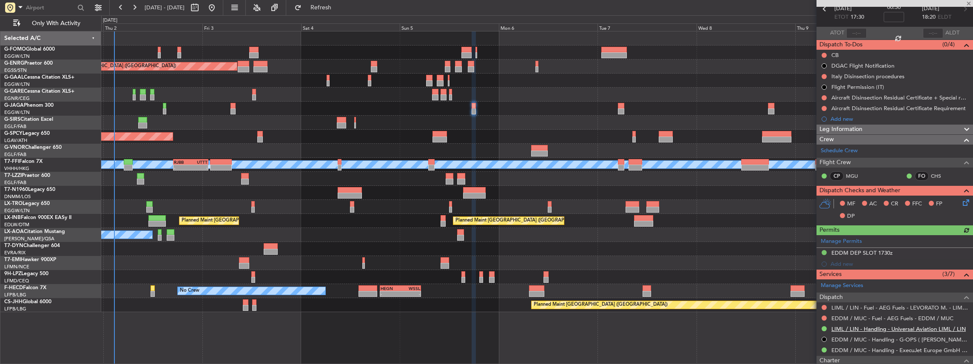
scroll to position [113, 0]
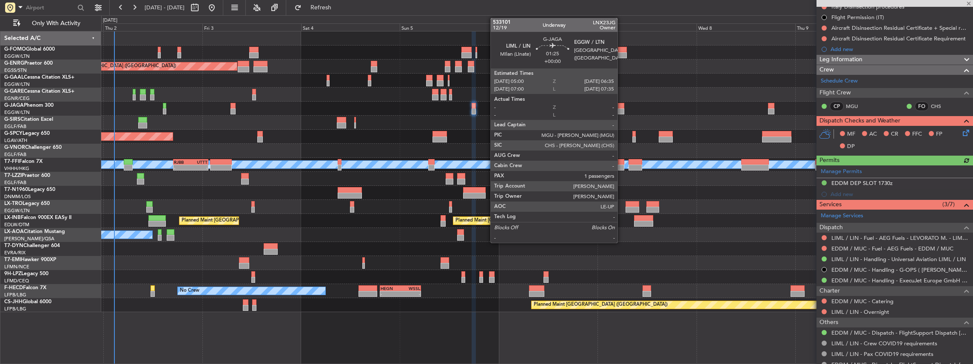
click at [621, 107] on div at bounding box center [621, 106] width 7 height 6
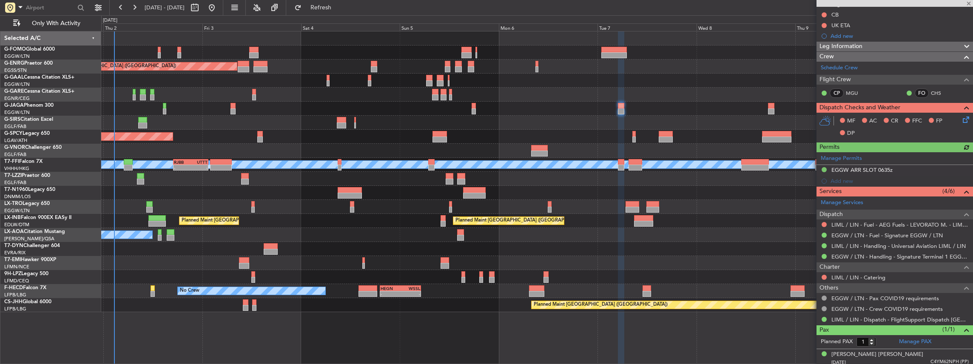
scroll to position [96, 0]
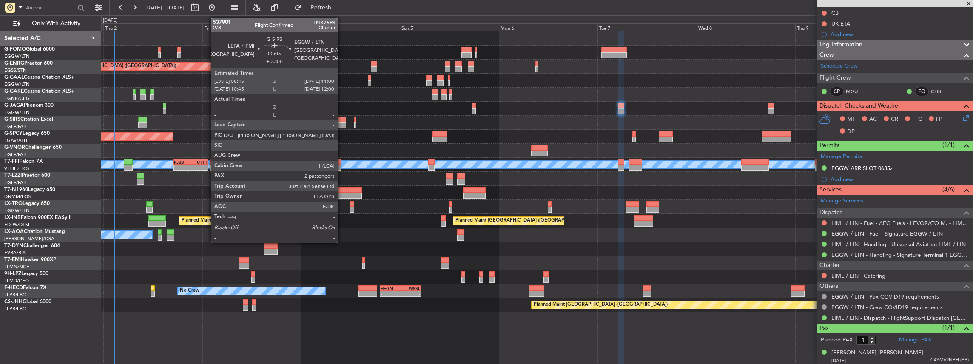
click at [342, 125] on div at bounding box center [341, 125] width 9 height 6
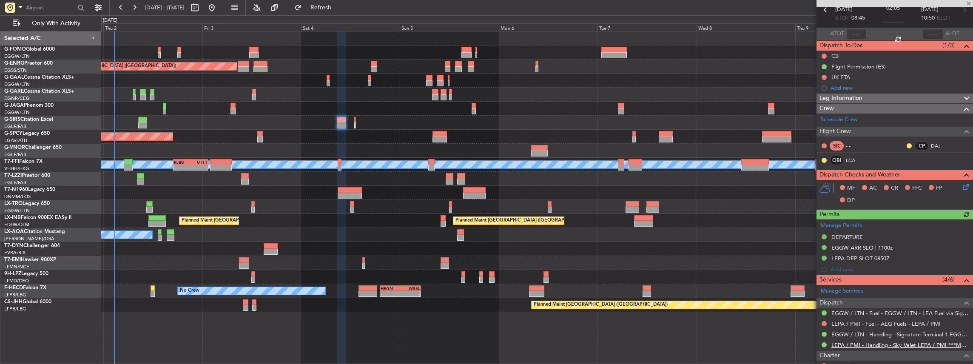
scroll to position [85, 0]
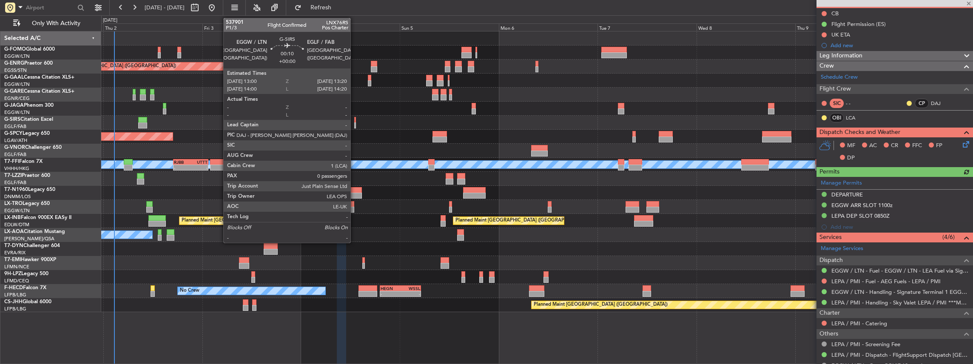
click at [355, 125] on div at bounding box center [355, 125] width 2 height 6
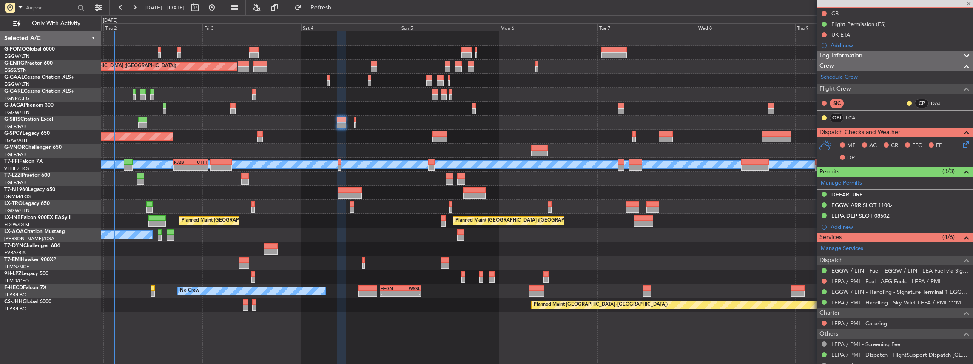
type input "0"
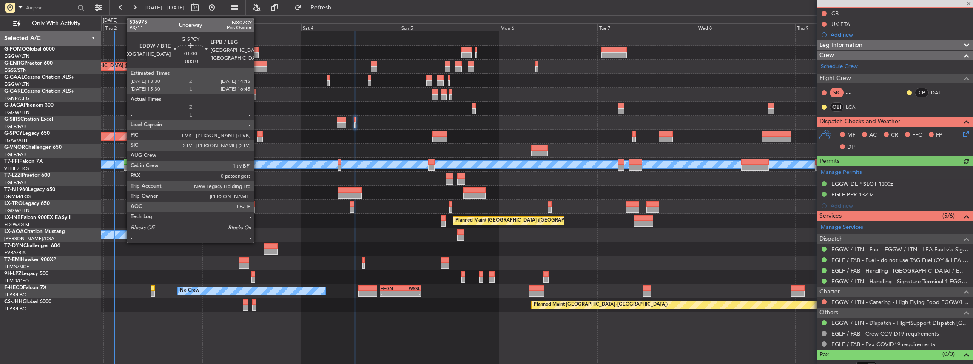
click at [258, 138] on div at bounding box center [260, 139] width 6 height 6
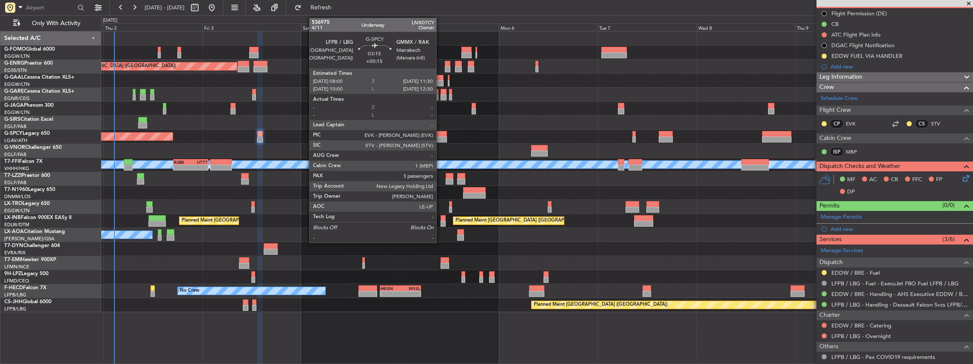
click at [440, 135] on div at bounding box center [439, 134] width 14 height 6
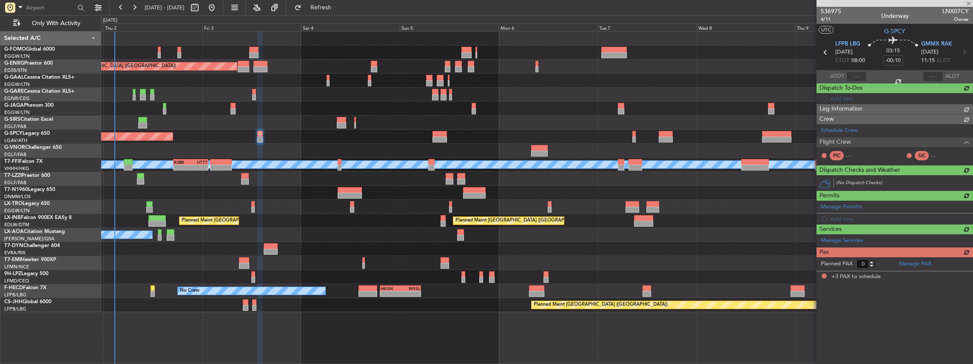
type input "+00:15"
type input "3"
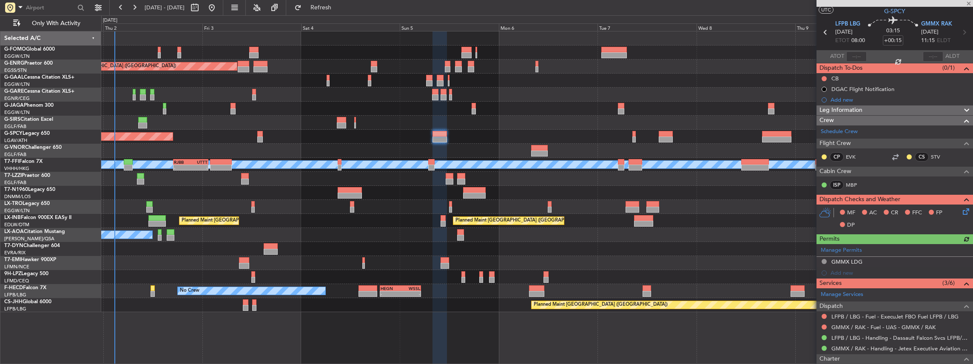
scroll to position [28, 0]
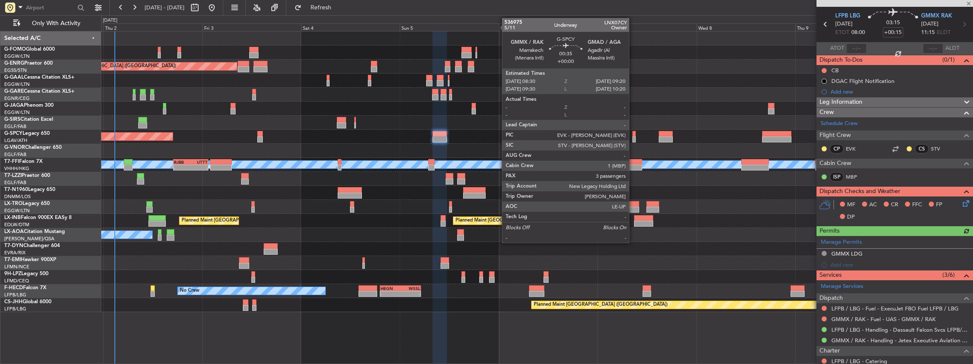
click at [633, 136] on div at bounding box center [634, 139] width 4 height 6
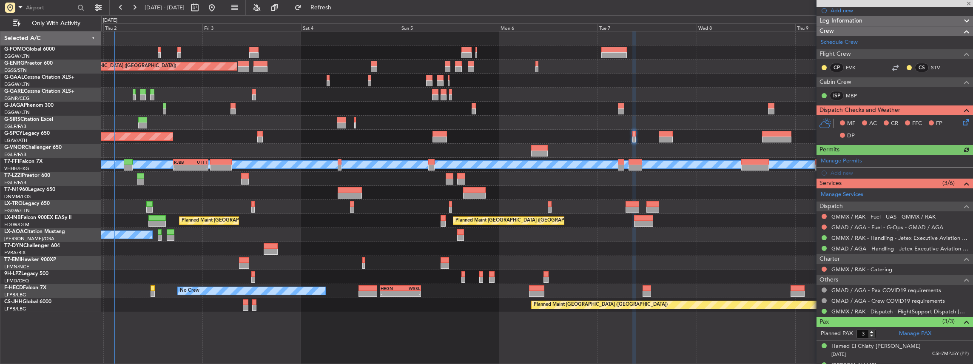
scroll to position [113, 0]
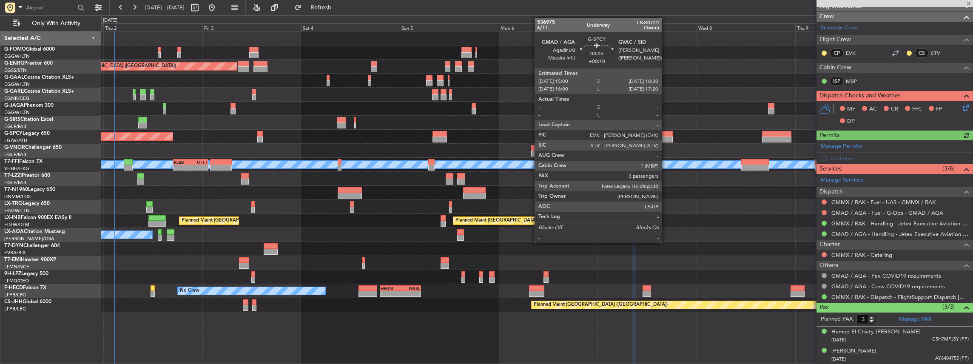
click at [666, 136] on div at bounding box center [666, 139] width 14 height 6
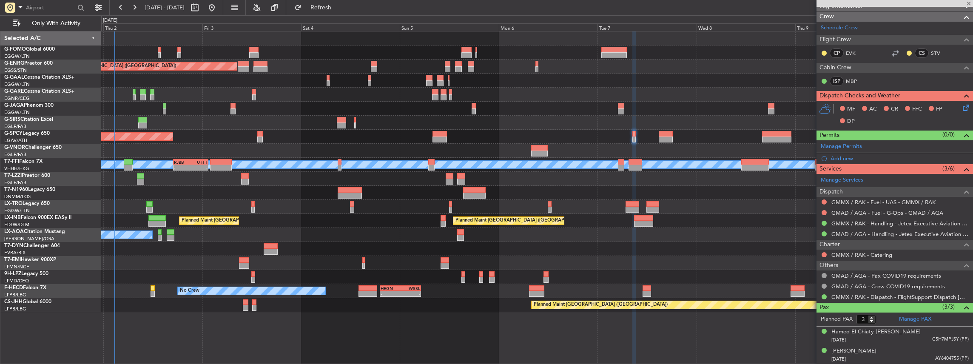
type input "+00:10"
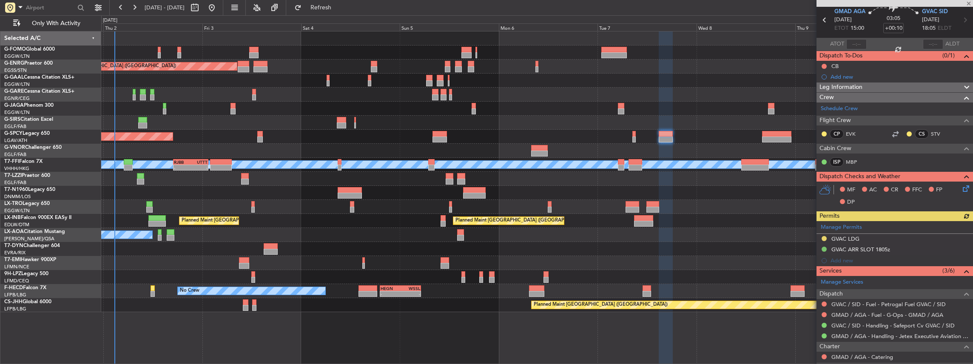
scroll to position [57, 0]
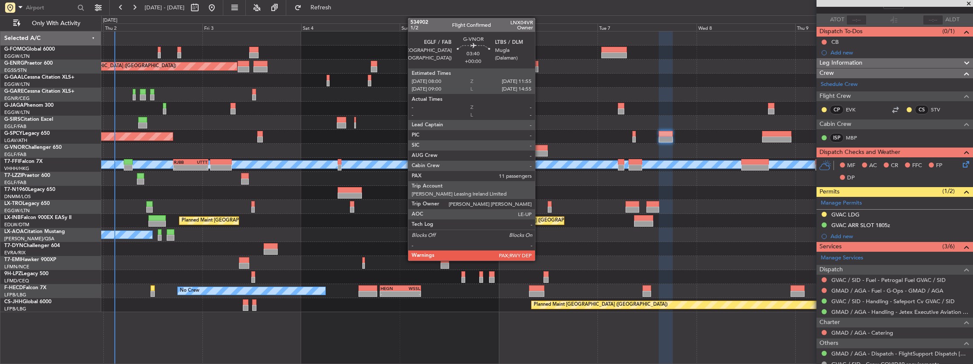
click at [539, 149] on div at bounding box center [539, 148] width 16 height 6
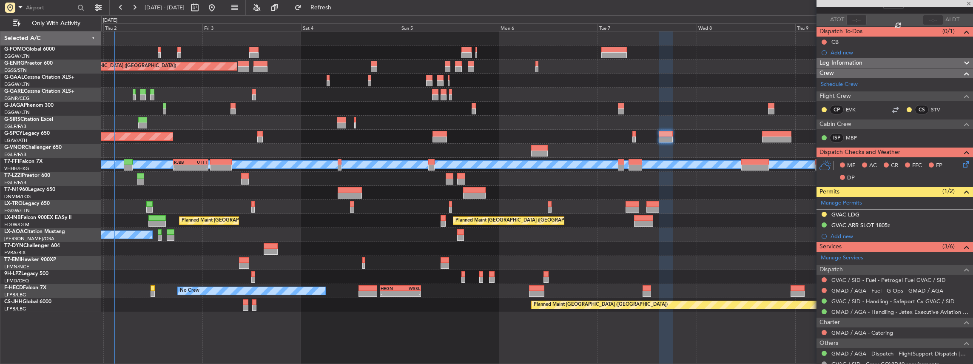
type input "11"
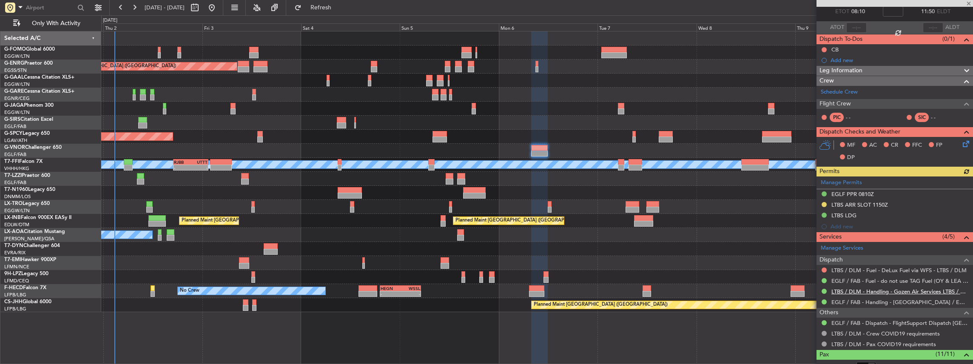
scroll to position [85, 0]
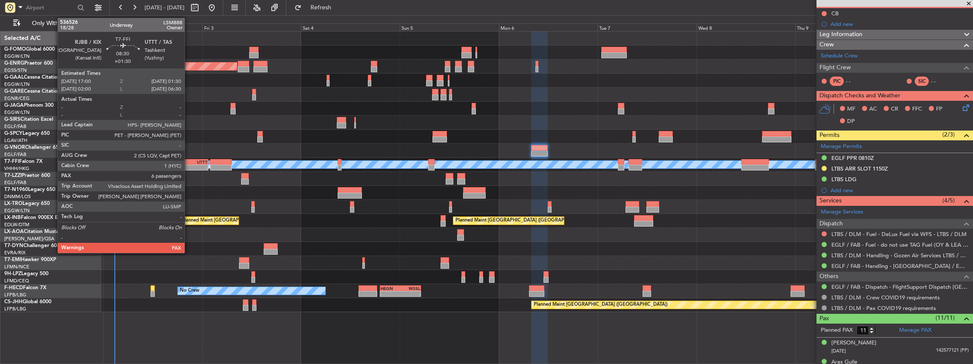
click at [189, 163] on div "RJBB" at bounding box center [182, 161] width 17 height 5
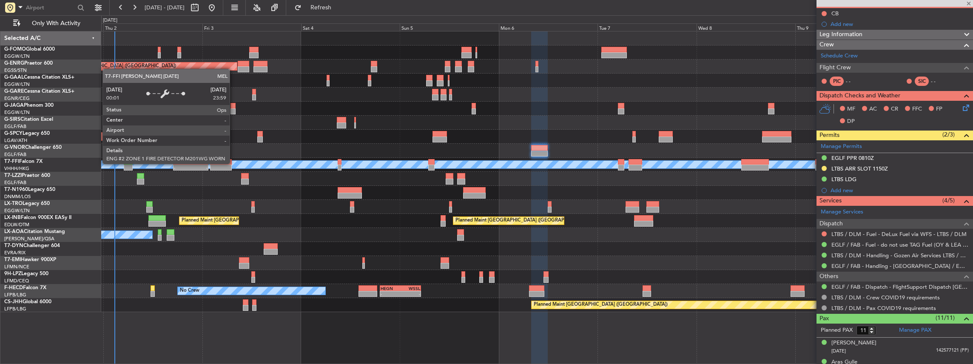
type input "+01:30"
type input "6"
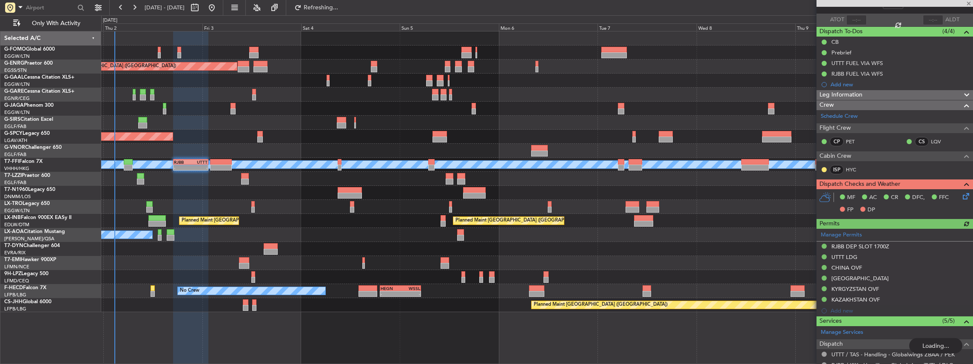
scroll to position [170, 0]
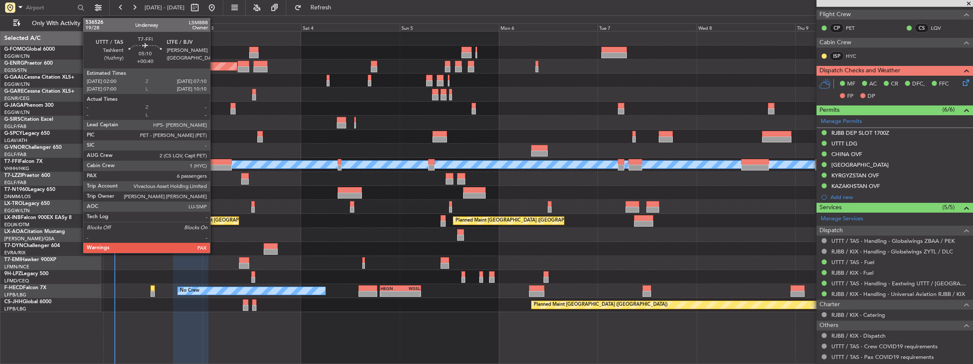
click at [214, 166] on div at bounding box center [221, 168] width 22 height 6
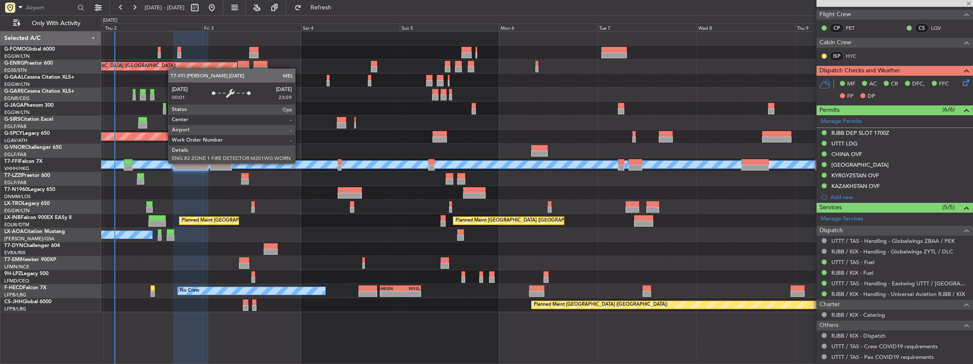
type input "+00:40"
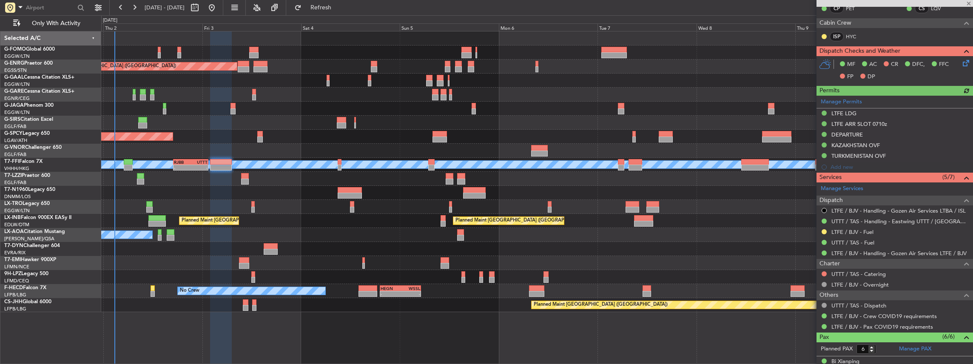
scroll to position [198, 0]
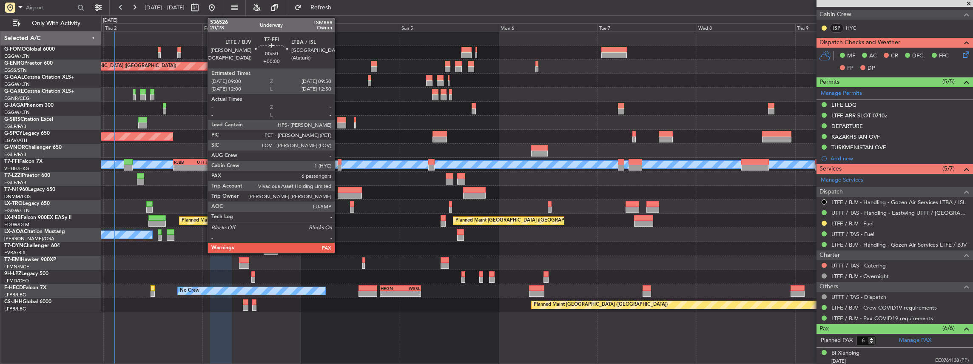
click at [339, 166] on div at bounding box center [340, 168] width 4 height 6
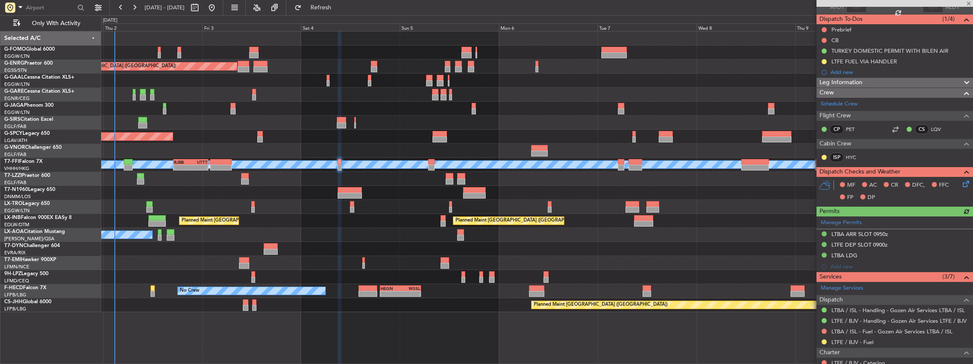
scroll to position [142, 0]
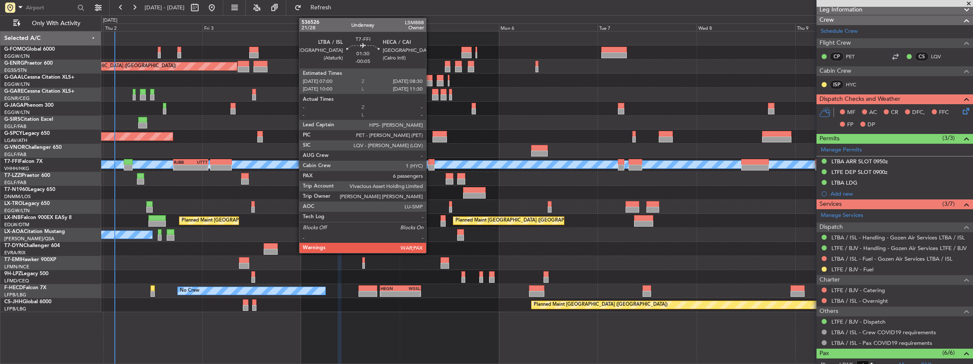
click at [430, 161] on div at bounding box center [431, 162] width 6 height 6
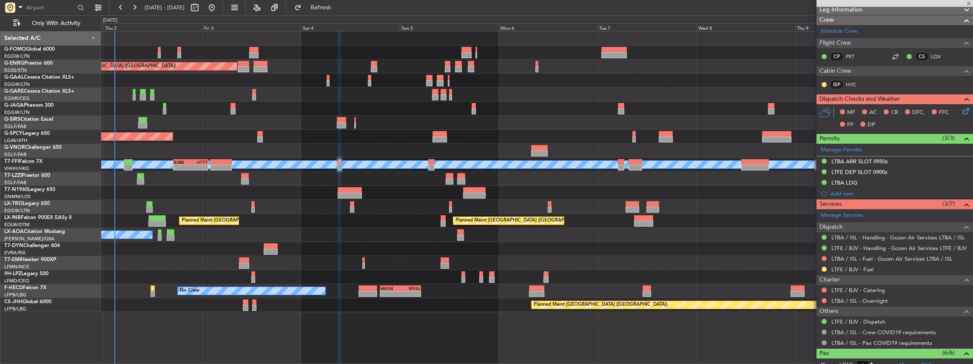
type input "-00:05"
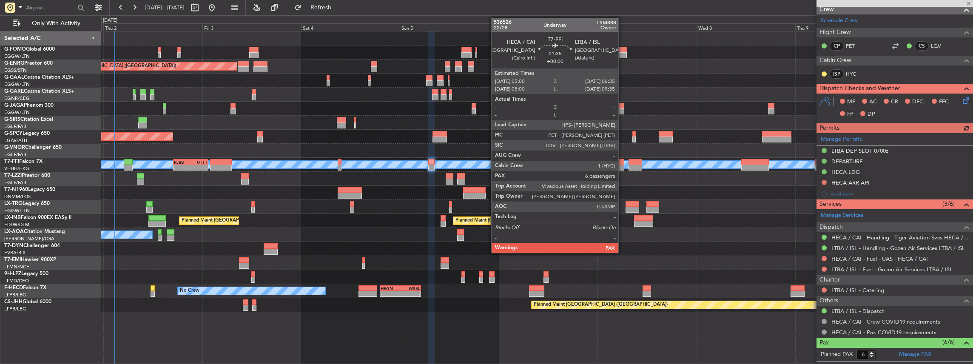
click at [622, 166] on div at bounding box center [621, 168] width 7 height 6
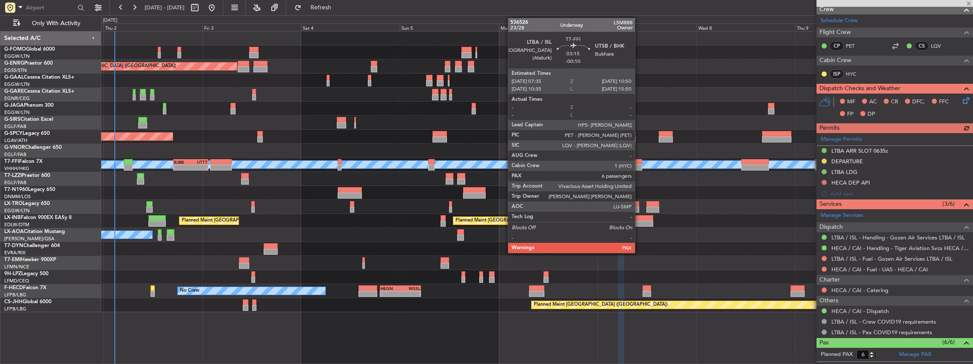
click at [639, 165] on div at bounding box center [635, 168] width 14 height 6
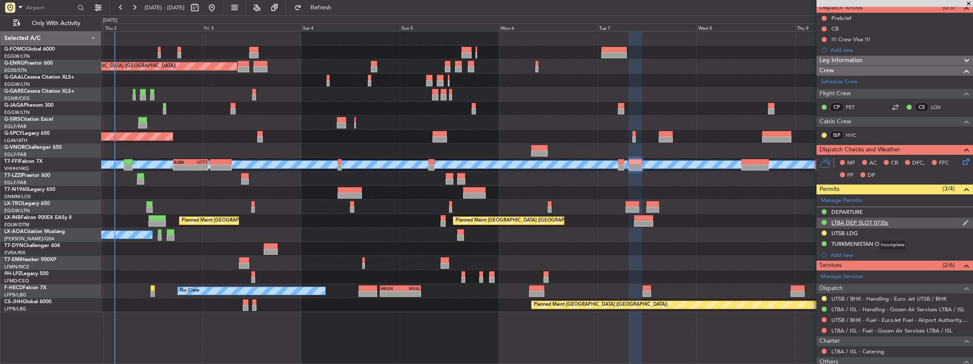
scroll to position [85, 0]
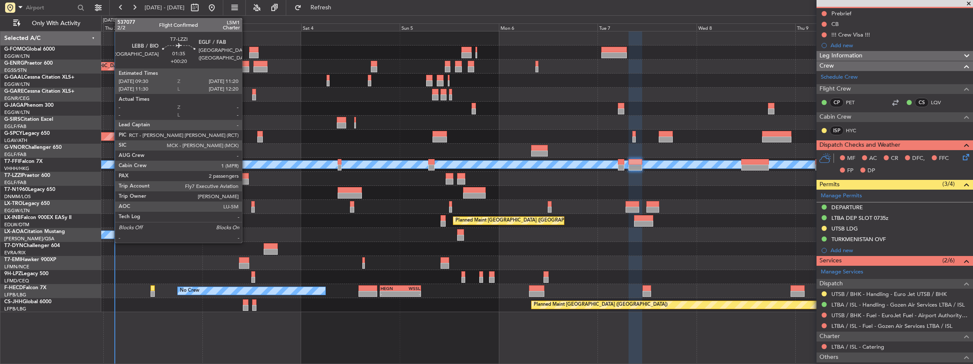
click at [245, 179] on div at bounding box center [245, 182] width 8 height 6
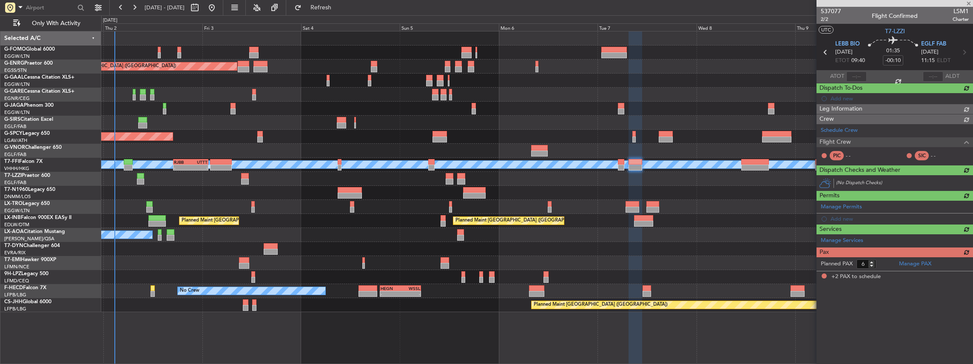
type input "+00:20"
type input "2"
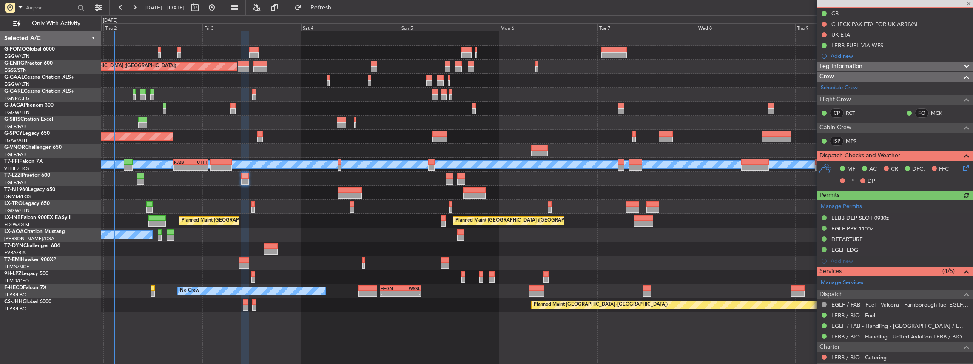
scroll to position [196, 0]
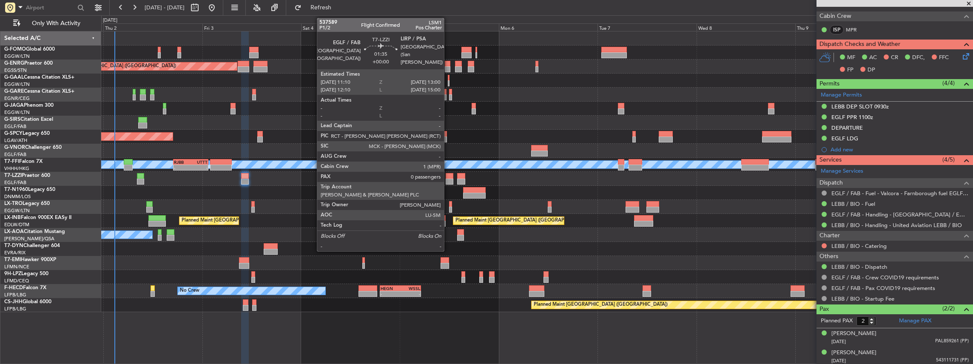
click at [448, 179] on div at bounding box center [450, 182] width 8 height 6
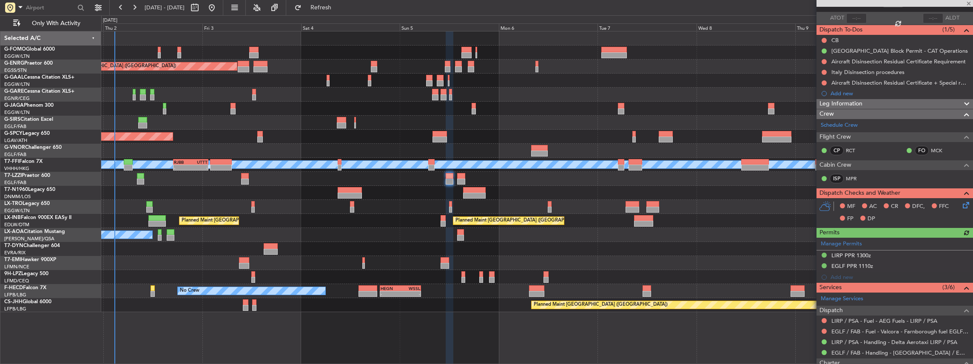
scroll to position [147, 0]
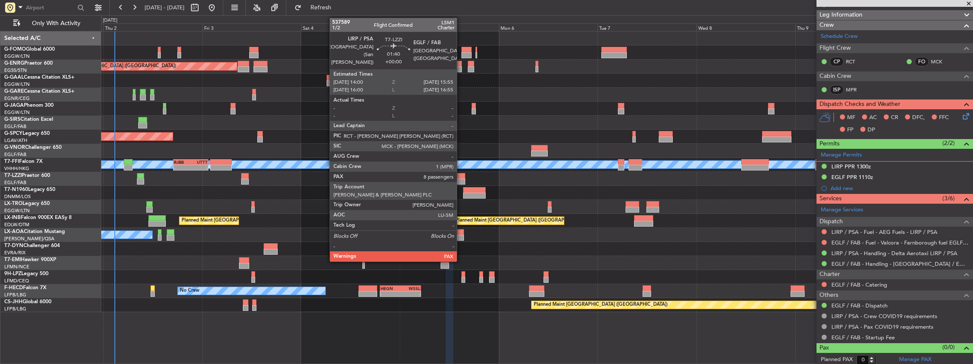
click at [461, 179] on div at bounding box center [461, 182] width 8 height 6
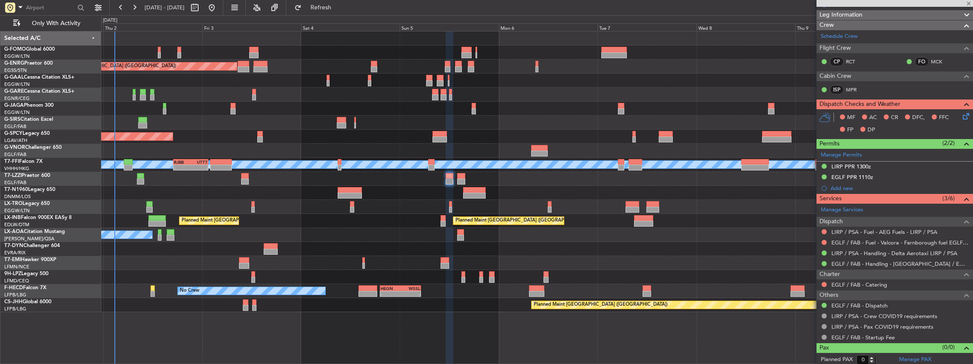
type input "8"
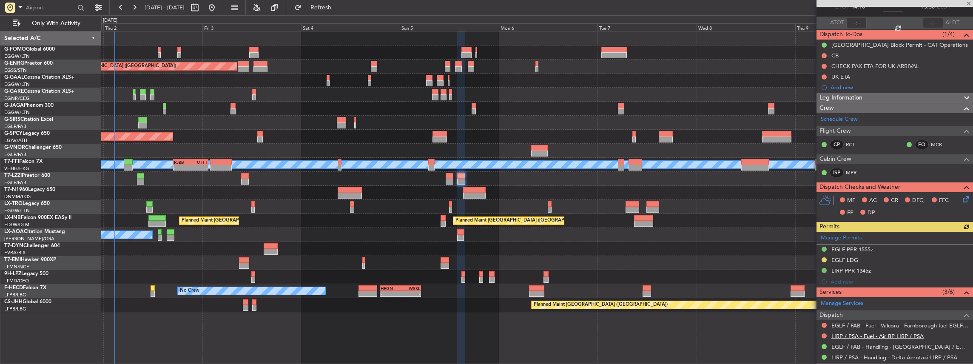
scroll to position [142, 0]
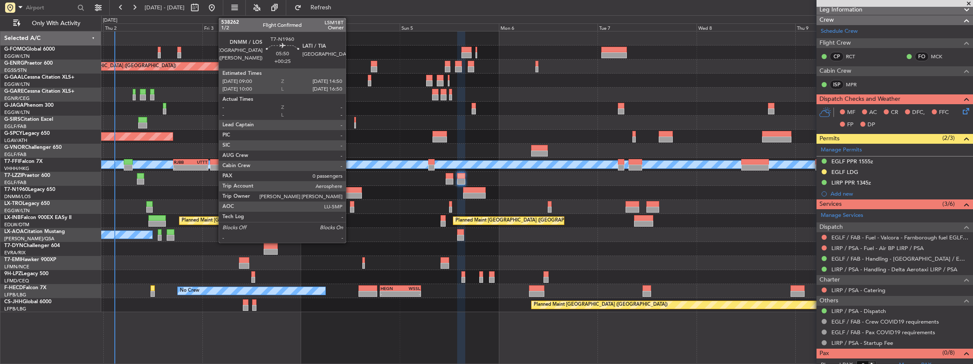
click at [349, 190] on div at bounding box center [350, 190] width 24 height 6
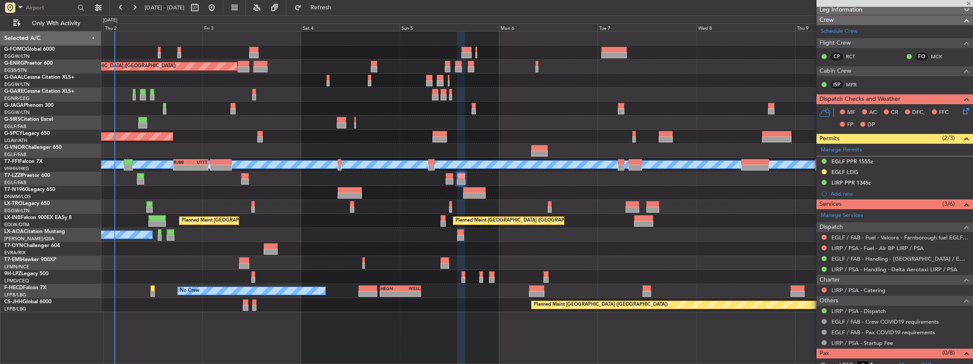
type input "+00:25"
type input "0"
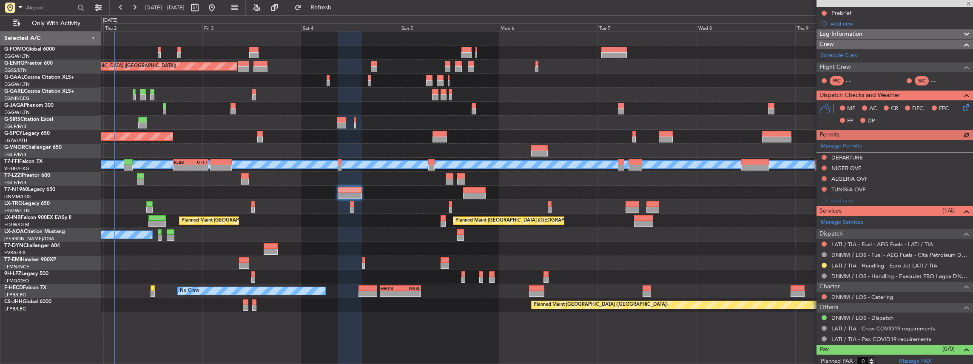
scroll to position [98, 0]
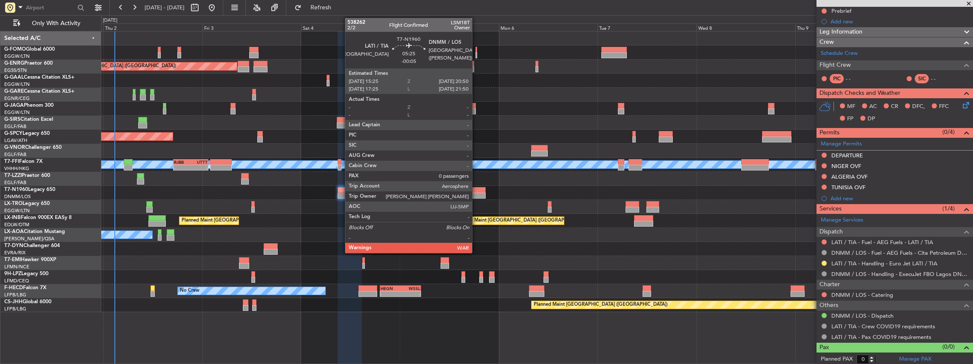
click at [476, 195] on div at bounding box center [474, 196] width 23 height 6
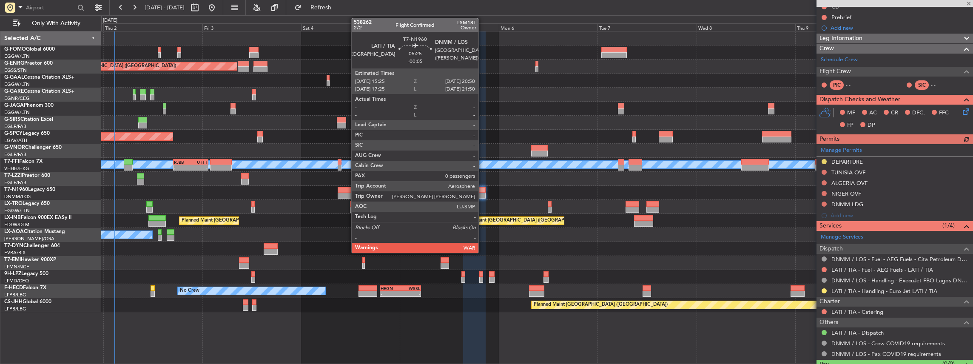
scroll to position [109, 0]
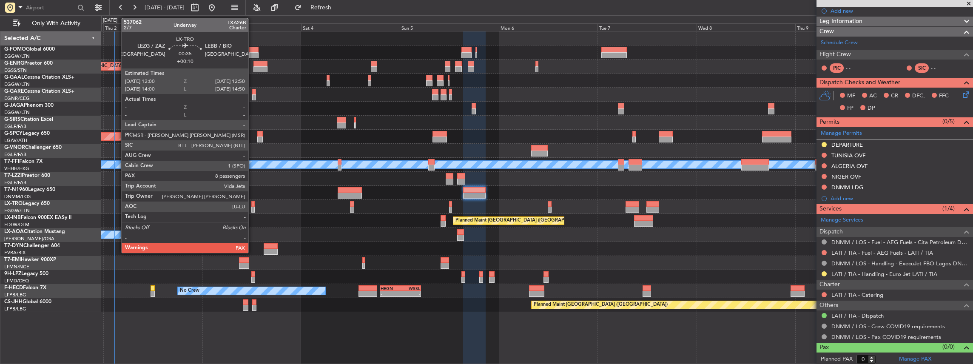
click at [253, 208] on div at bounding box center [253, 210] width 4 height 6
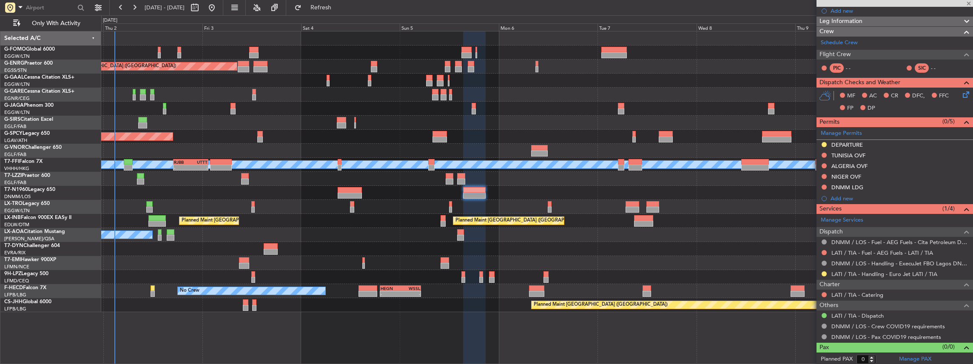
type input "+00:10"
type input "8"
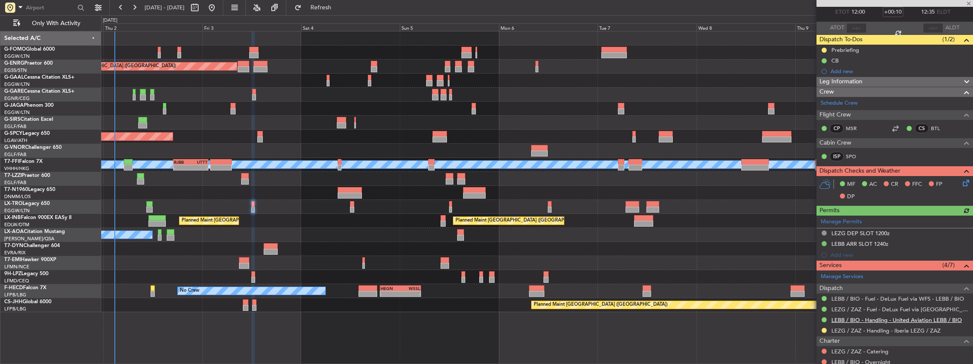
scroll to position [85, 0]
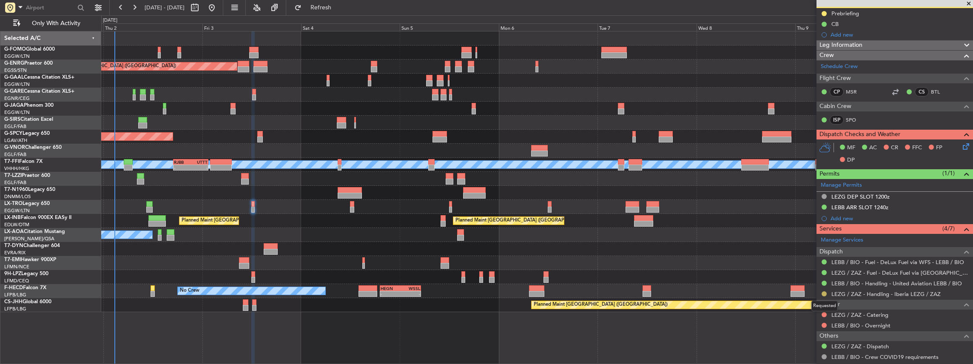
click at [823, 292] on button at bounding box center [823, 293] width 5 height 5
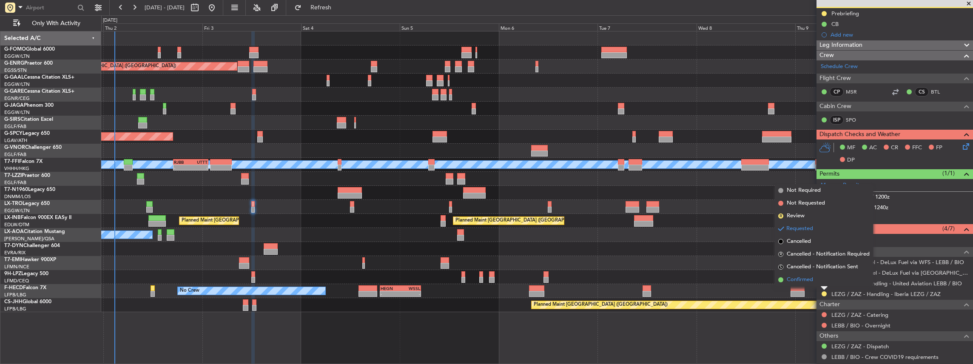
click at [809, 281] on span "Confirmed" at bounding box center [799, 279] width 26 height 9
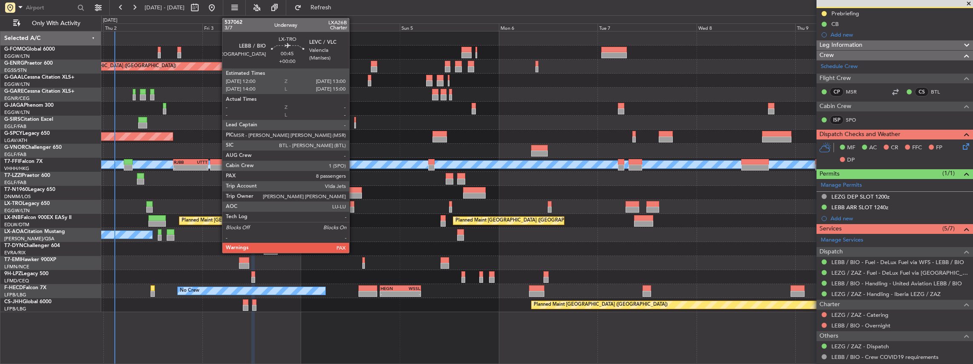
click at [353, 207] on div at bounding box center [352, 210] width 4 height 6
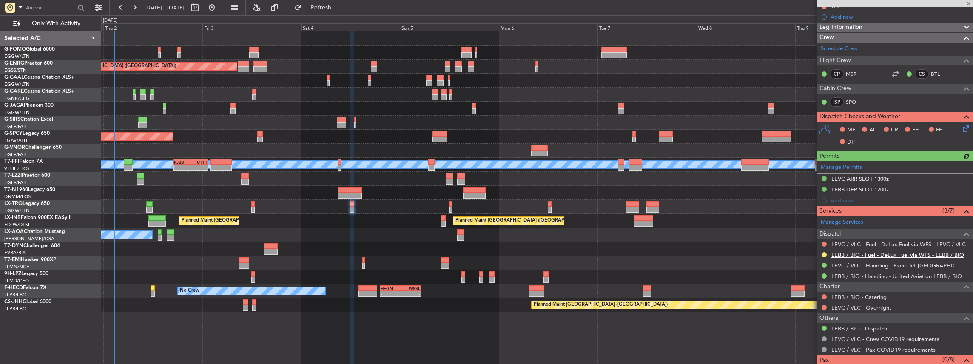
scroll to position [113, 0]
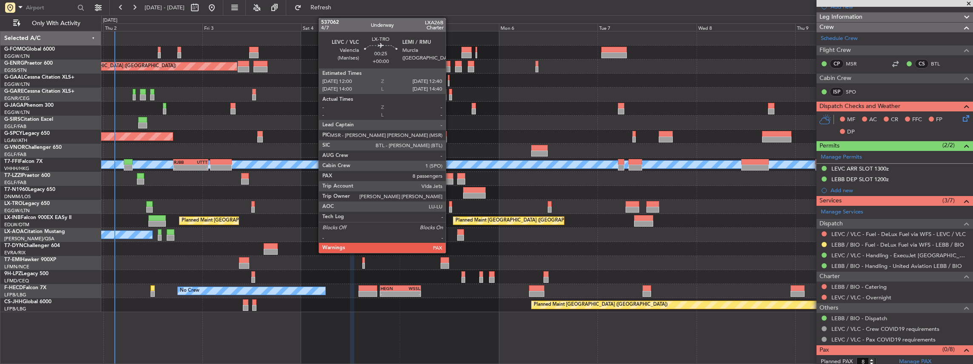
click at [450, 207] on div at bounding box center [450, 210] width 3 height 6
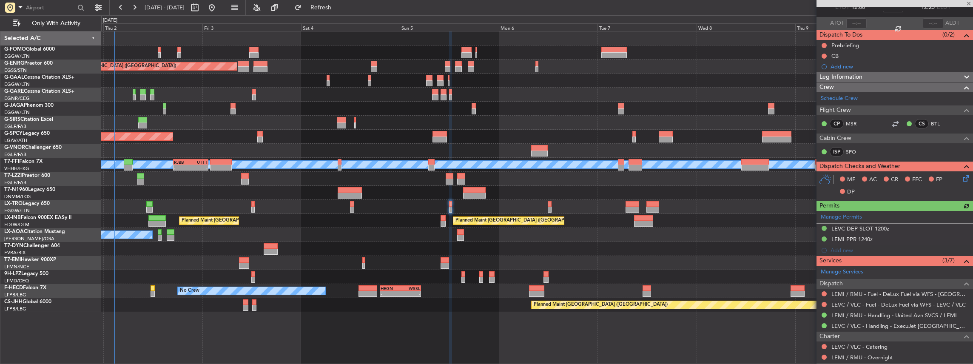
scroll to position [57, 0]
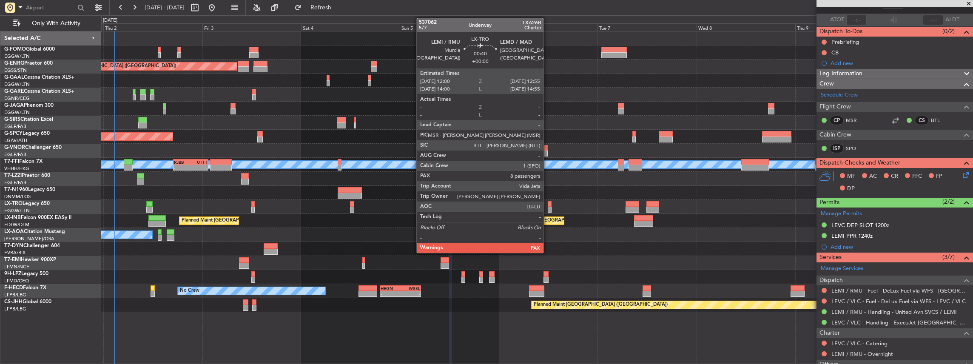
click at [548, 207] on div at bounding box center [550, 210] width 4 height 6
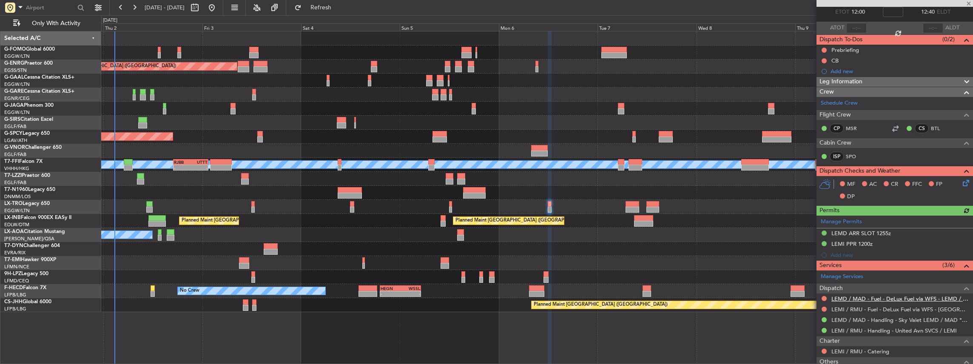
scroll to position [85, 0]
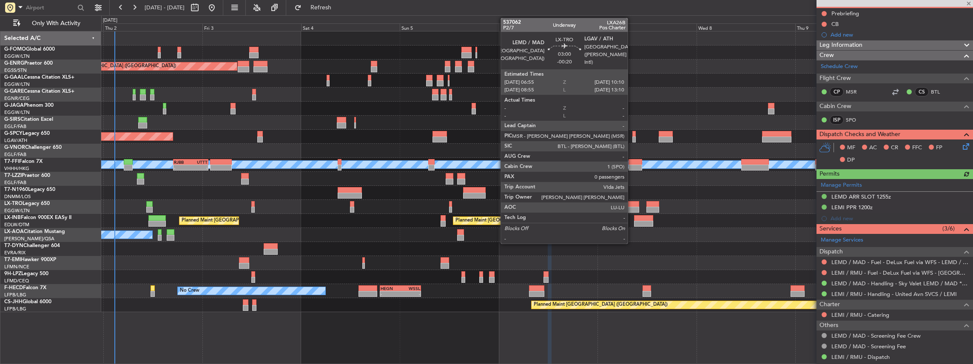
click at [631, 206] on div at bounding box center [632, 204] width 14 height 6
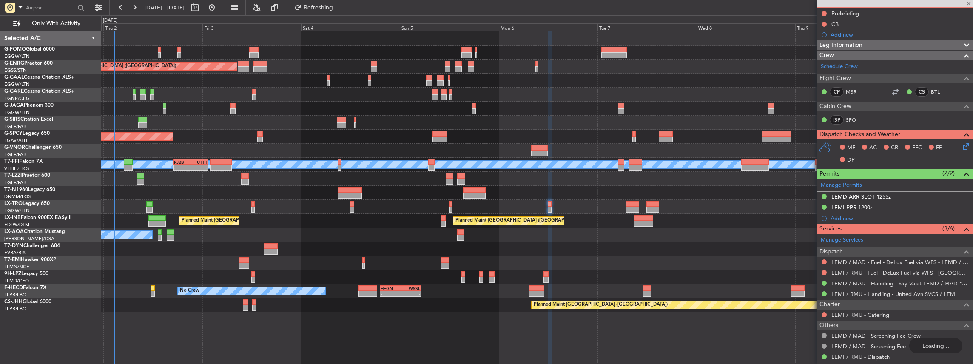
type input "-00:20"
type input "0"
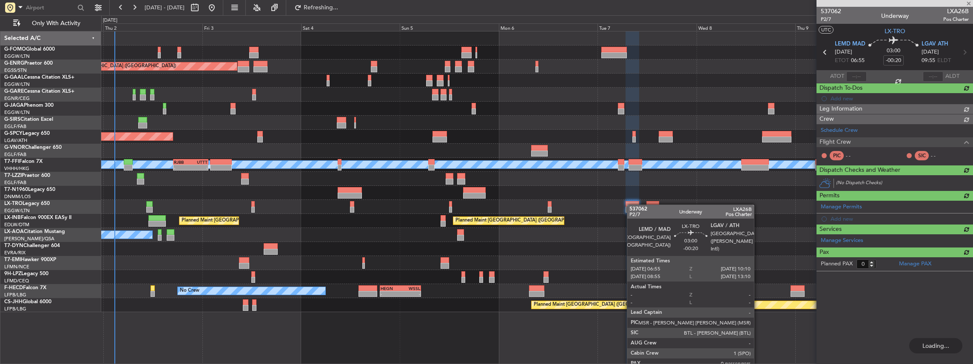
scroll to position [0, 0]
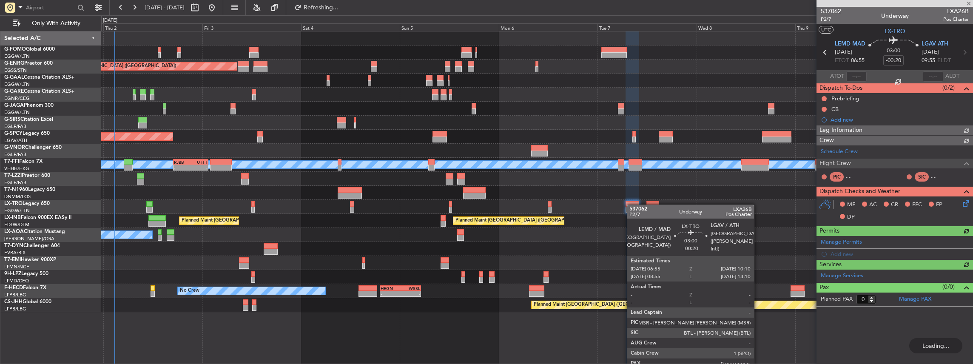
type input "8"
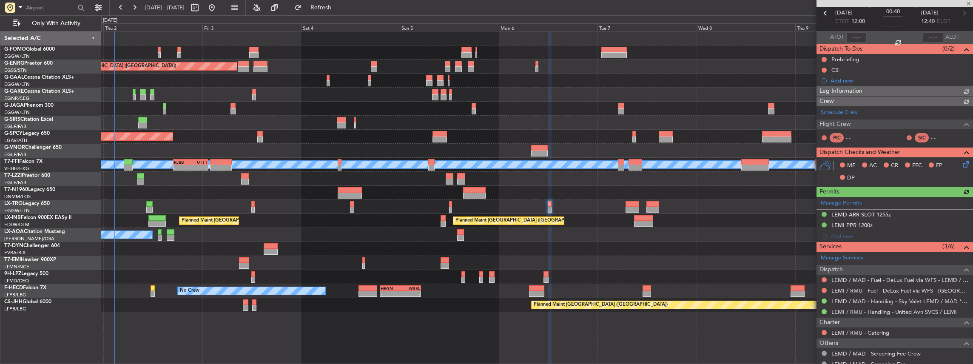
scroll to position [109, 0]
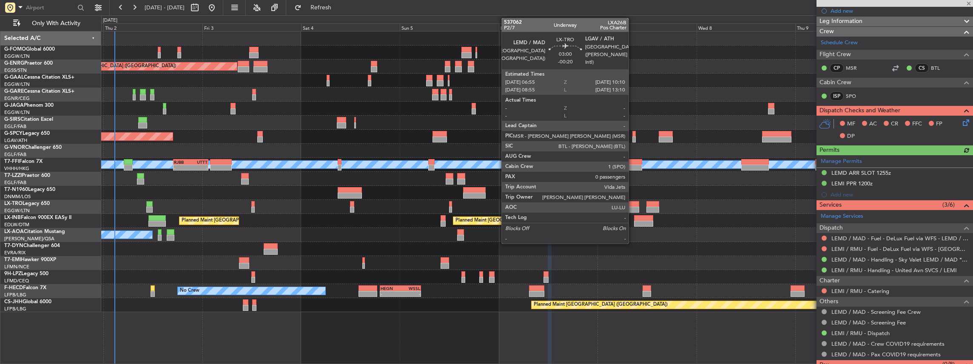
click at [633, 205] on div at bounding box center [632, 204] width 14 height 6
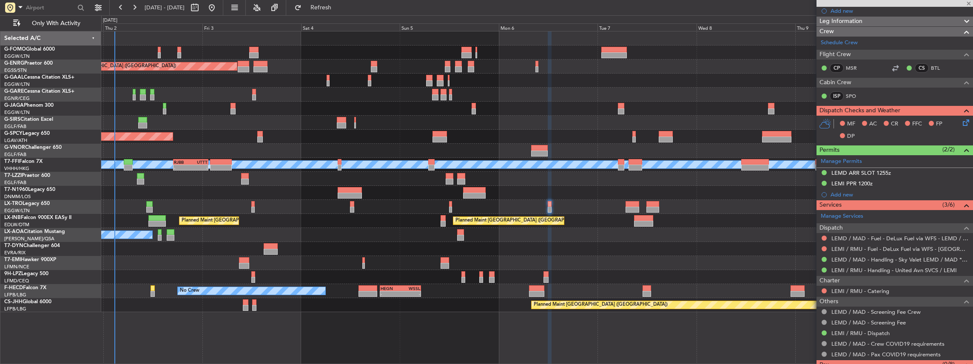
type input "-00:20"
type input "0"
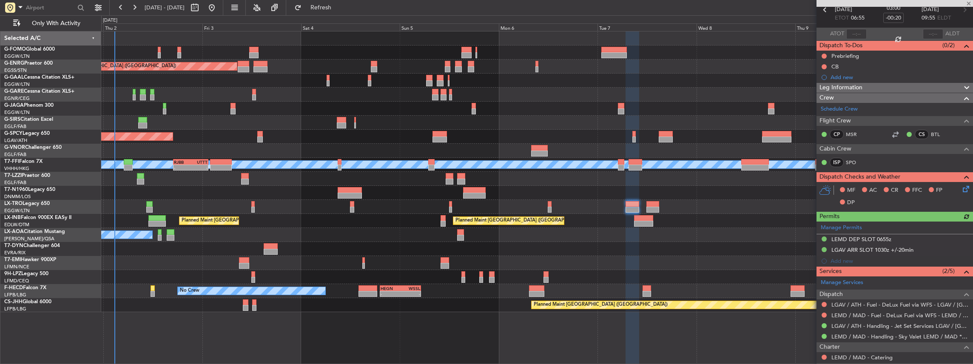
scroll to position [85, 0]
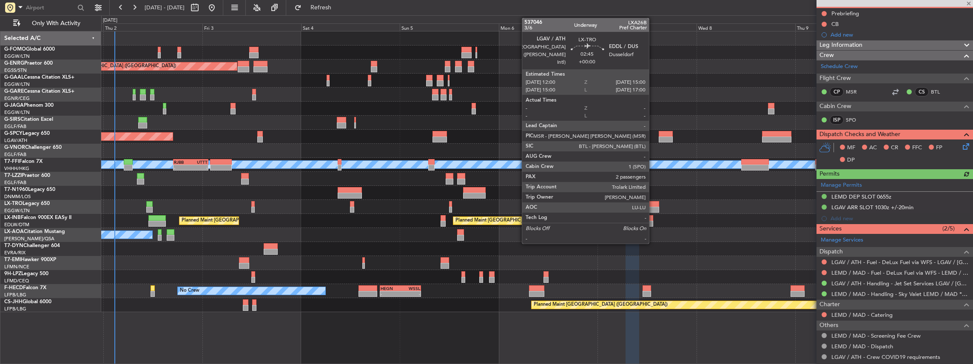
click at [653, 204] on div at bounding box center [652, 204] width 13 height 6
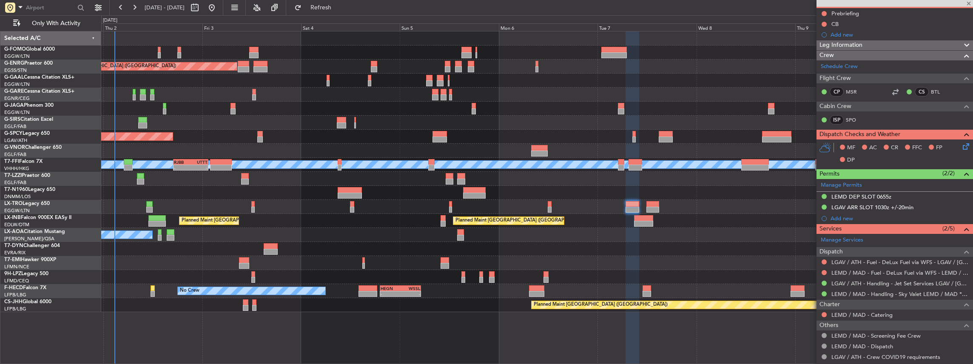
type input "2"
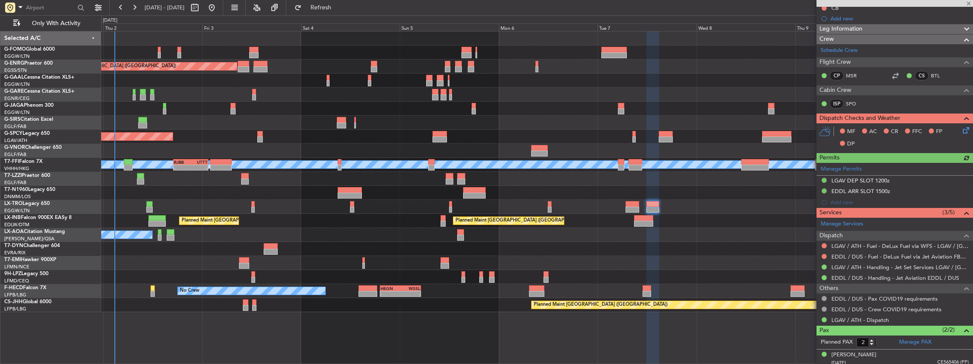
scroll to position [122, 0]
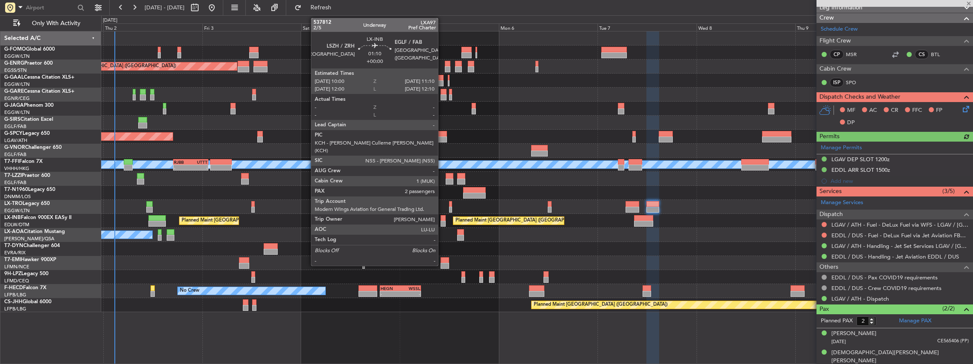
click at [442, 221] on div at bounding box center [442, 224] width 5 height 6
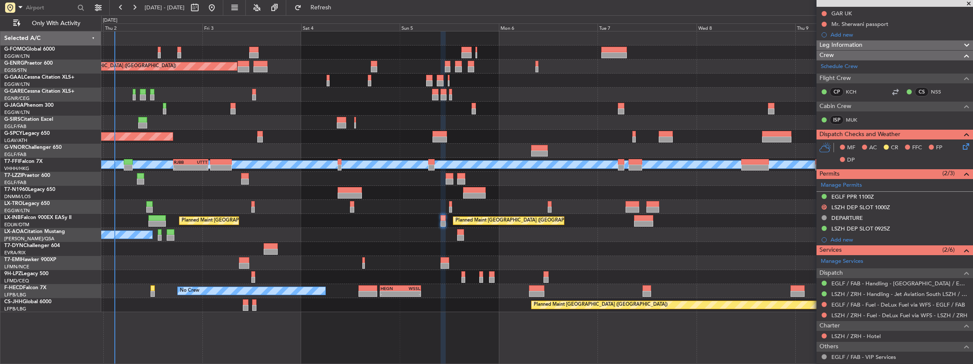
scroll to position [198, 0]
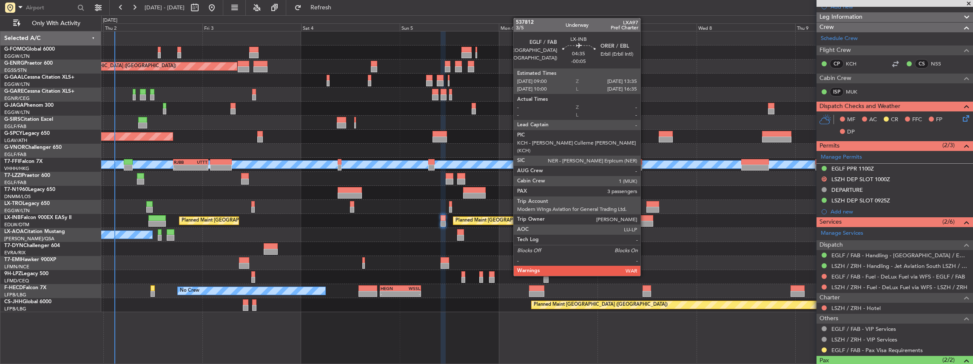
click at [644, 219] on div at bounding box center [643, 218] width 19 height 6
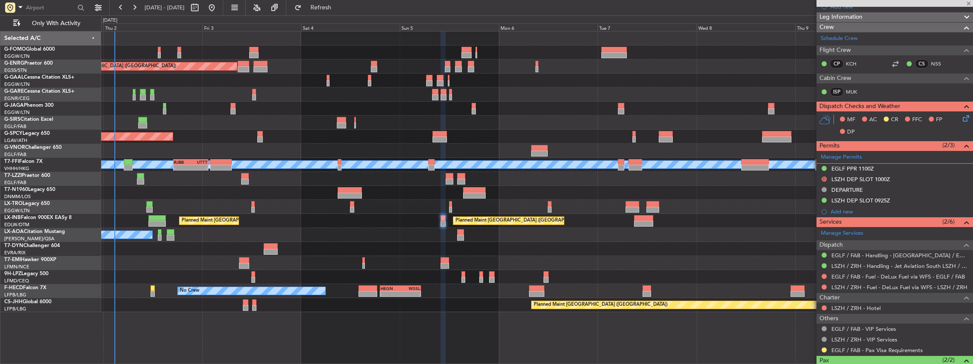
type input "-00:05"
type input "3"
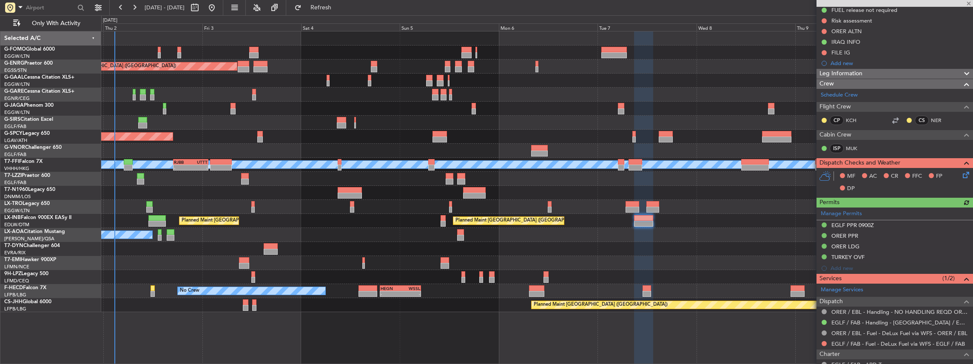
scroll to position [227, 0]
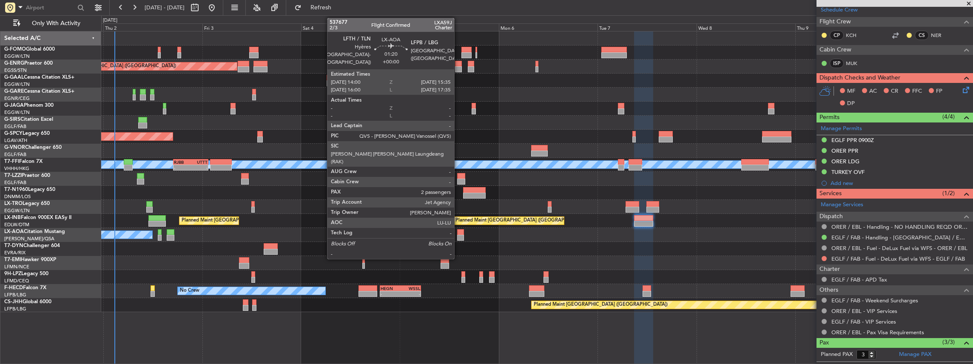
click at [459, 236] on div at bounding box center [460, 238] width 7 height 6
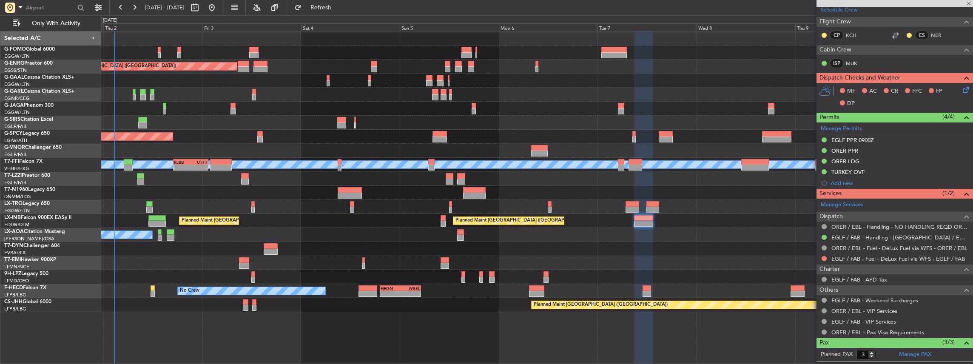
type input "2"
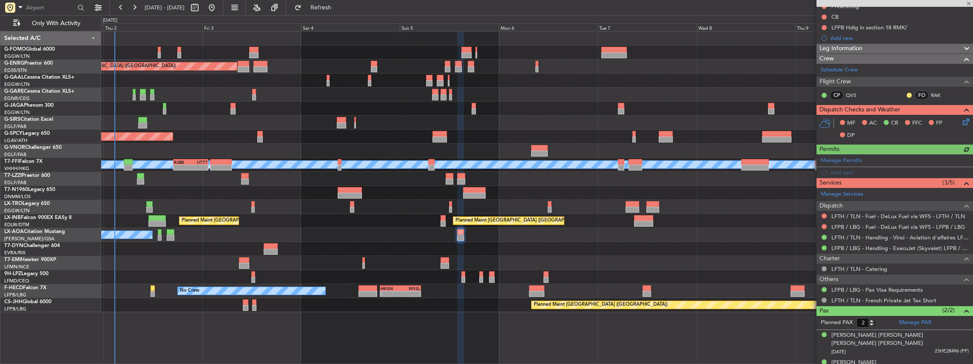
scroll to position [105, 0]
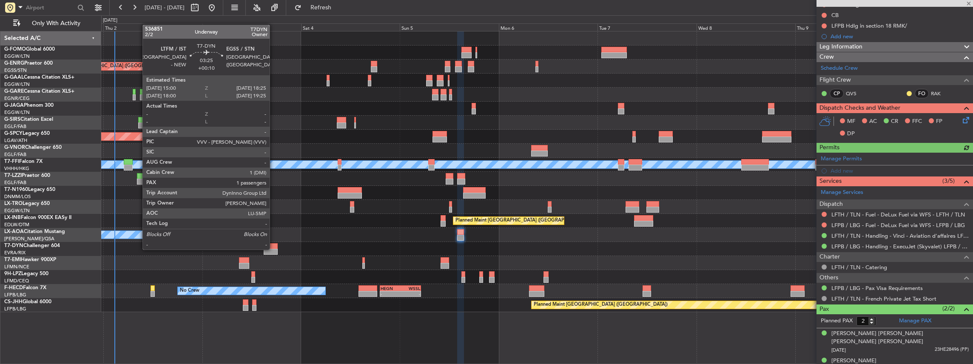
click at [274, 249] on div at bounding box center [271, 252] width 14 height 6
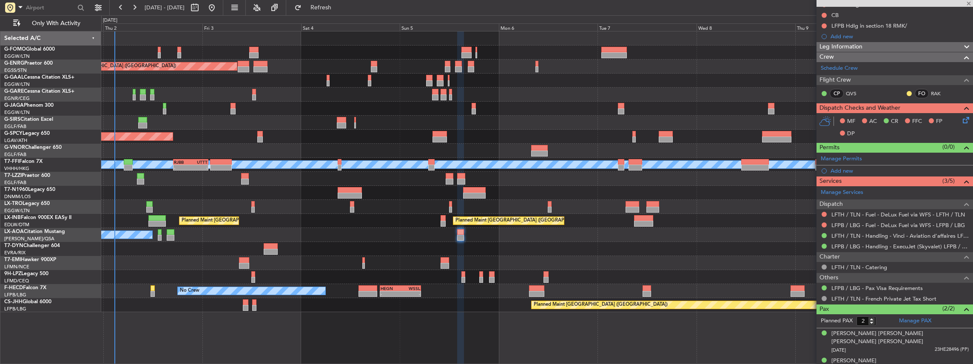
type input "+00:10"
type input "1"
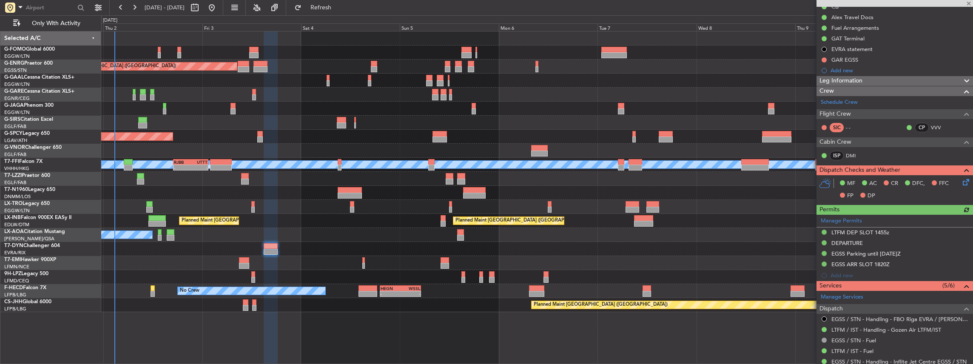
scroll to position [170, 0]
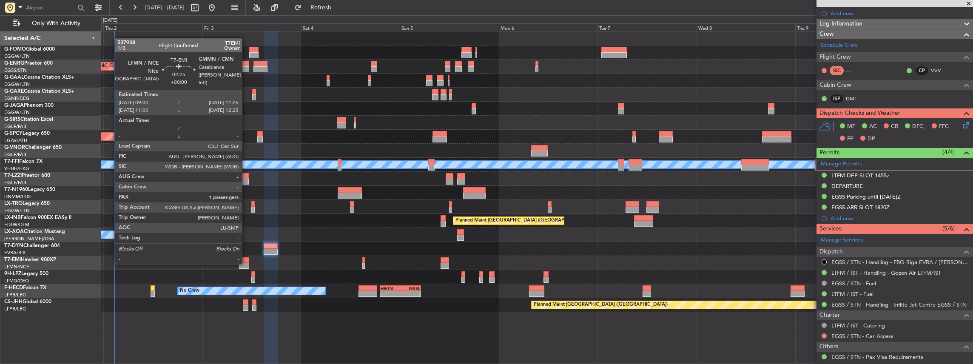
click at [246, 263] on div at bounding box center [244, 266] width 10 height 6
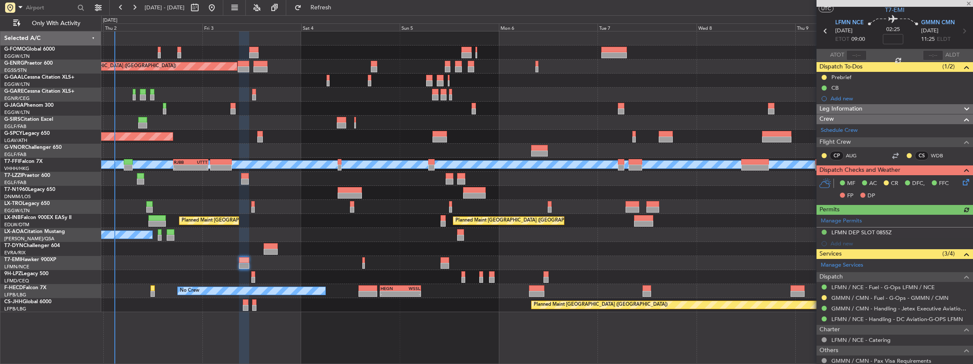
scroll to position [57, 0]
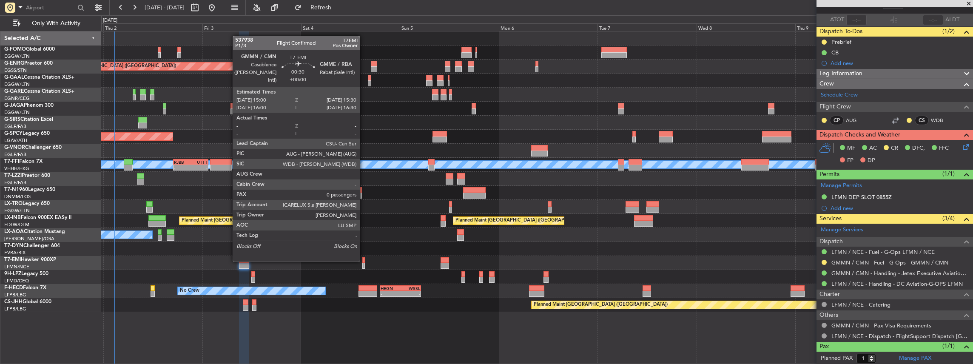
click at [364, 261] on div at bounding box center [363, 260] width 2 height 6
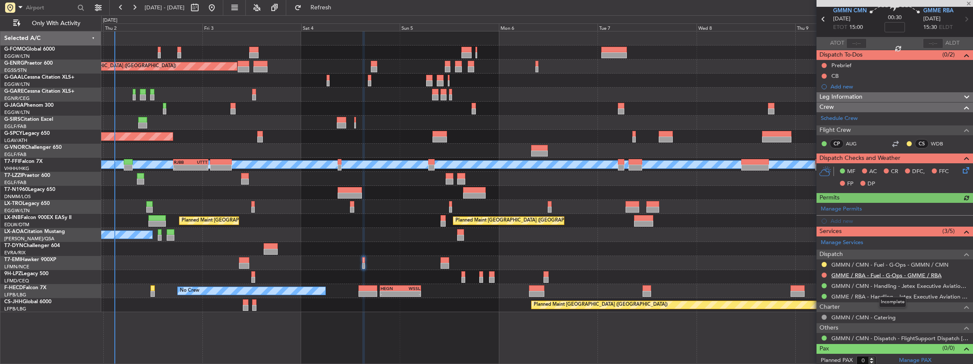
scroll to position [34, 0]
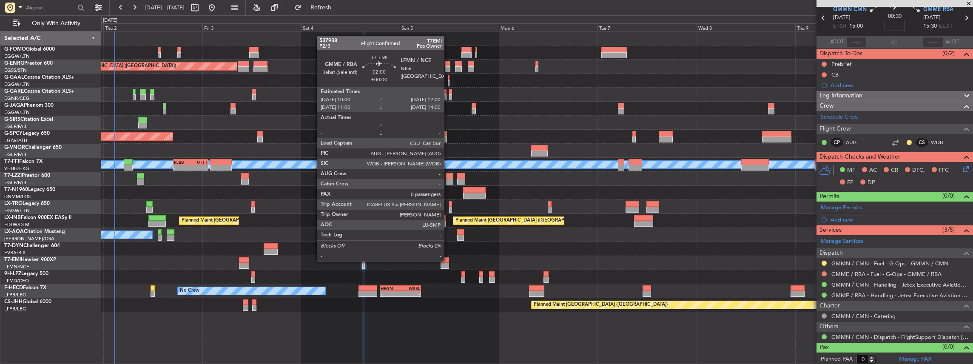
click at [448, 260] on div at bounding box center [444, 260] width 9 height 6
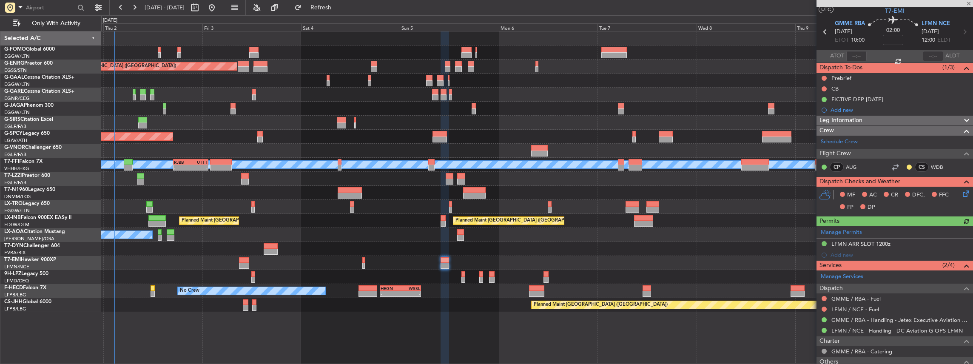
scroll to position [28, 0]
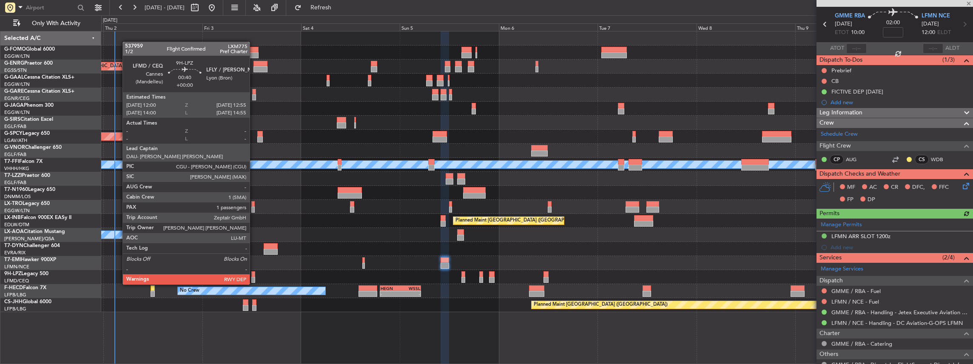
click at [253, 276] on div at bounding box center [253, 274] width 4 height 6
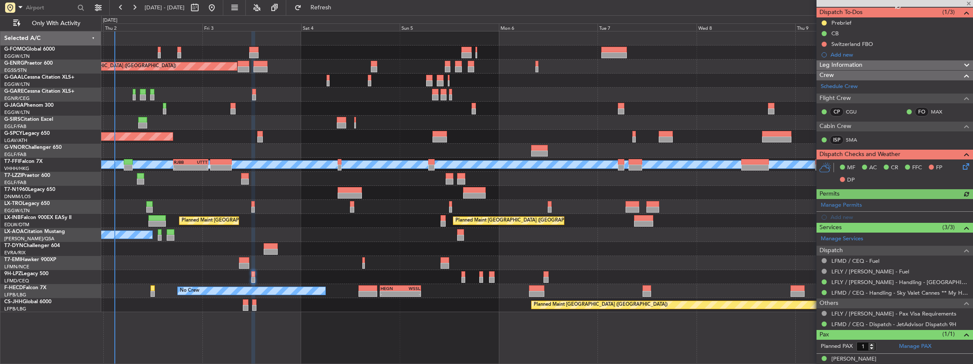
scroll to position [82, 0]
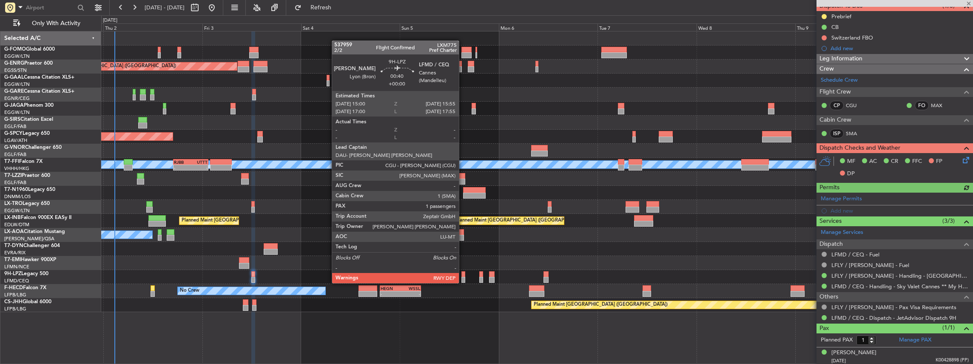
click at [463, 275] on div at bounding box center [463, 274] width 4 height 6
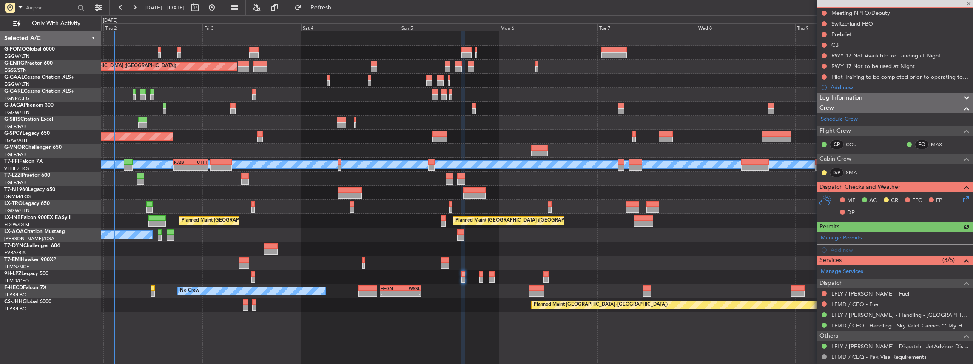
scroll to position [113, 0]
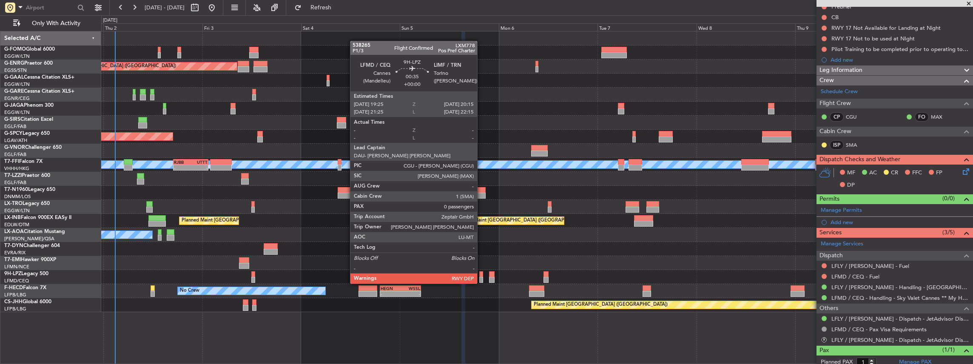
click at [481, 275] on div at bounding box center [481, 274] width 4 height 6
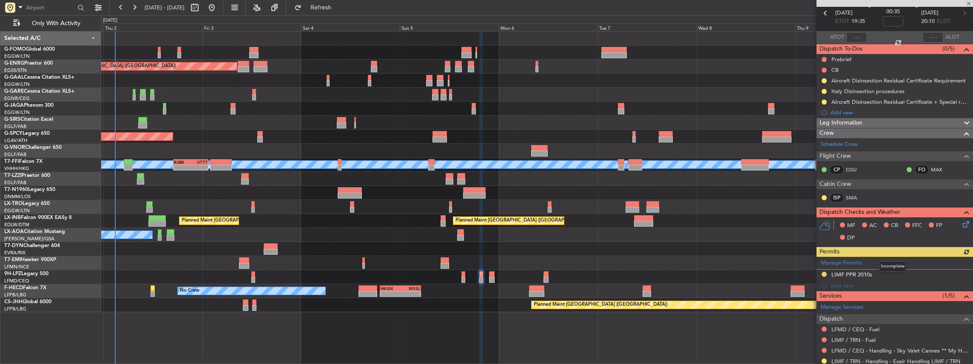
scroll to position [84, 0]
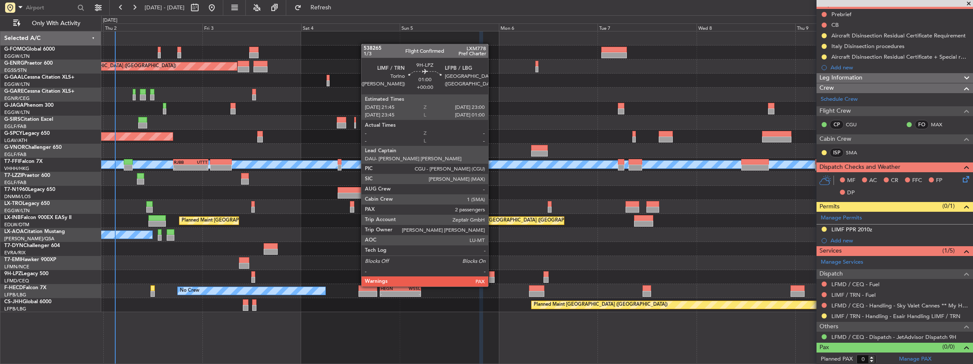
click at [492, 278] on div at bounding box center [492, 280] width 6 height 6
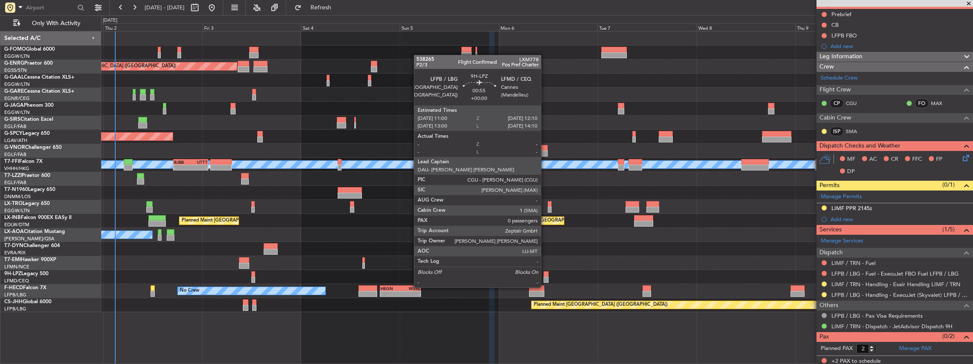
click at [545, 279] on div at bounding box center [545, 280] width 5 height 6
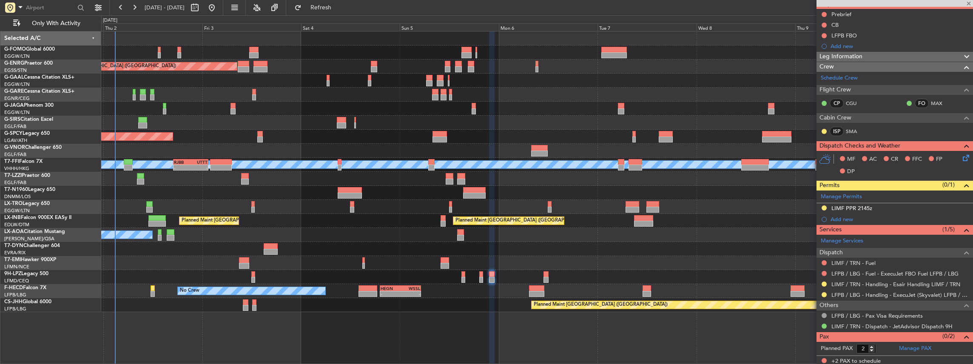
type input "0"
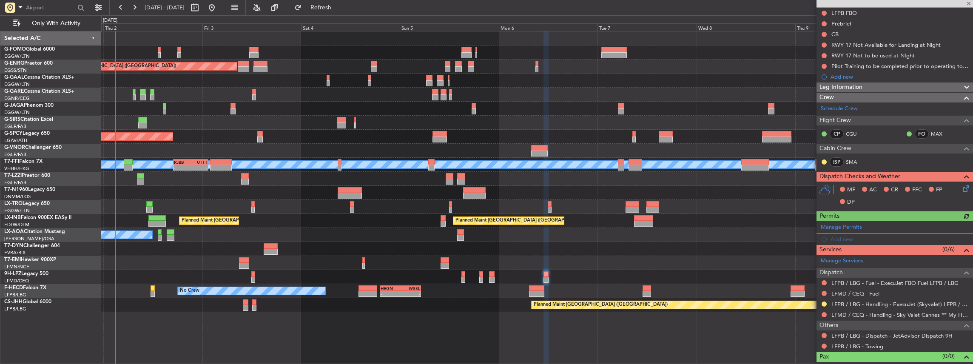
scroll to position [95, 0]
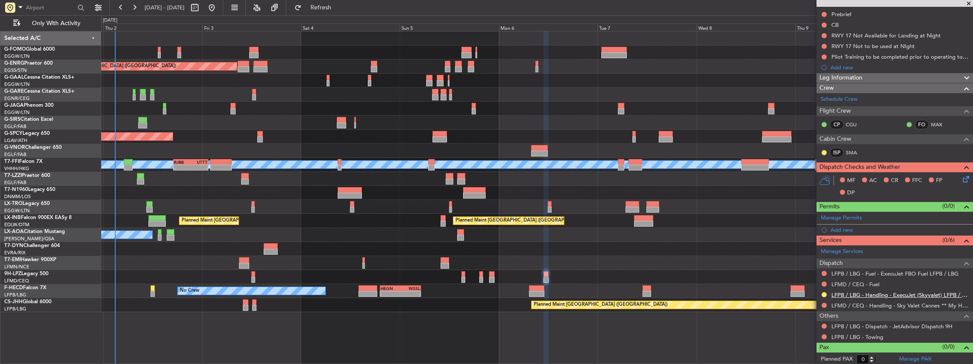
click at [877, 292] on link "LFPB / LBG - Handling - ExecuJet (Skyvalet) LFPB / LBG" at bounding box center [899, 294] width 137 height 7
click at [321, 12] on button "Refresh" at bounding box center [315, 8] width 51 height 14
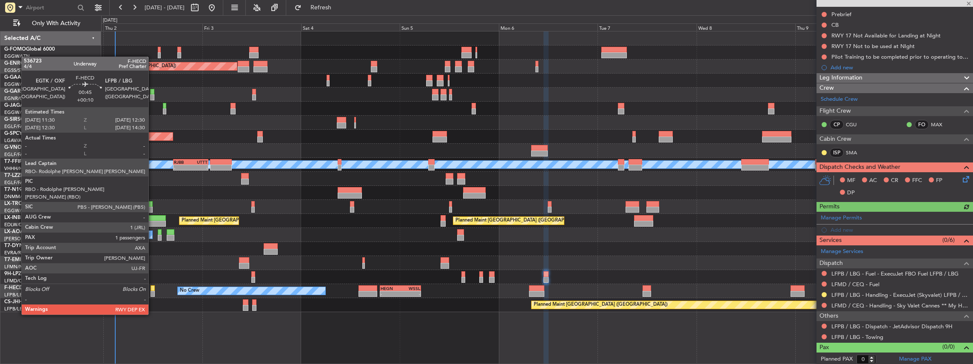
click at [153, 291] on div at bounding box center [152, 294] width 4 height 6
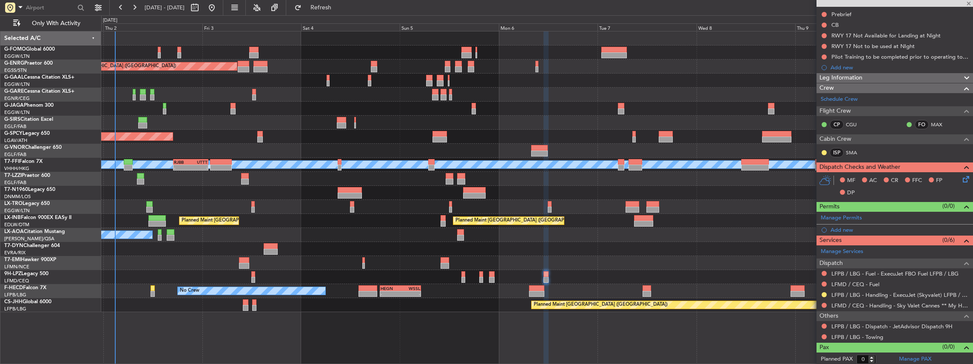
type input "+00:10"
type input "1"
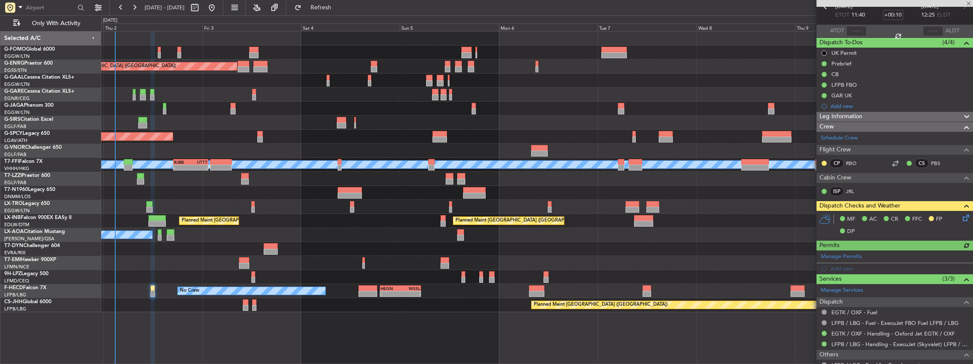
scroll to position [103, 0]
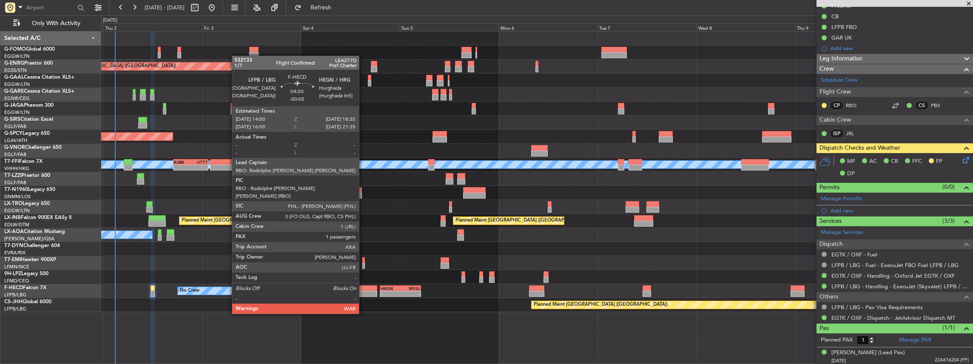
click at [363, 290] on div at bounding box center [367, 288] width 19 height 6
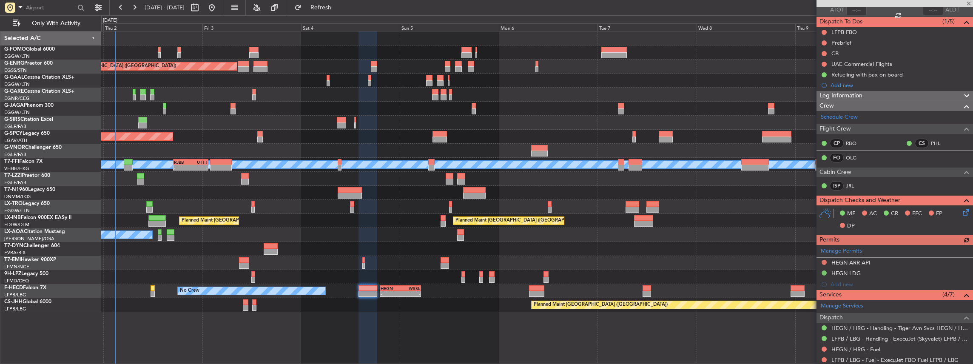
scroll to position [142, 0]
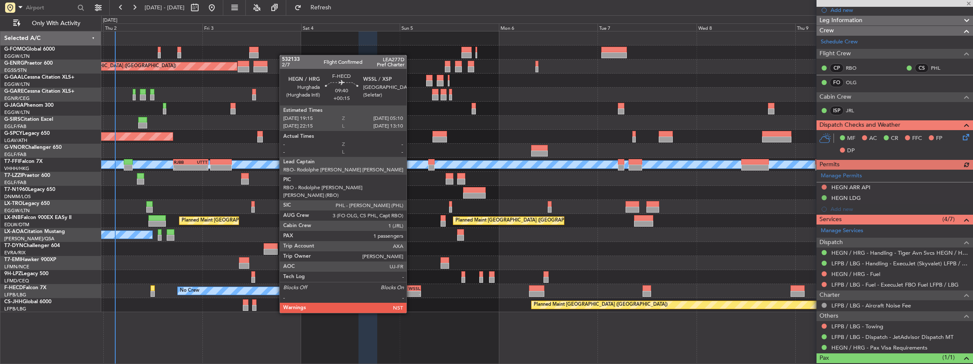
click at [411, 289] on div "WSSL" at bounding box center [410, 288] width 20 height 5
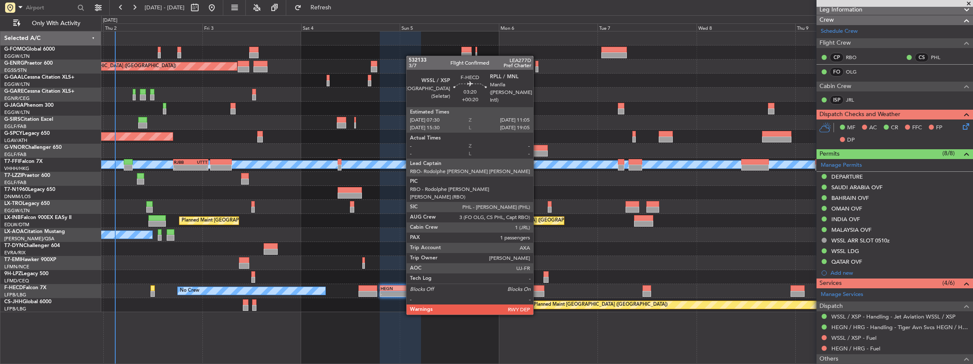
click at [537, 290] on div at bounding box center [536, 288] width 15 height 6
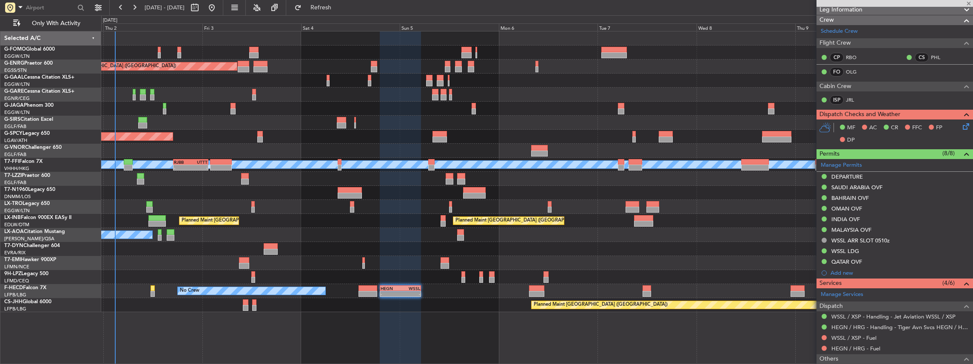
type input "+00:20"
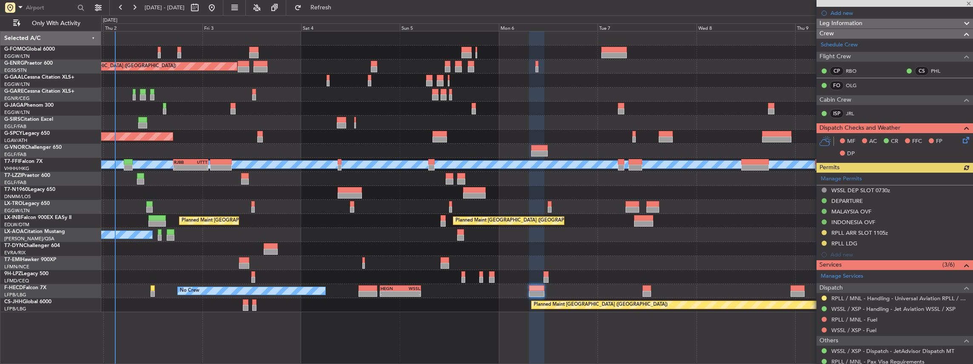
scroll to position [170, 0]
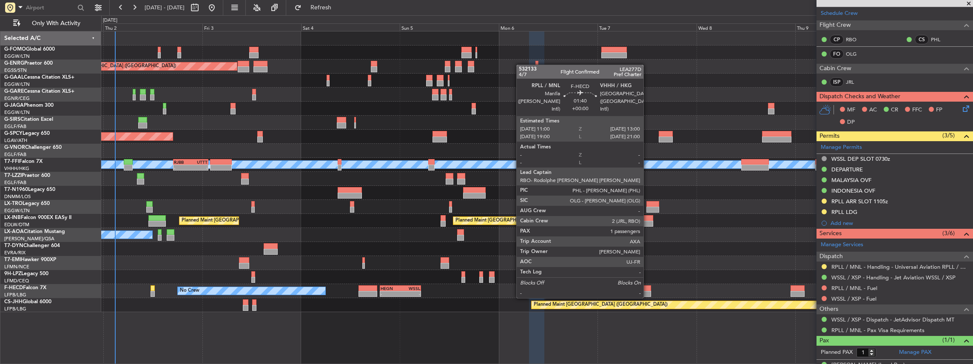
click at [647, 290] on div at bounding box center [646, 288] width 9 height 6
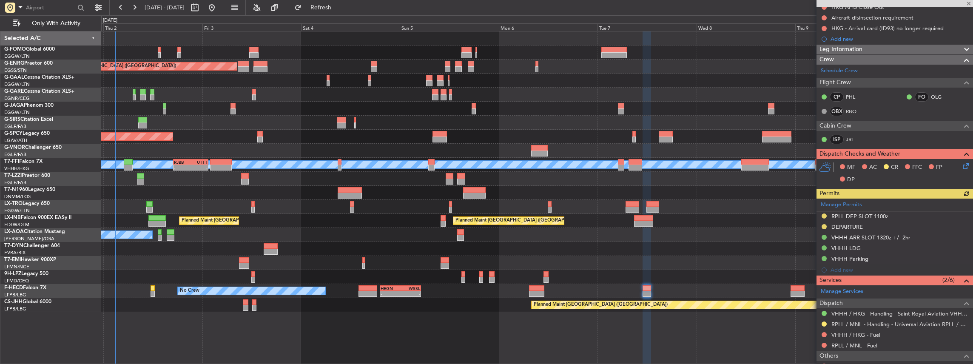
scroll to position [142, 0]
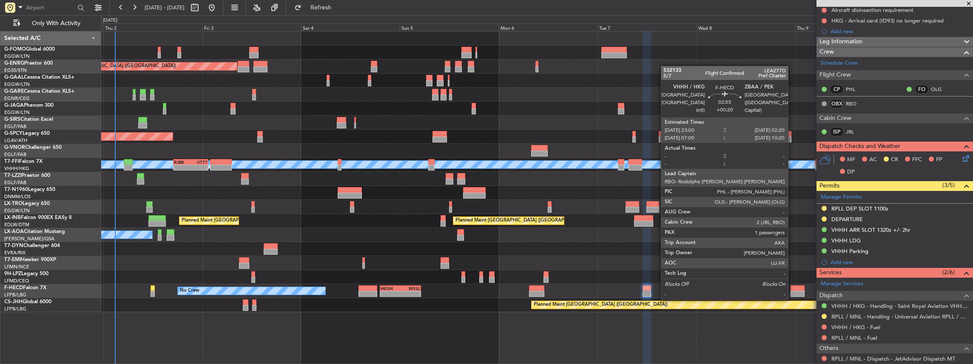
click at [792, 291] on div at bounding box center [797, 294] width 14 height 6
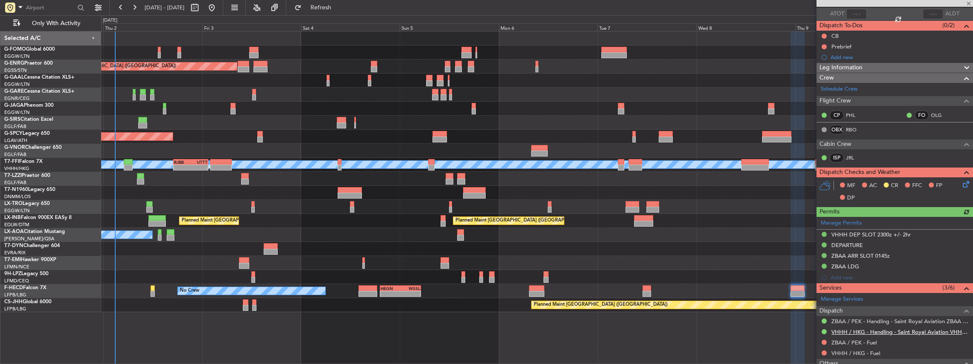
scroll to position [113, 0]
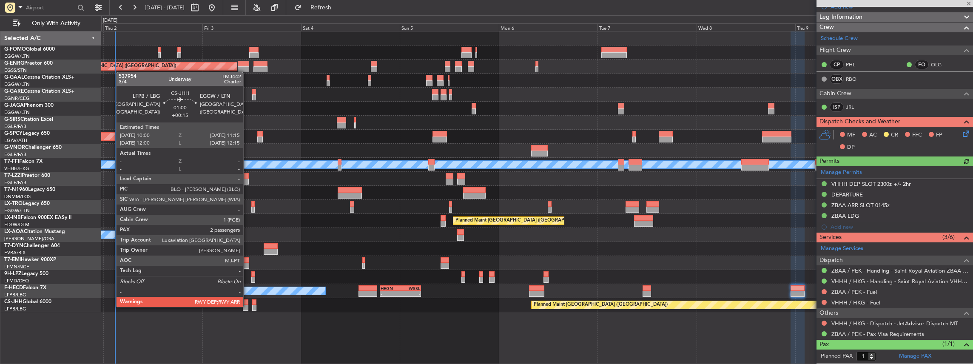
click at [247, 306] on div at bounding box center [246, 308] width 6 height 6
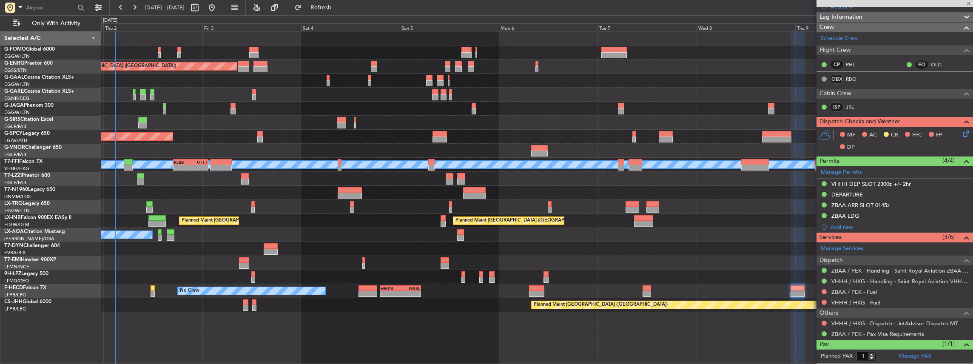
type input "+00:15"
type input "2"
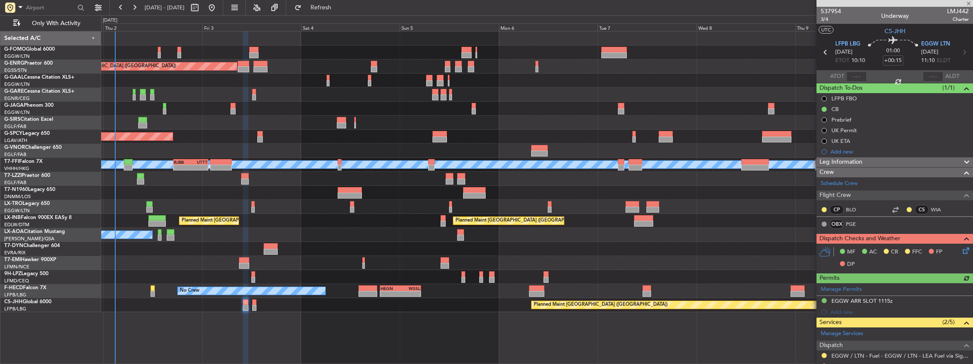
scroll to position [85, 0]
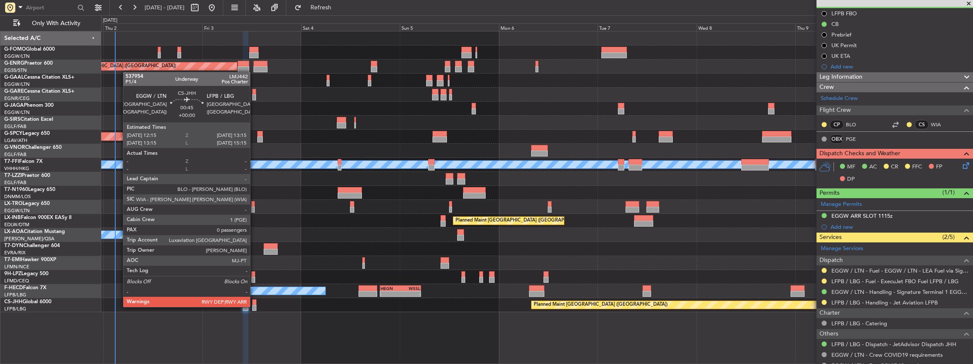
click at [254, 306] on div at bounding box center [254, 308] width 4 height 6
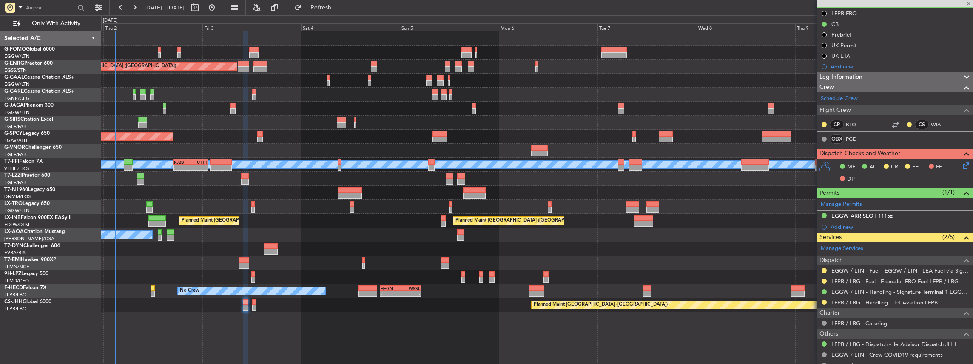
type input "0"
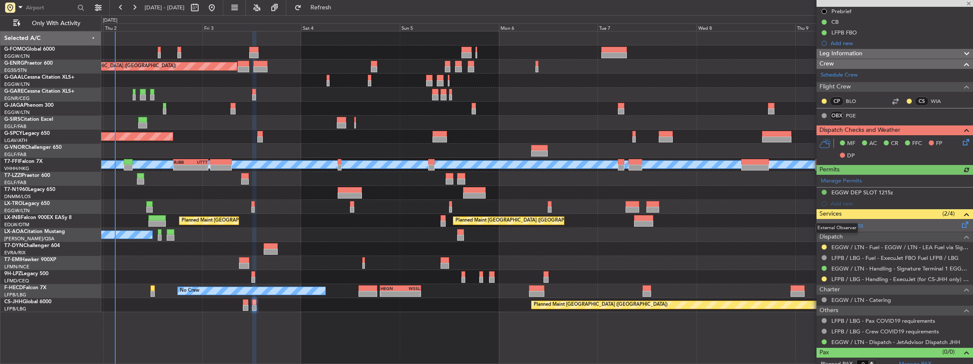
scroll to position [103, 0]
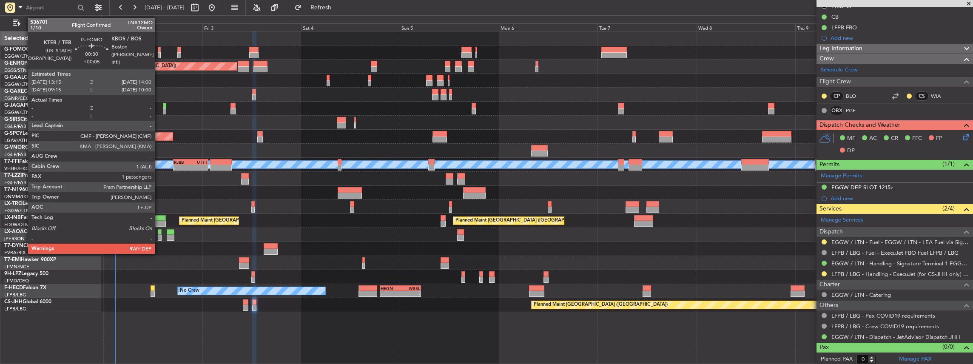
click at [159, 54] on div at bounding box center [159, 55] width 3 height 6
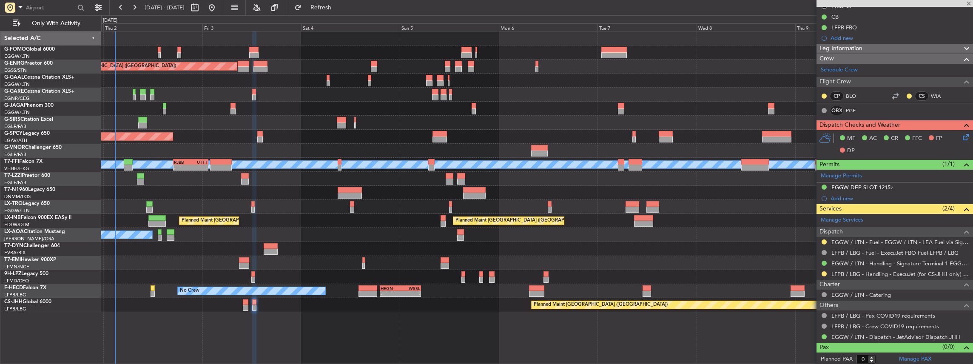
type input "+00:05"
type input "1"
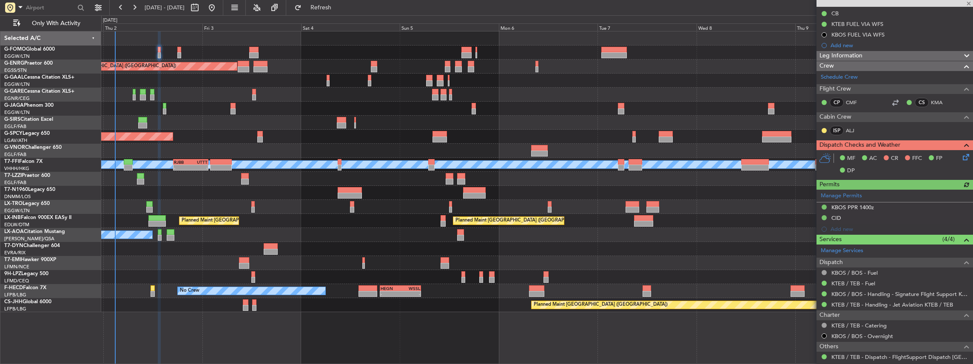
scroll to position [142, 0]
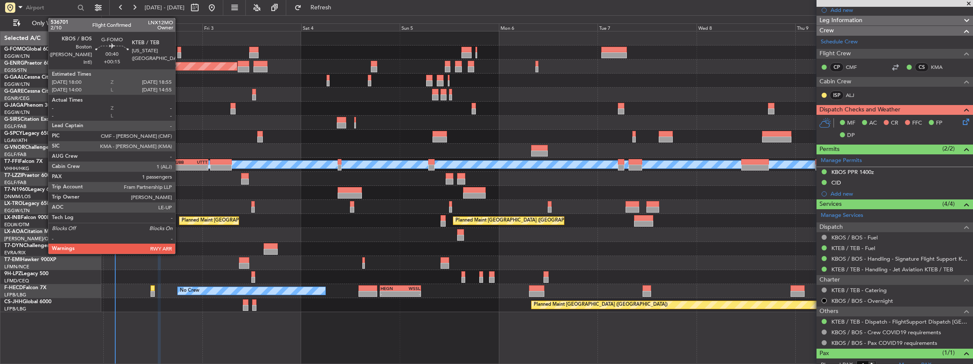
click at [179, 51] on div at bounding box center [179, 50] width 4 height 6
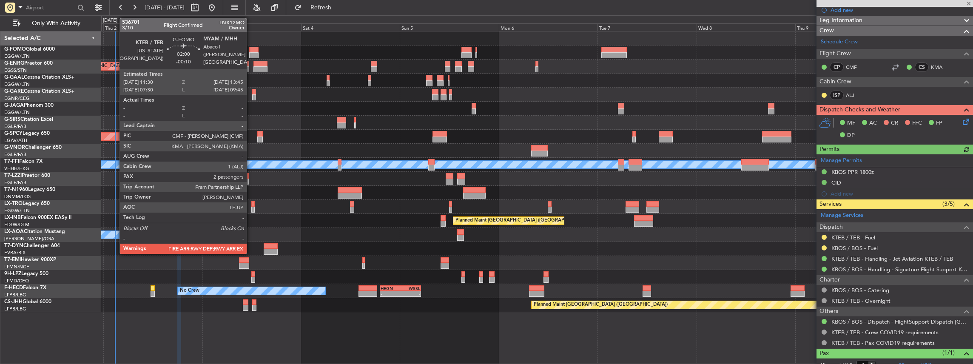
click at [251, 53] on div at bounding box center [253, 55] width 9 height 6
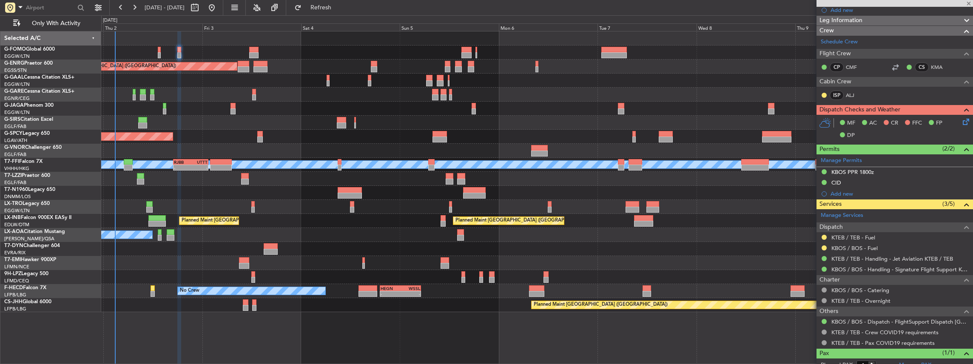
type input "-00:10"
type input "2"
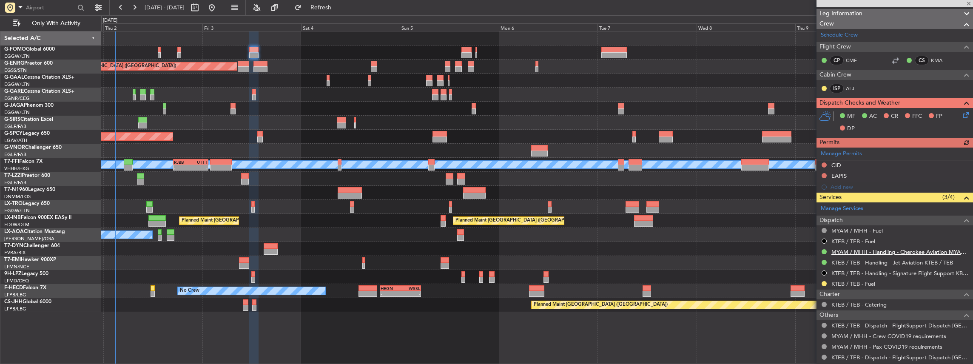
scroll to position [170, 0]
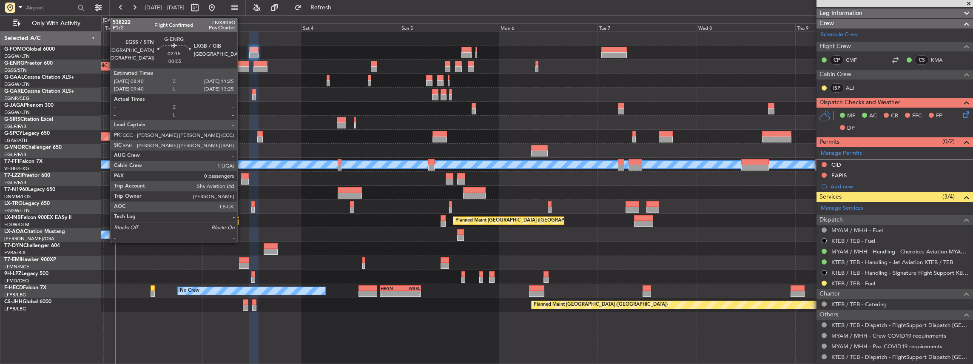
click at [242, 63] on div at bounding box center [243, 64] width 11 height 6
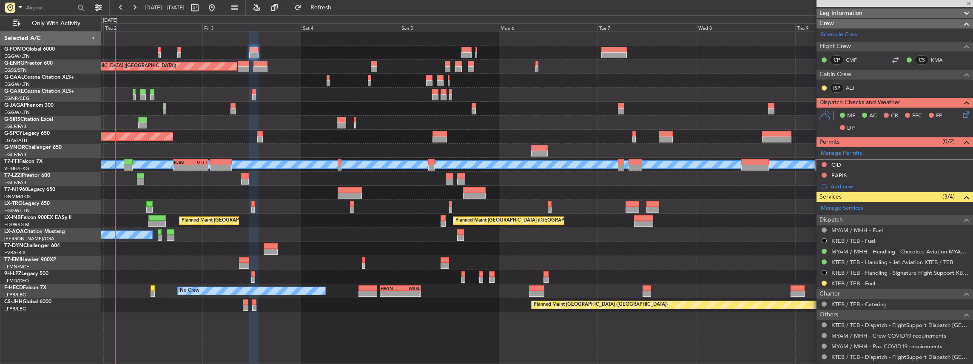
type input "-00:05"
type input "0"
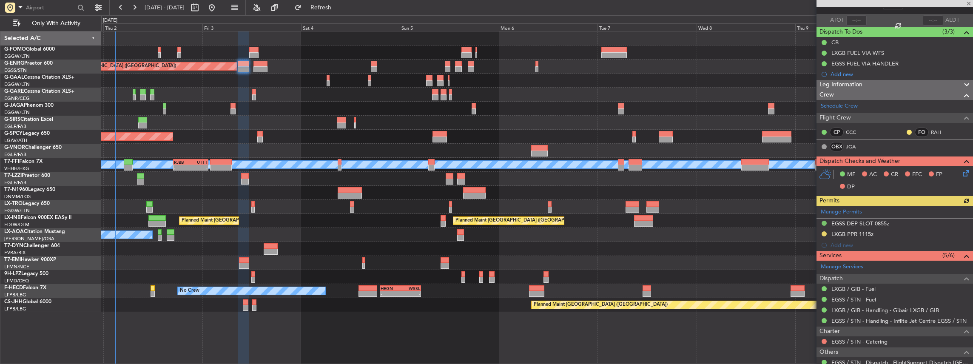
scroll to position [57, 0]
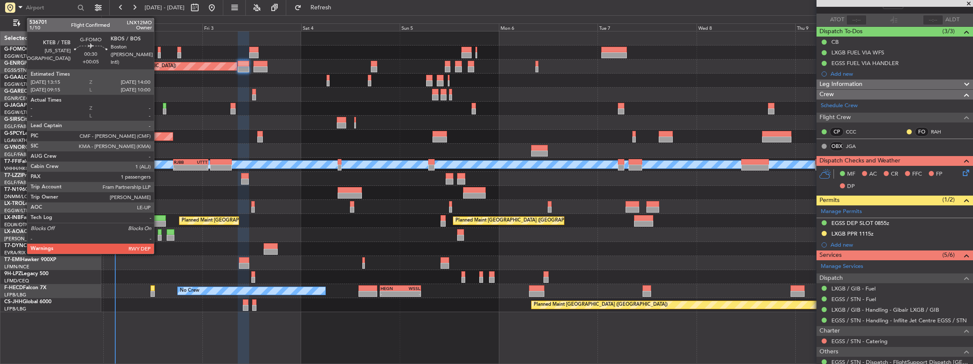
click at [158, 53] on div at bounding box center [159, 55] width 3 height 6
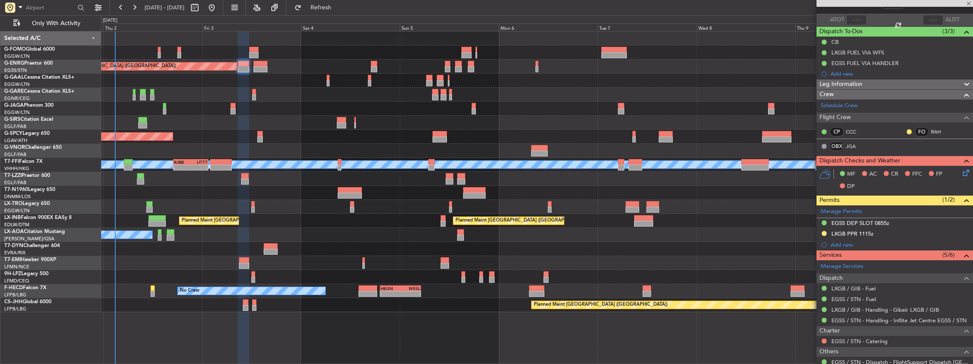
type input "+00:05"
type input "1"
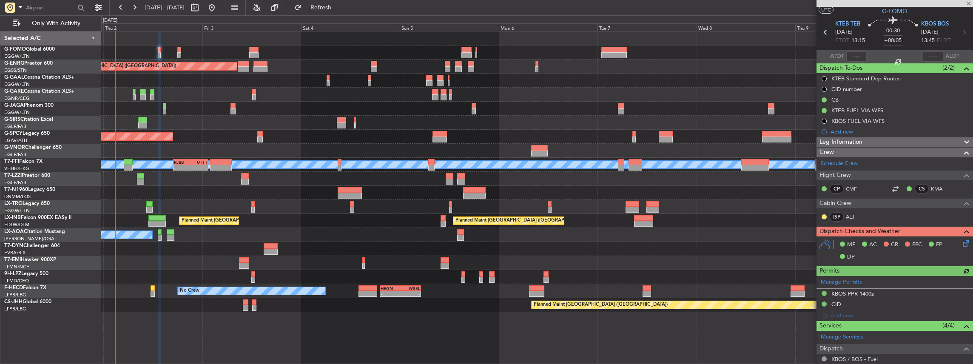
scroll to position [28, 0]
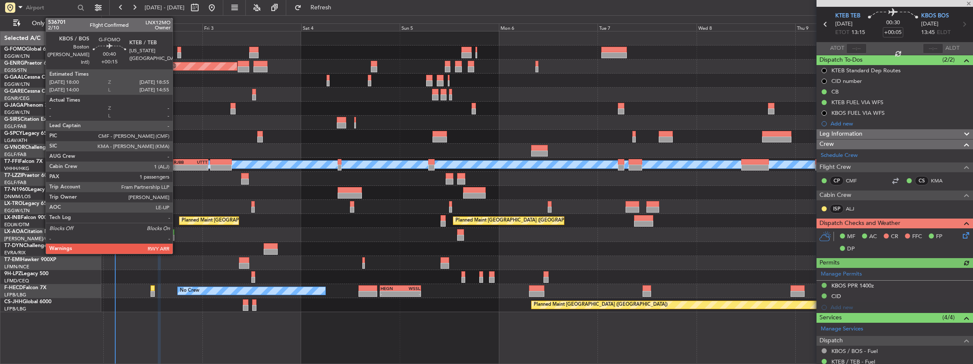
click at [177, 51] on div at bounding box center [179, 50] width 4 height 6
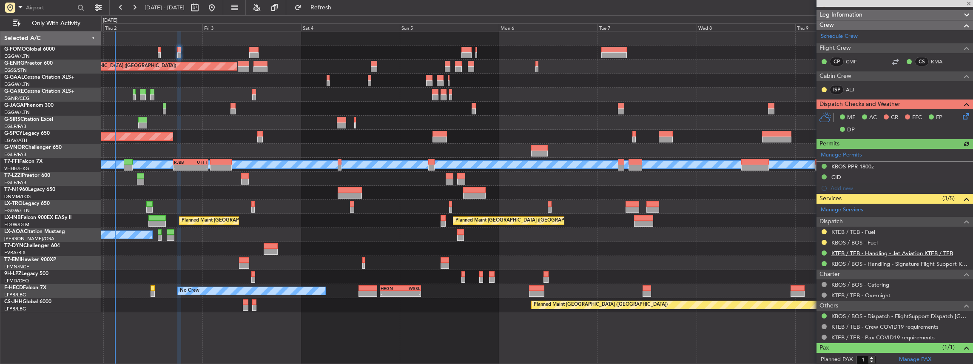
scroll to position [167, 0]
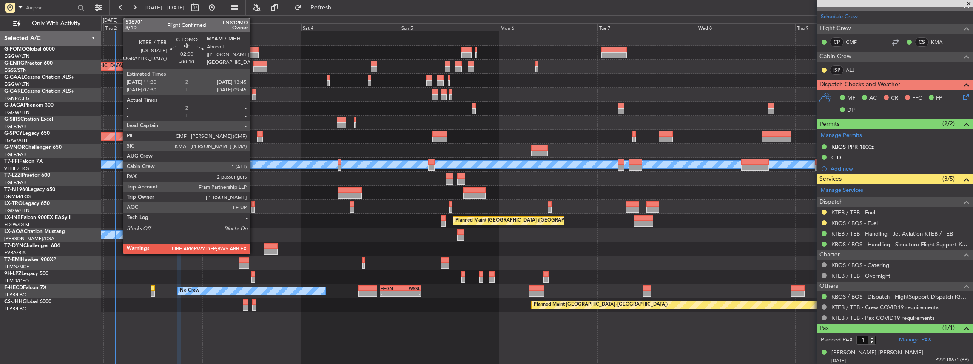
click at [254, 52] on div at bounding box center [253, 55] width 9 height 6
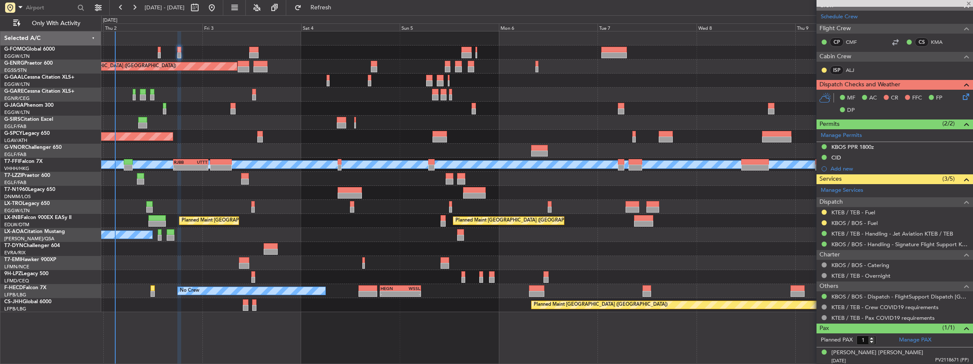
type input "-00:10"
type input "2"
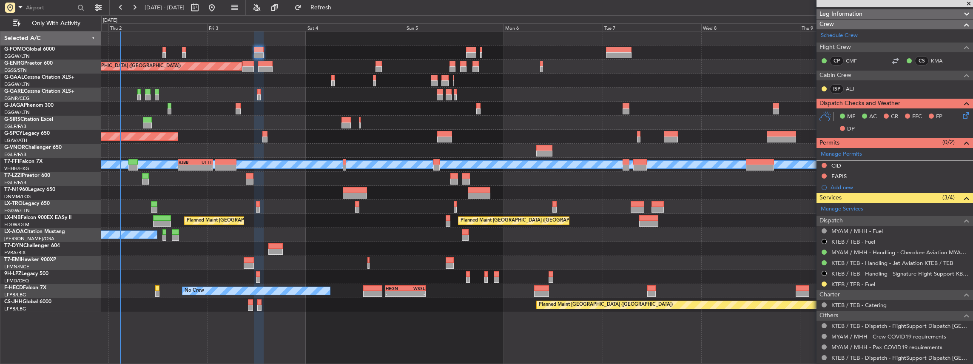
scroll to position [170, 0]
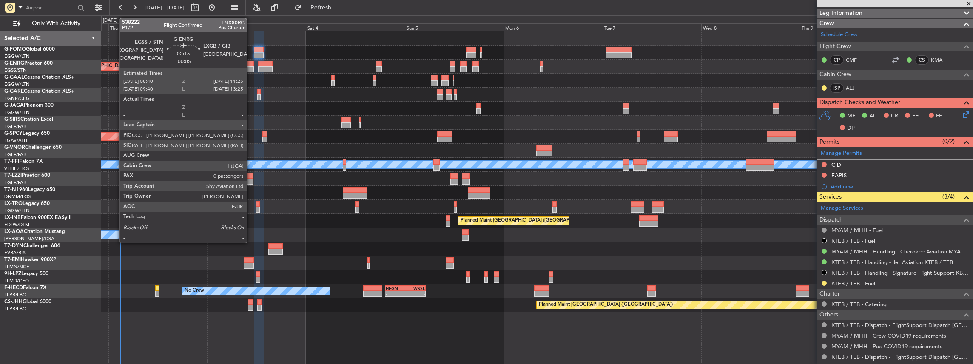
click at [250, 66] on div at bounding box center [247, 69] width 11 height 6
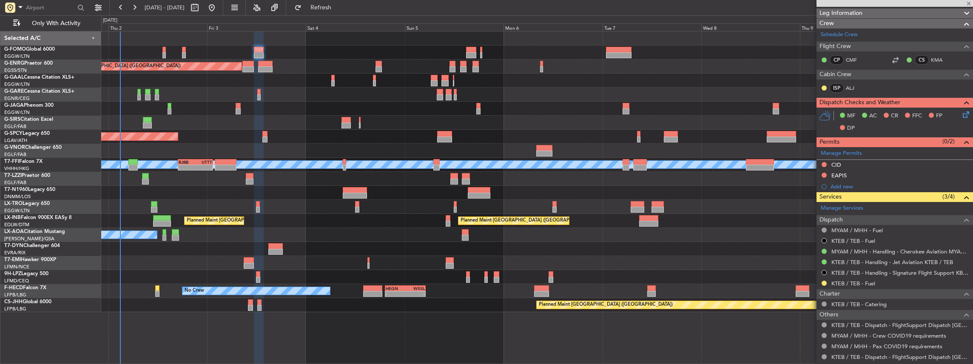
type input "-00:05"
type input "0"
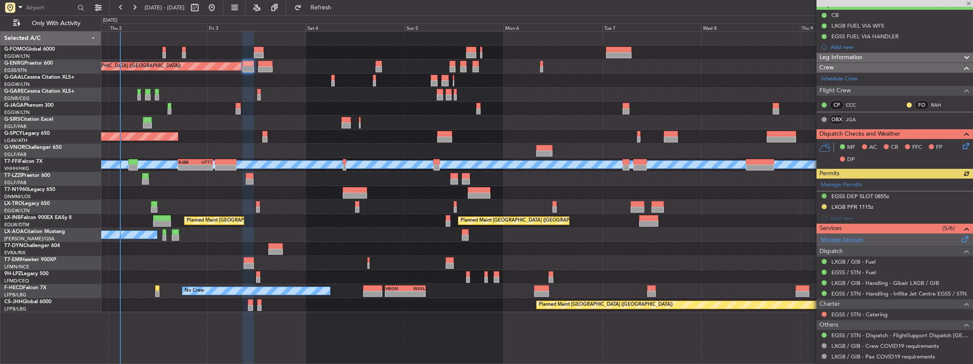
scroll to position [85, 0]
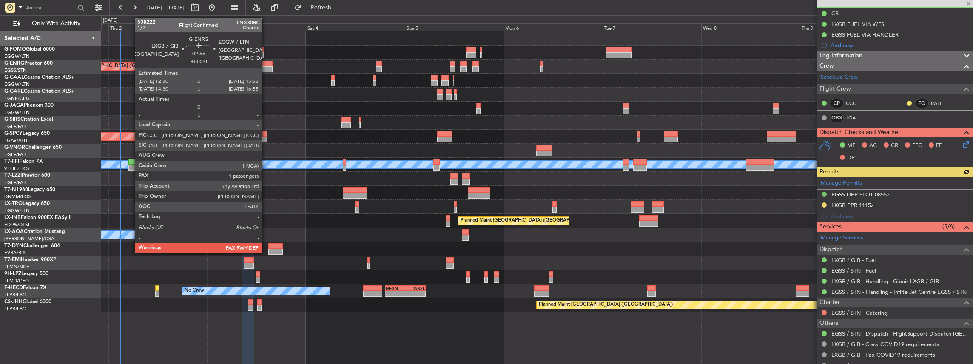
click at [266, 64] on div at bounding box center [265, 64] width 14 height 6
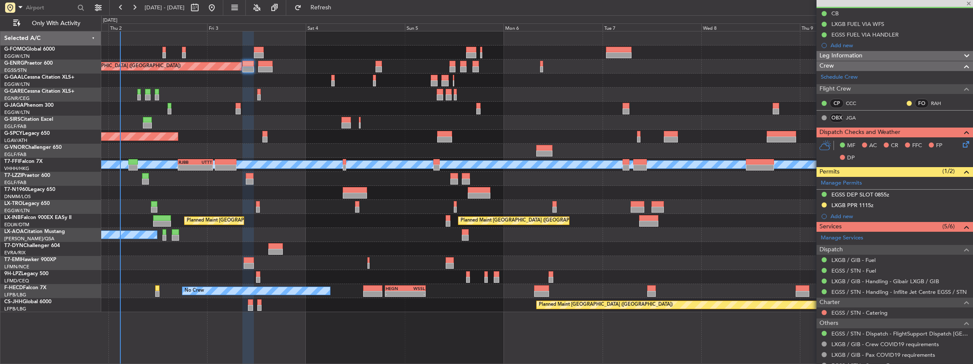
type input "+00:40"
type input "4"
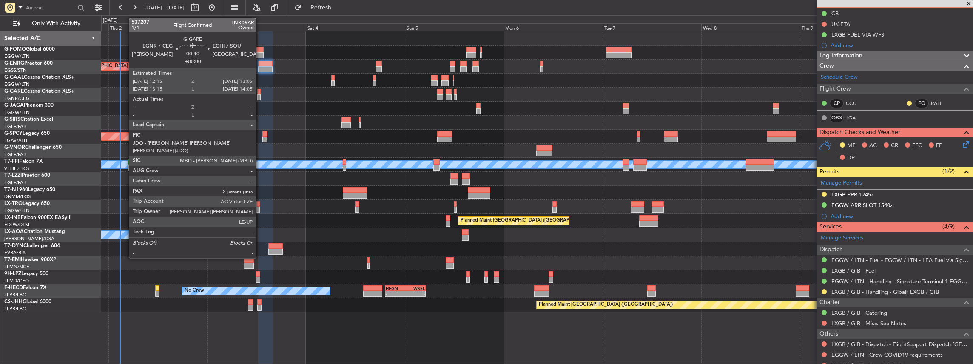
click at [260, 97] on div at bounding box center [259, 97] width 4 height 6
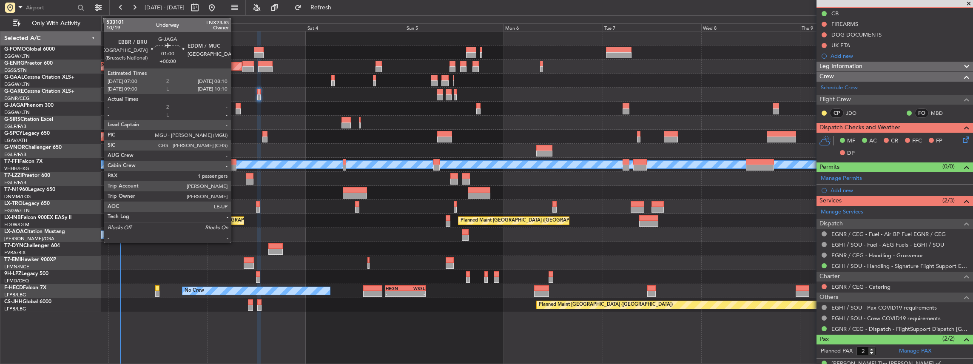
click at [236, 110] on div at bounding box center [238, 111] width 5 height 6
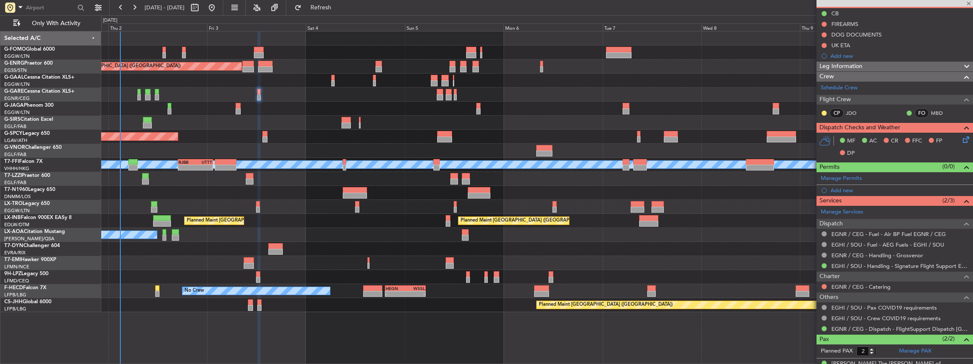
type input "1"
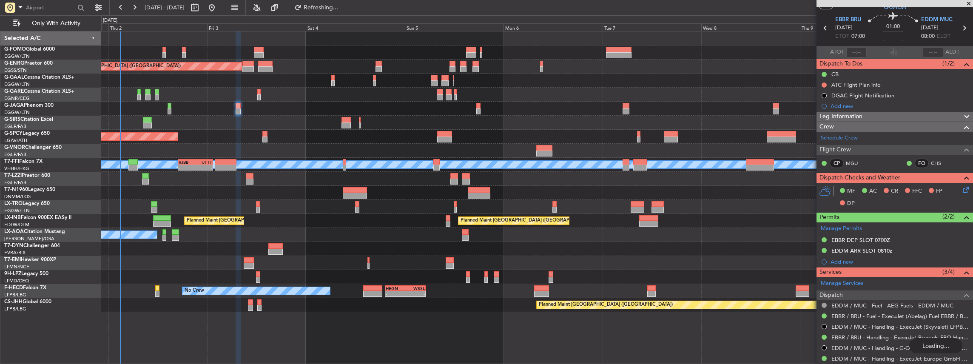
scroll to position [57, 0]
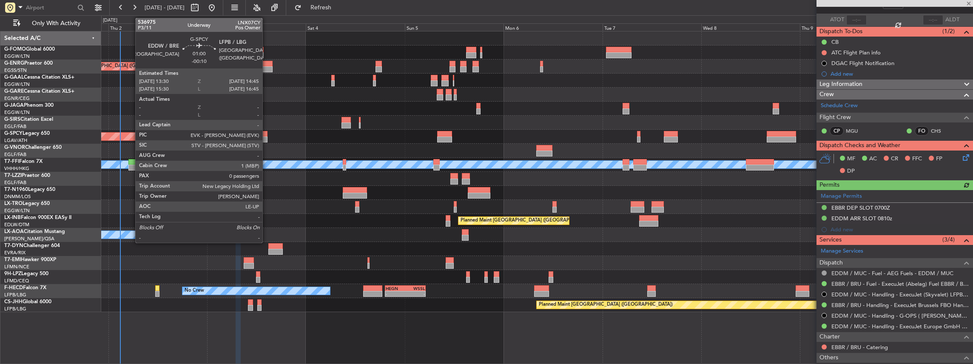
click at [267, 138] on div at bounding box center [265, 139] width 6 height 6
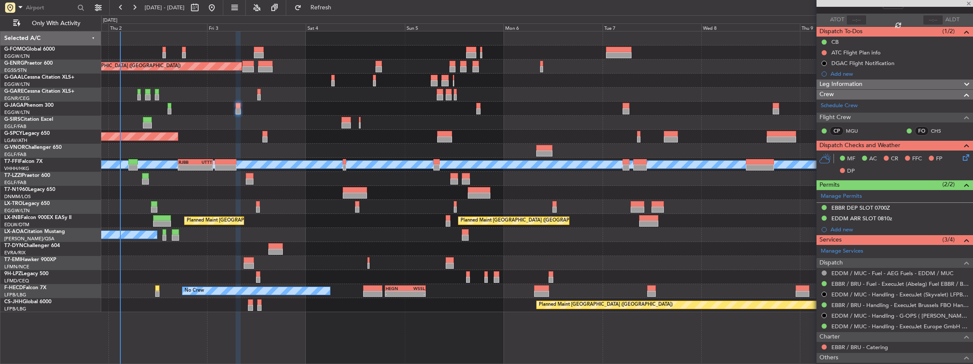
type input "-00:10"
type input "0"
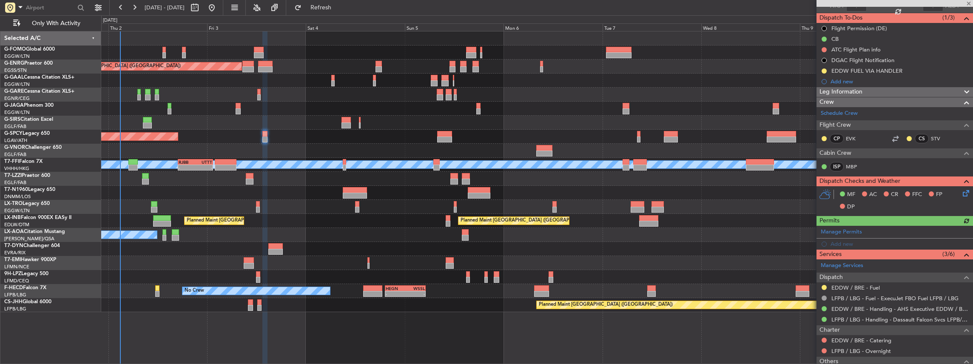
scroll to position [85, 0]
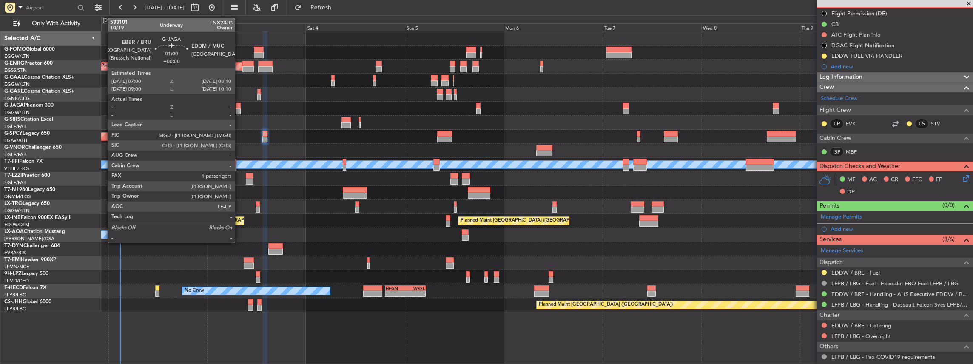
click at [239, 107] on div at bounding box center [238, 106] width 5 height 6
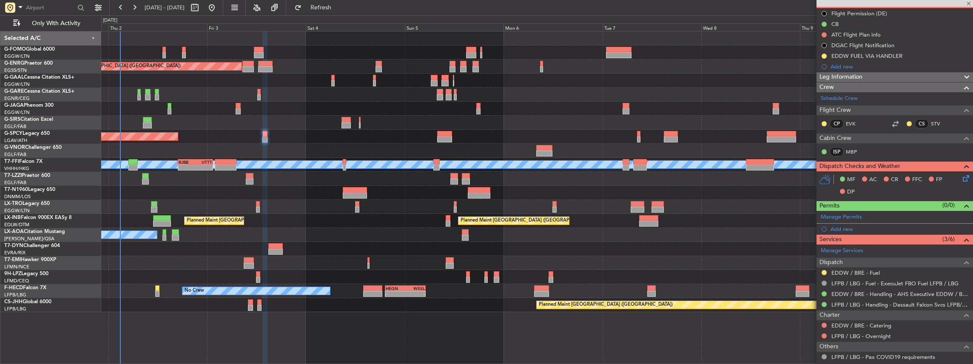
scroll to position [0, 0]
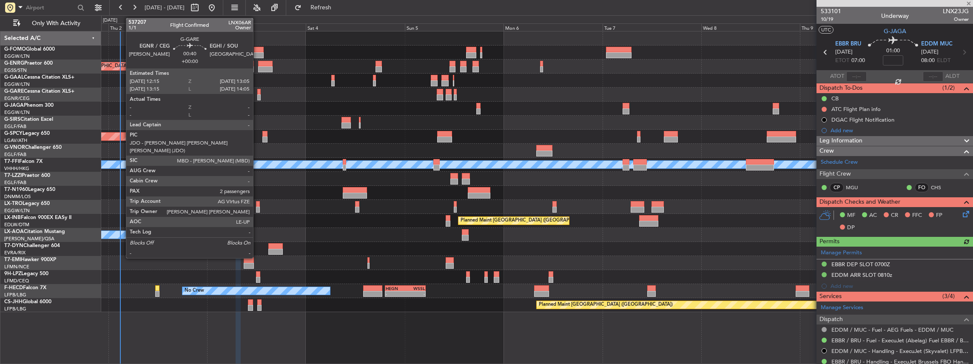
click at [257, 96] on div at bounding box center [259, 97] width 4 height 6
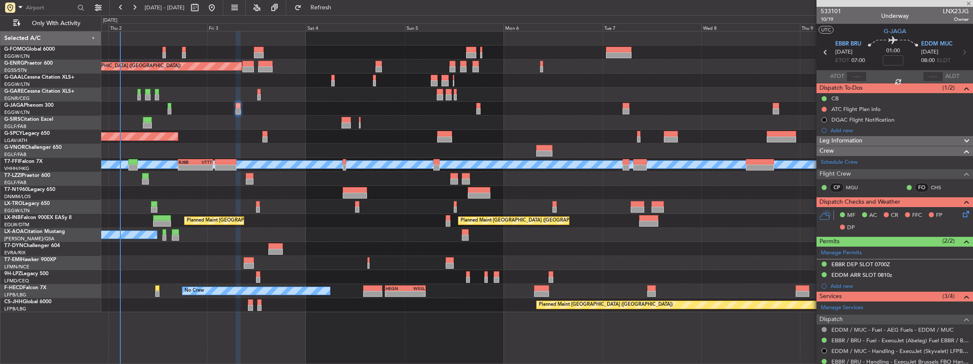
type input "2"
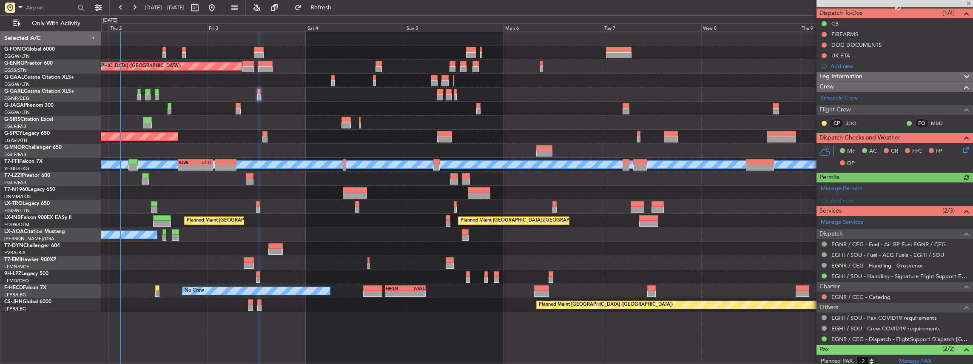
scroll to position [85, 0]
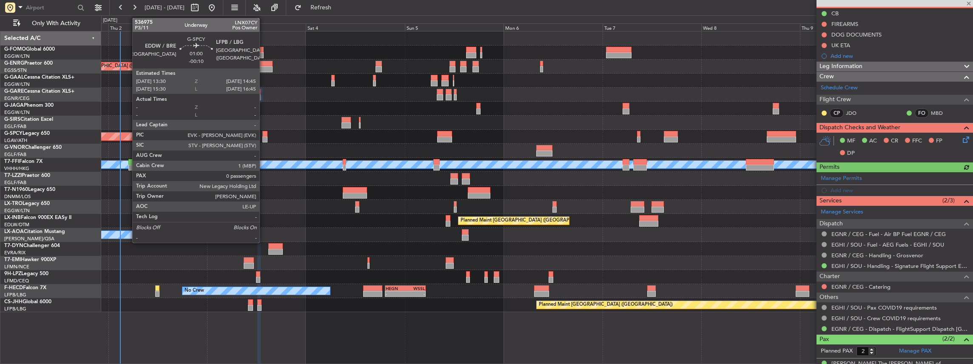
click at [264, 137] on div at bounding box center [265, 139] width 6 height 6
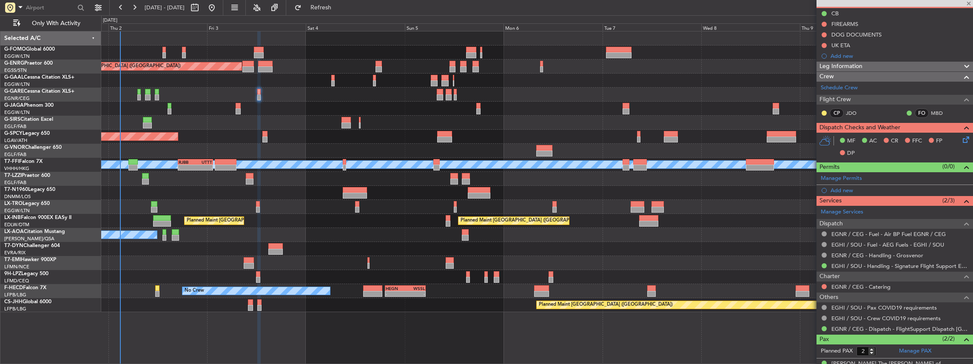
type input "-00:10"
type input "0"
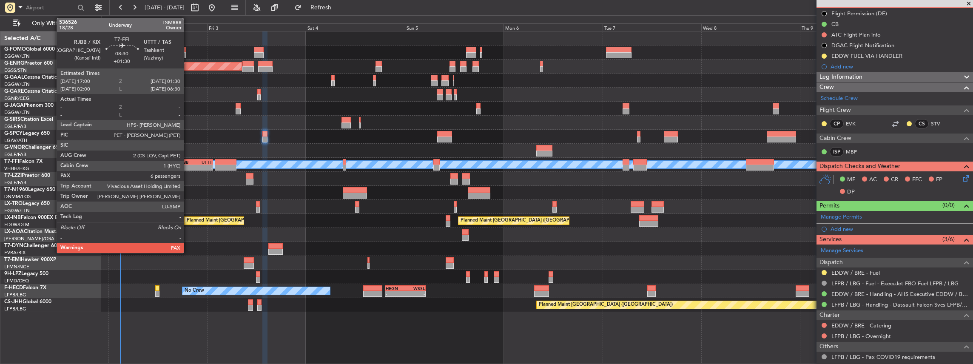
click at [188, 164] on div "17:00 Z" at bounding box center [187, 166] width 17 height 5
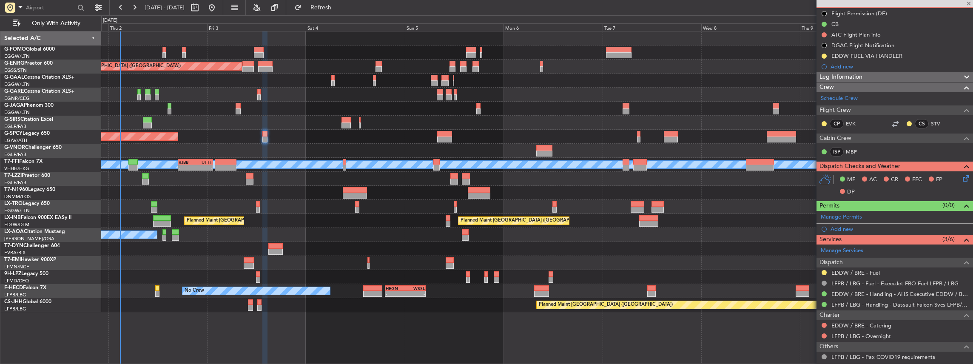
type input "+01:30"
type input "6"
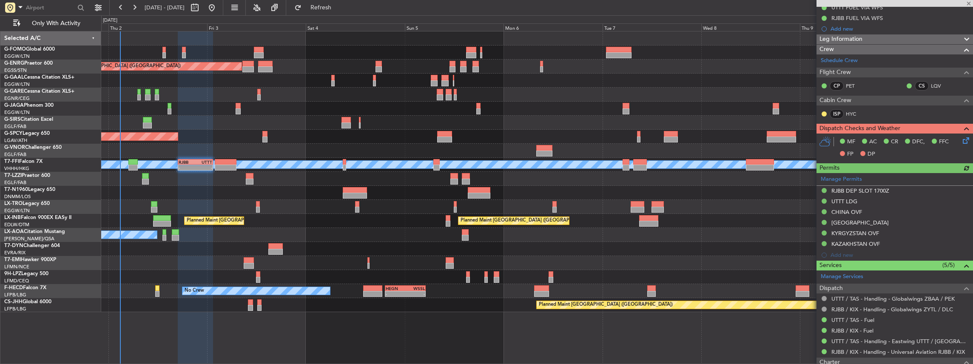
scroll to position [142, 0]
